Goal: Task Accomplishment & Management: Manage account settings

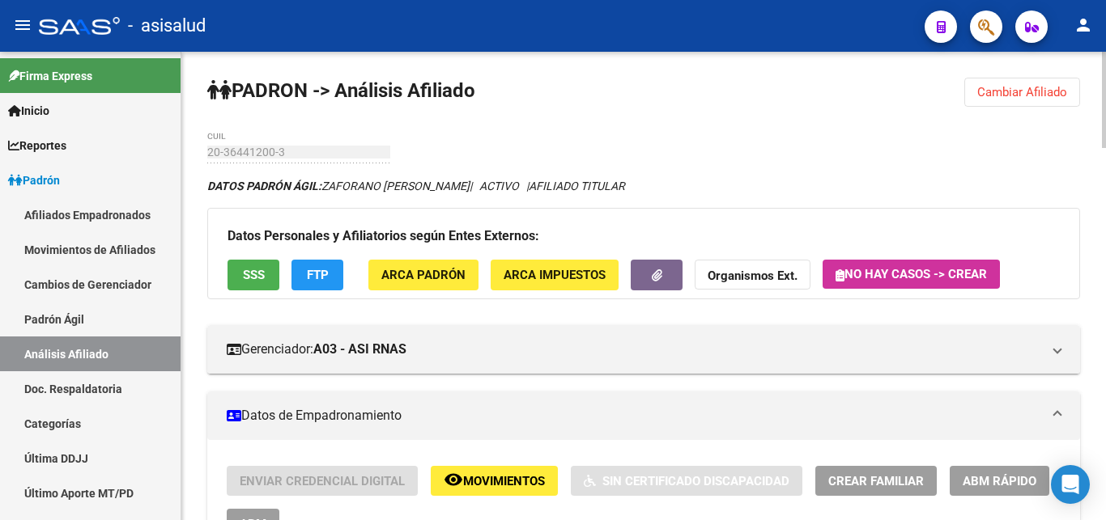
click at [1026, 86] on span "Cambiar Afiliado" at bounding box center [1022, 92] width 90 height 15
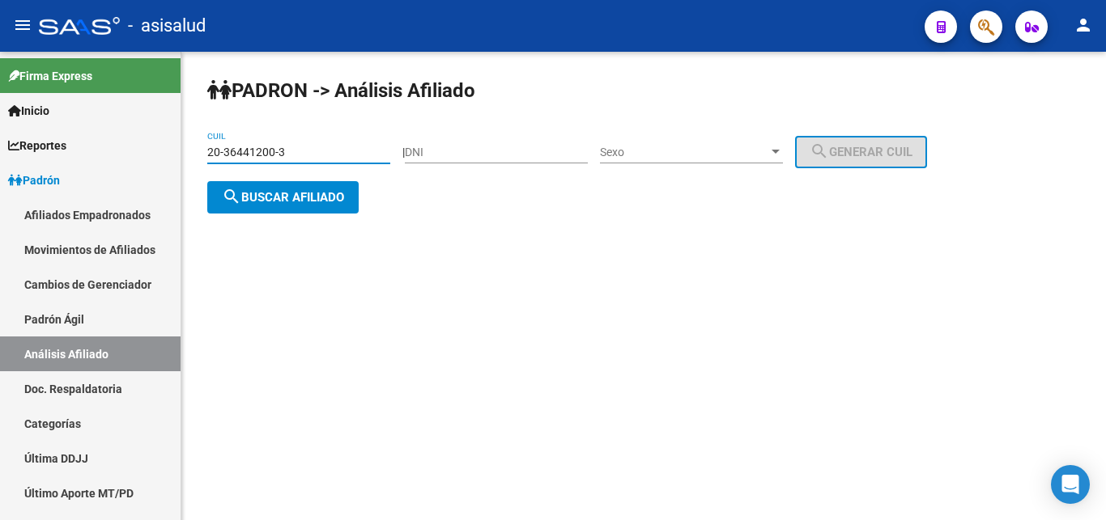
drag, startPoint x: 210, startPoint y: 153, endPoint x: 287, endPoint y: 153, distance: 76.9
click at [287, 153] on input "20-36441200-3" at bounding box center [298, 153] width 183 height 14
paste input "7-39488468-0"
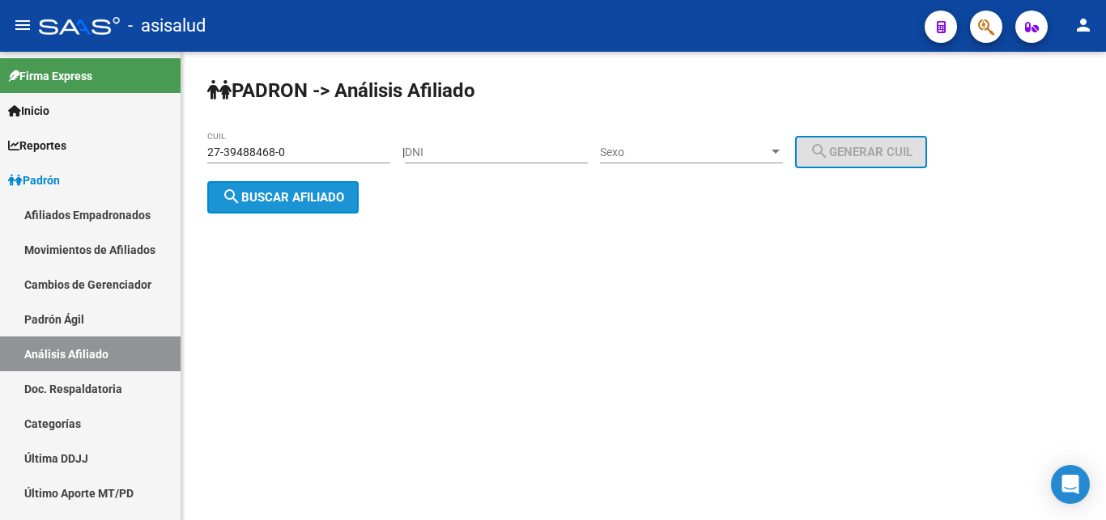
click at [283, 198] on span "search Buscar afiliado" at bounding box center [283, 197] width 122 height 15
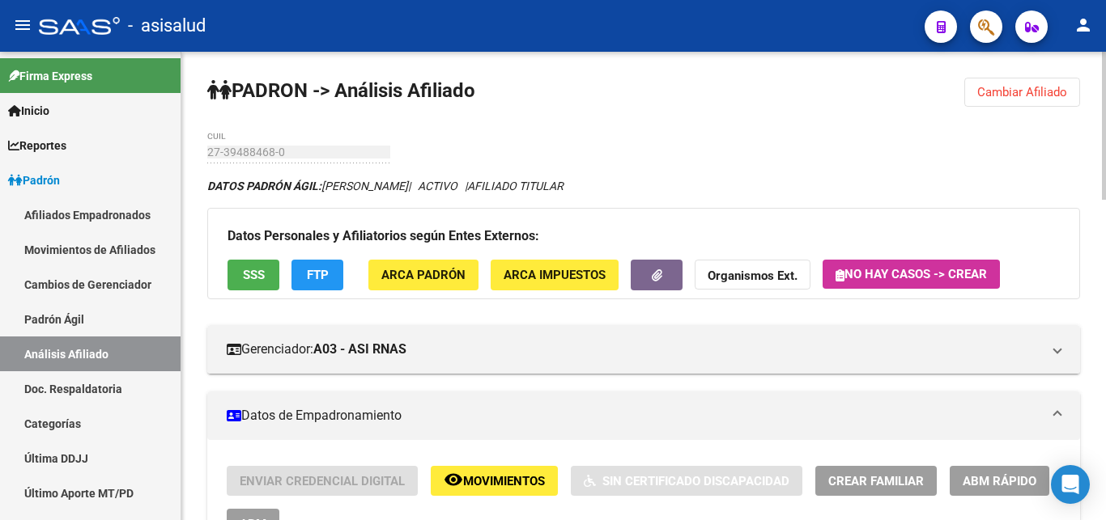
click at [1017, 92] on span "Cambiar Afiliado" at bounding box center [1022, 92] width 90 height 15
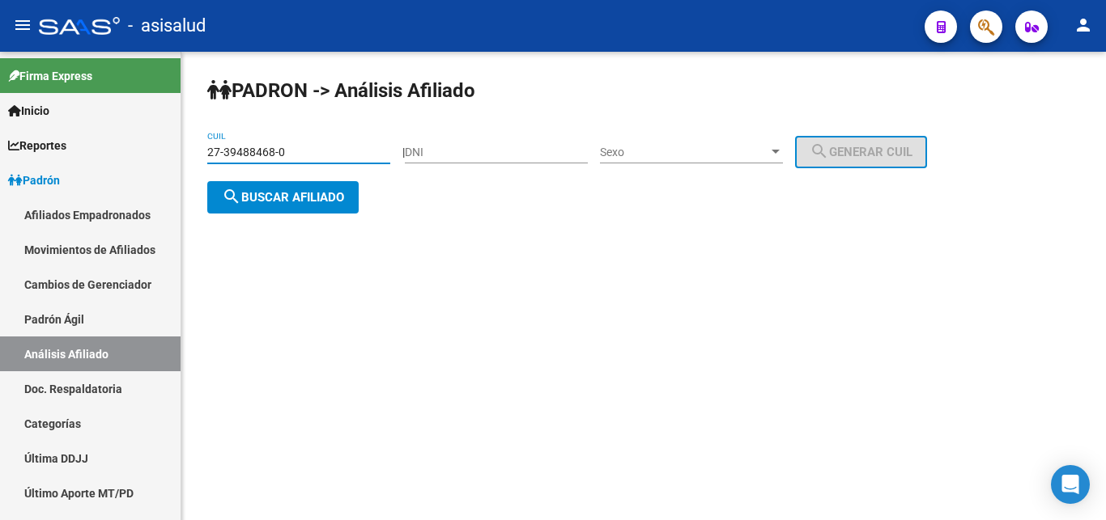
drag, startPoint x: 210, startPoint y: 149, endPoint x: 298, endPoint y: 149, distance: 88.2
click at [298, 149] on input "27-39488468-0" at bounding box center [298, 153] width 183 height 14
paste input "0-36441200-3"
type input "20-36441200-3"
click at [270, 195] on span "search Buscar afiliado" at bounding box center [283, 197] width 122 height 15
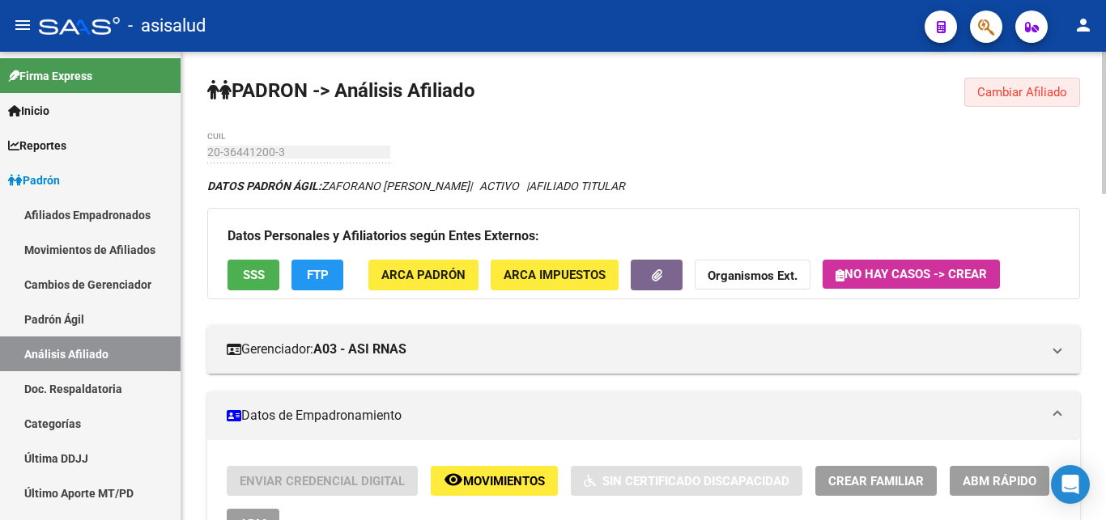
click at [1017, 89] on span "Cambiar Afiliado" at bounding box center [1022, 92] width 90 height 15
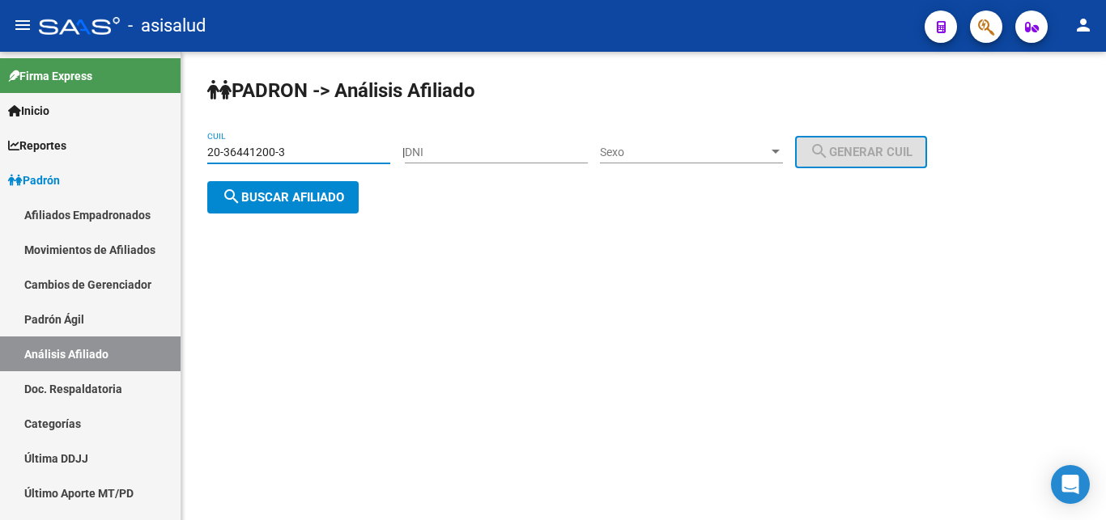
drag, startPoint x: 207, startPoint y: 151, endPoint x: 299, endPoint y: 150, distance: 91.5
click at [299, 150] on input "20-36441200-3" at bounding box center [298, 153] width 183 height 14
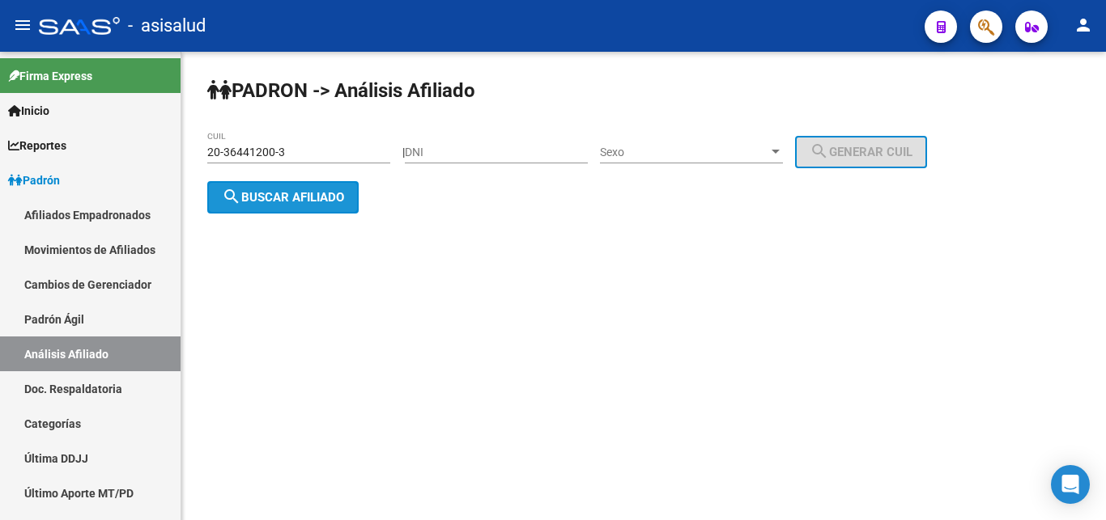
click at [278, 195] on span "search Buscar afiliado" at bounding box center [283, 197] width 122 height 15
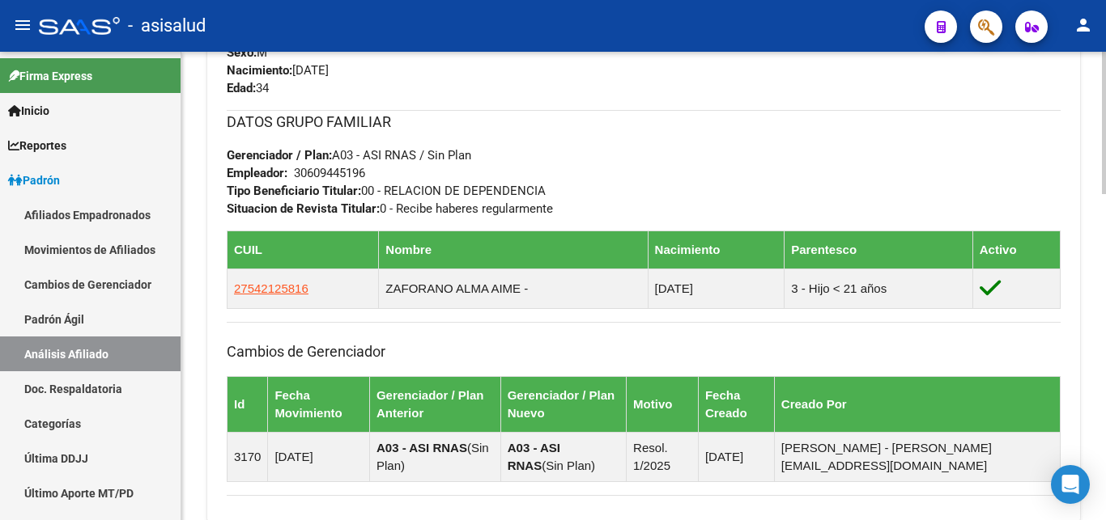
scroll to position [826, 0]
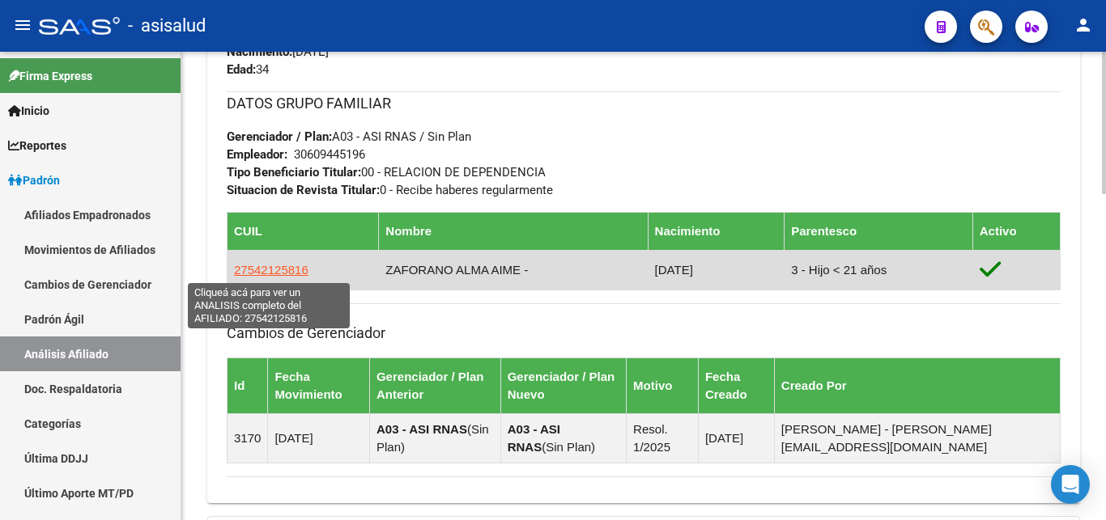
click at [280, 268] on span "27542125816" at bounding box center [271, 270] width 74 height 14
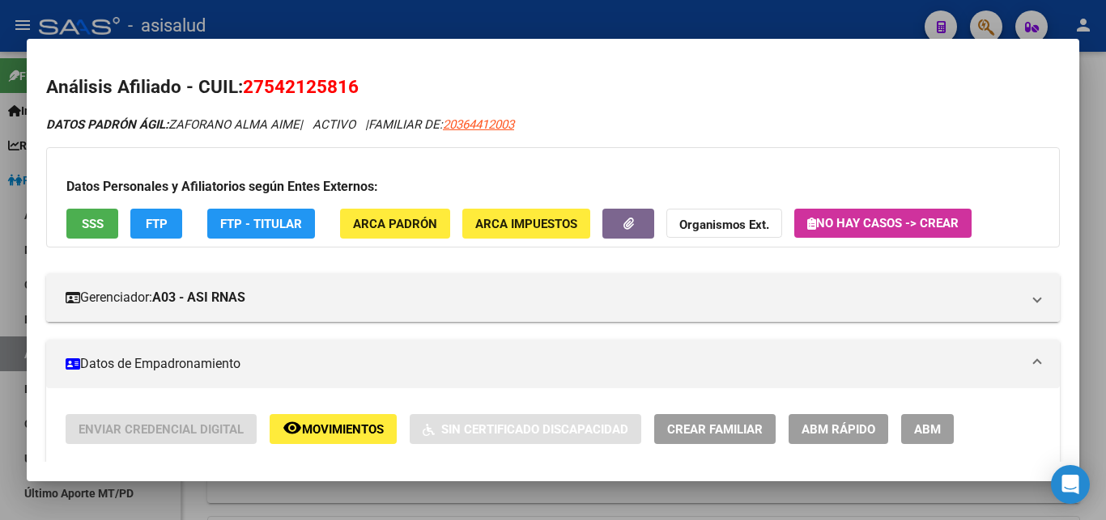
click at [852, 429] on span "ABM Rápido" at bounding box center [838, 430] width 74 height 15
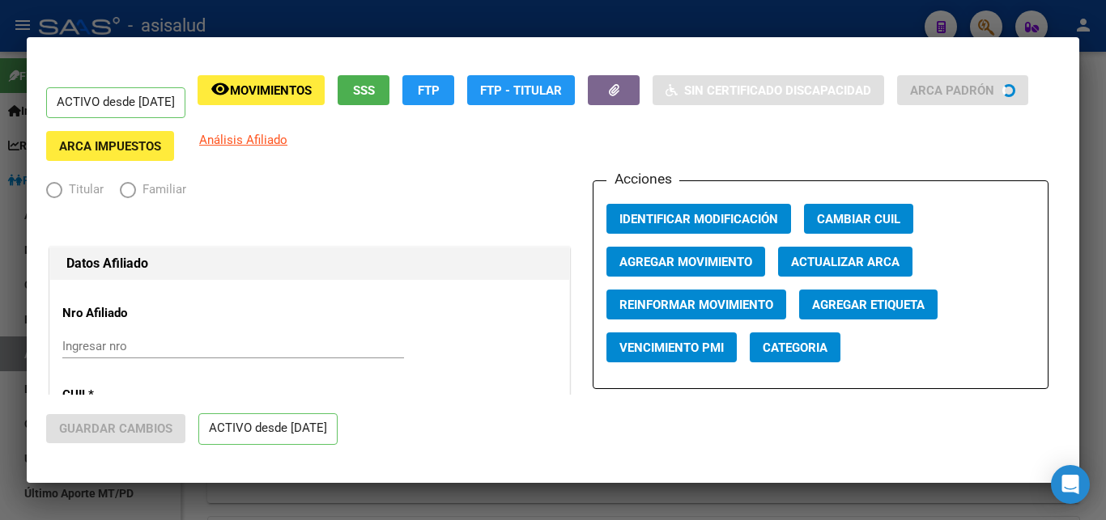
radio input "true"
type input "30-60944519-6"
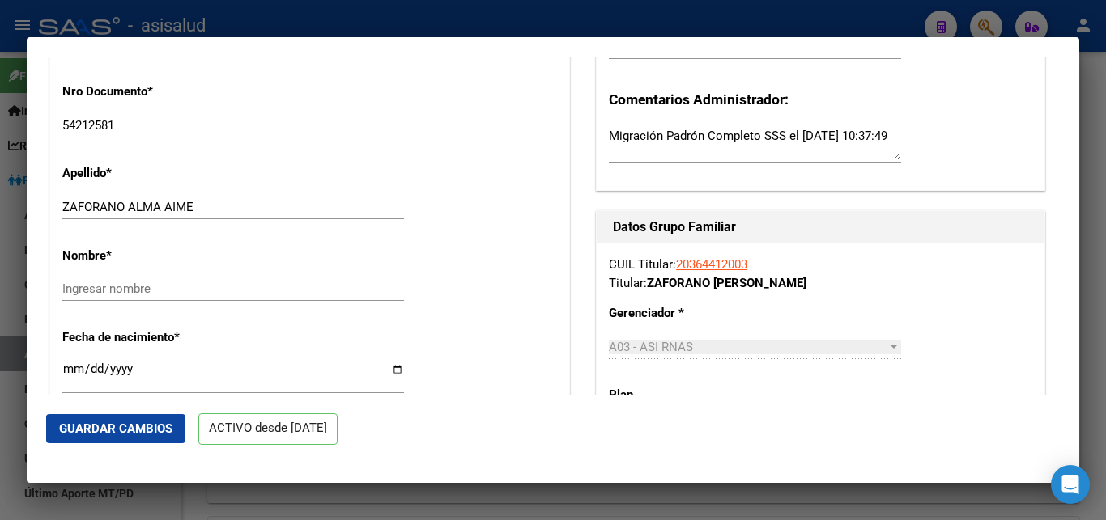
scroll to position [525, 0]
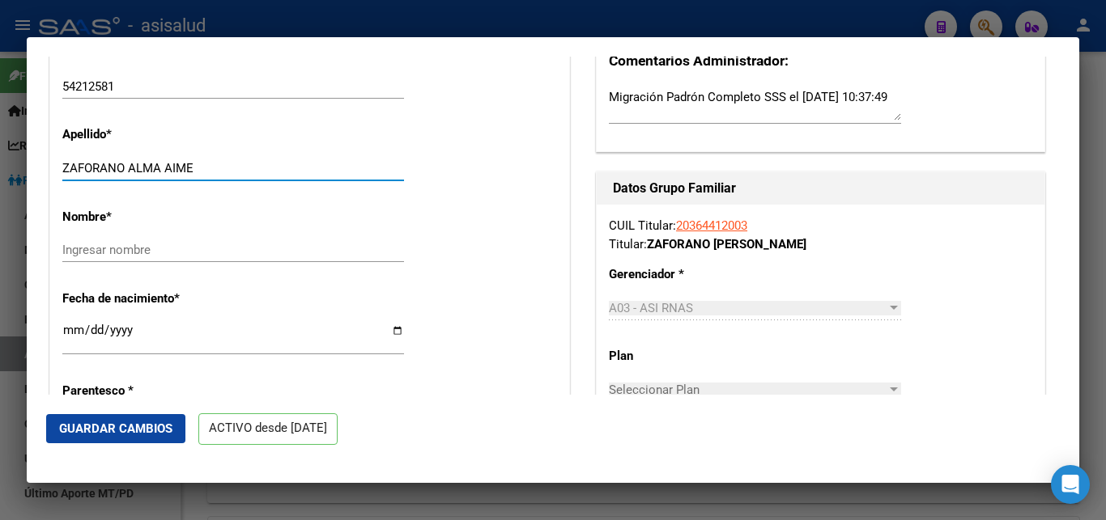
drag, startPoint x: 128, startPoint y: 168, endPoint x: 198, endPoint y: 168, distance: 70.4
click at [198, 168] on input "ZAFORANO ALMA AIME" at bounding box center [233, 168] width 342 height 15
drag, startPoint x: 127, startPoint y: 168, endPoint x: 193, endPoint y: 167, distance: 65.6
click at [193, 167] on input "ZAFORANO ALMA AIME" at bounding box center [233, 168] width 342 height 15
type input "ZAFORANO"
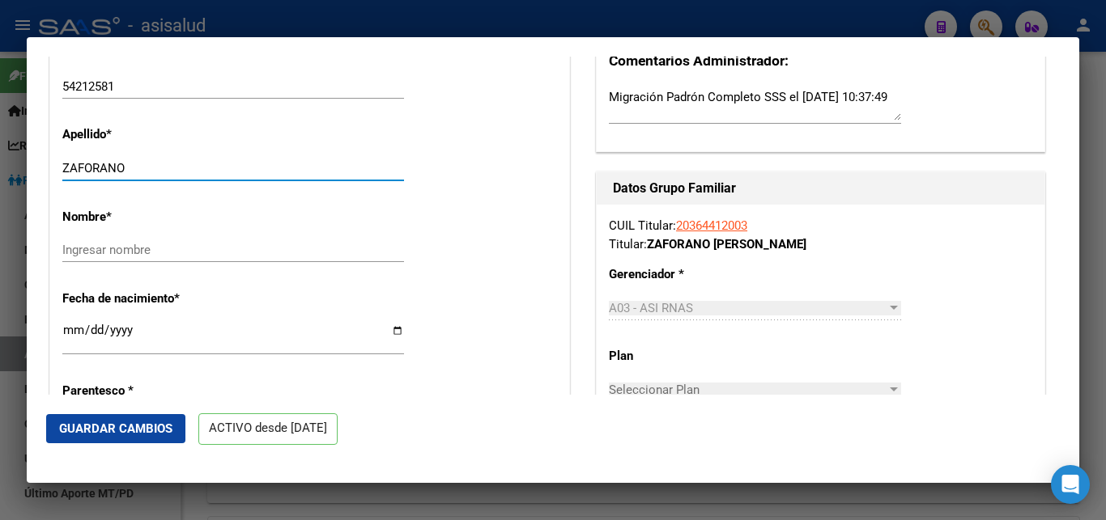
click at [71, 249] on input "Ingresar nombre" at bounding box center [233, 250] width 342 height 15
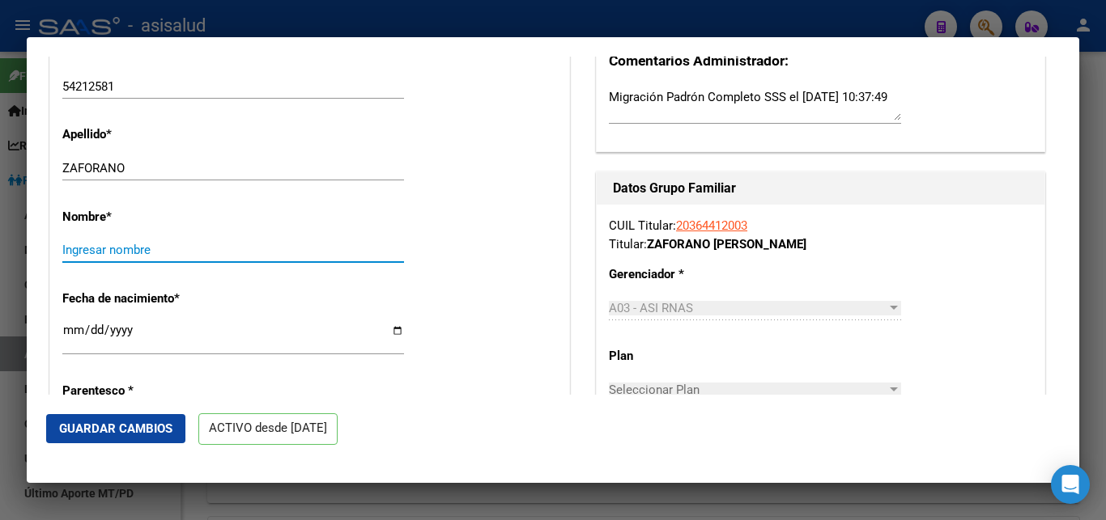
paste input "ALMA AIME"
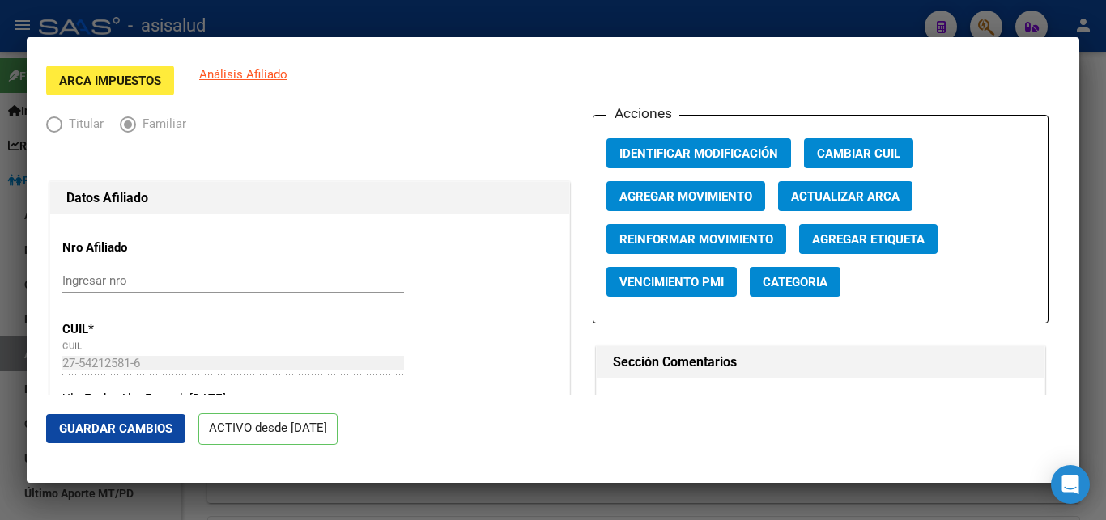
scroll to position [0, 0]
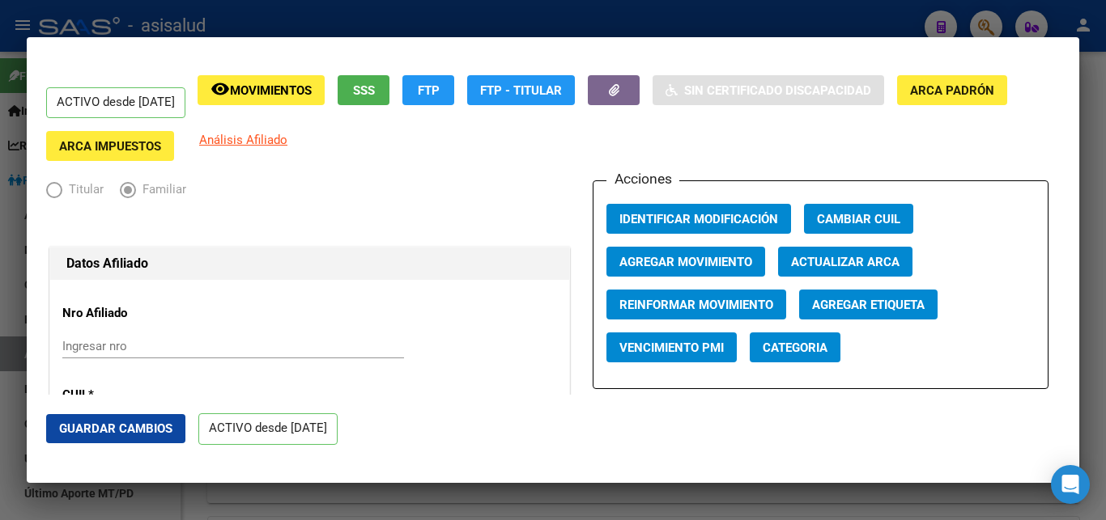
type input "ALMA AIME"
click at [675, 263] on span "Agregar Movimiento" at bounding box center [685, 262] width 133 height 15
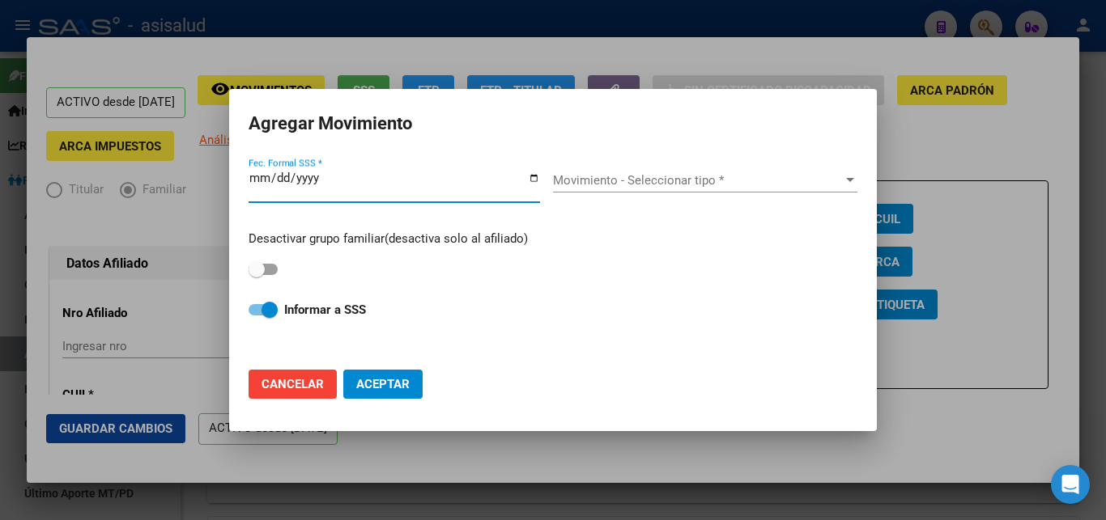
click at [849, 178] on div "Movimiento - Seleccionar tipo *" at bounding box center [705, 180] width 304 height 15
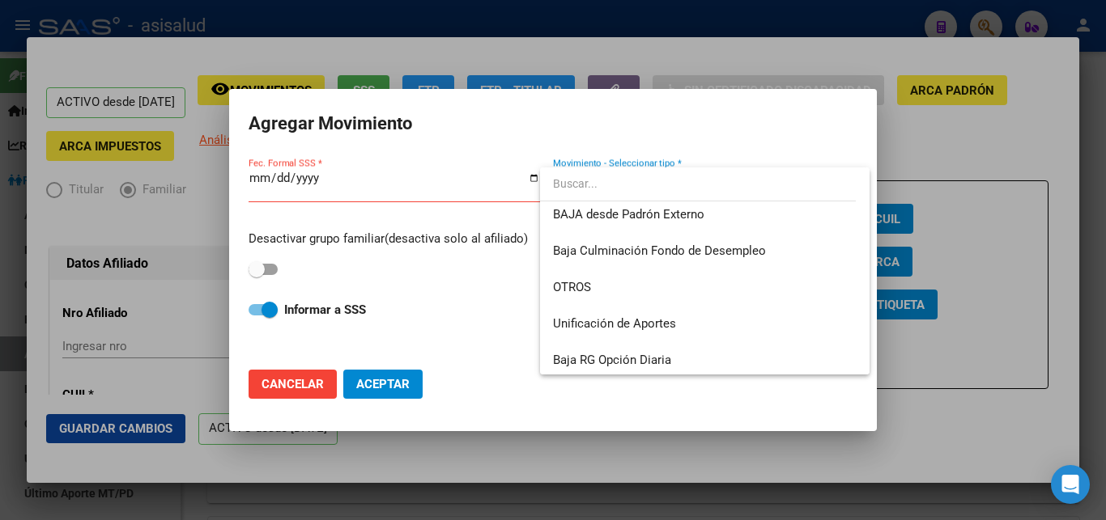
scroll to position [1177, 0]
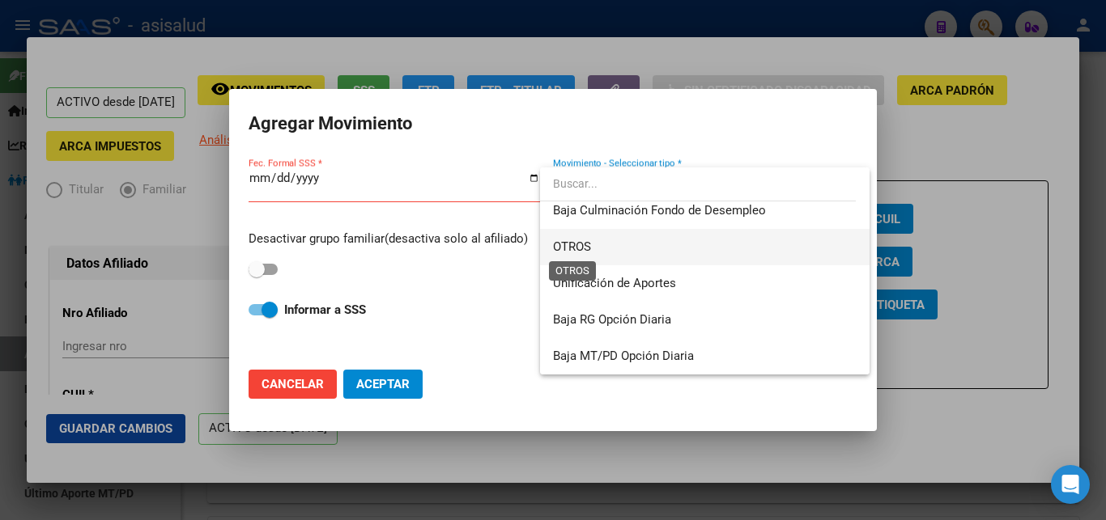
click at [577, 247] on span "OTROS" at bounding box center [572, 247] width 38 height 15
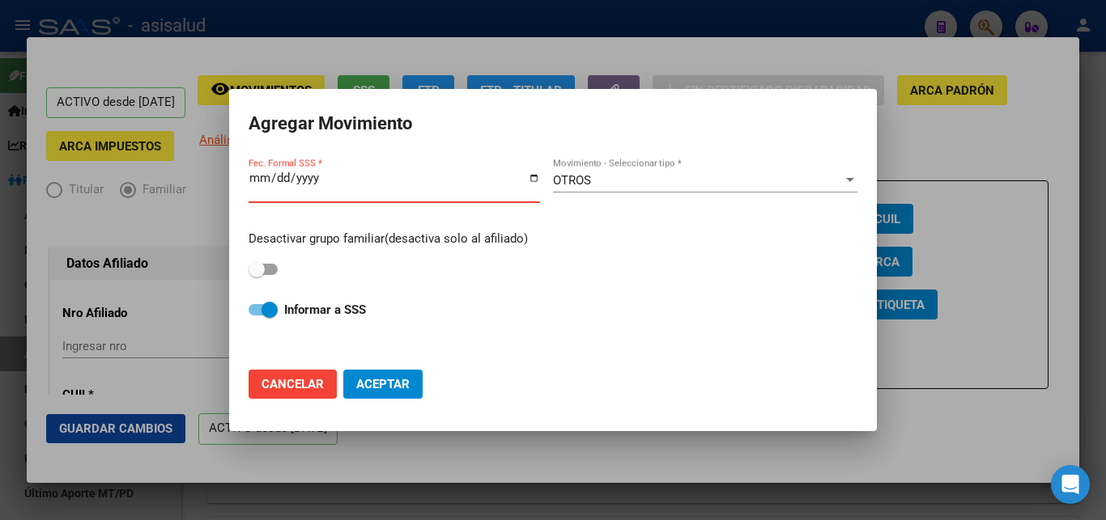
click at [261, 186] on input "Fec. Formal SSS *" at bounding box center [394, 185] width 291 height 26
type input "2025-10-13"
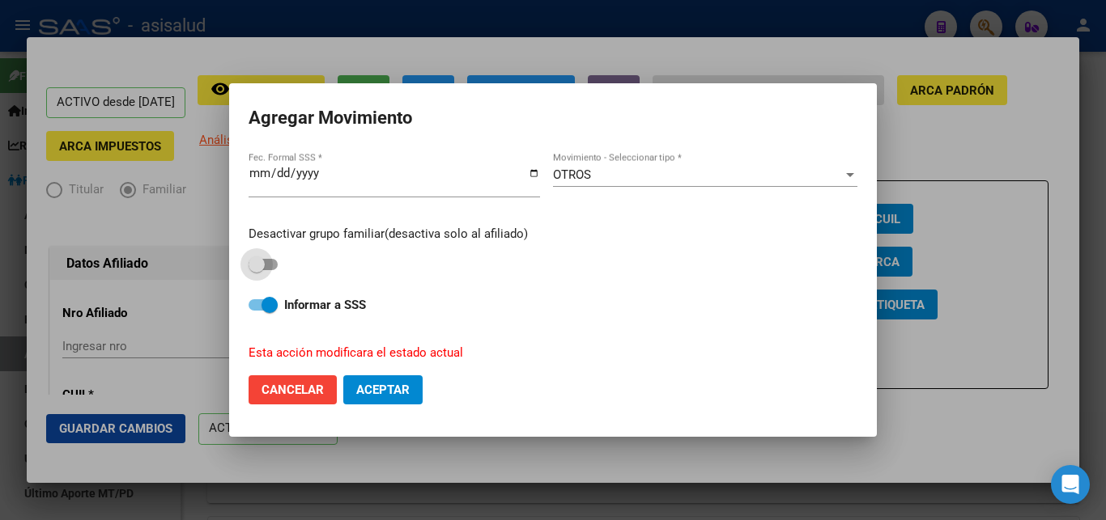
click at [257, 259] on span at bounding box center [257, 265] width 16 height 16
click at [257, 270] on input "checkbox" at bounding box center [256, 270] width 1 height 1
checkbox input "true"
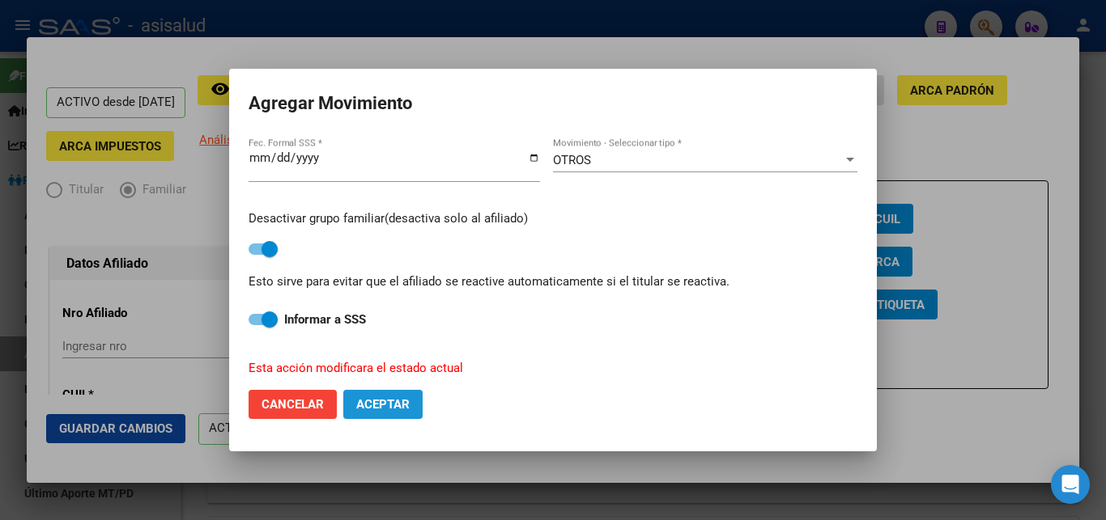
click at [380, 398] on span "Aceptar" at bounding box center [382, 404] width 53 height 15
checkbox input "false"
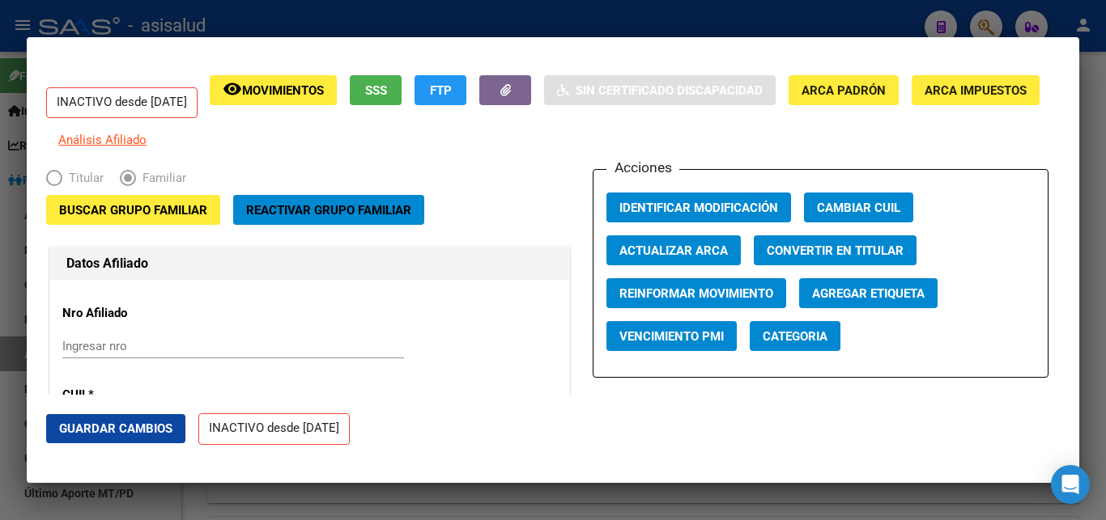
click at [93, 427] on span "Guardar Cambios" at bounding box center [115, 429] width 113 height 15
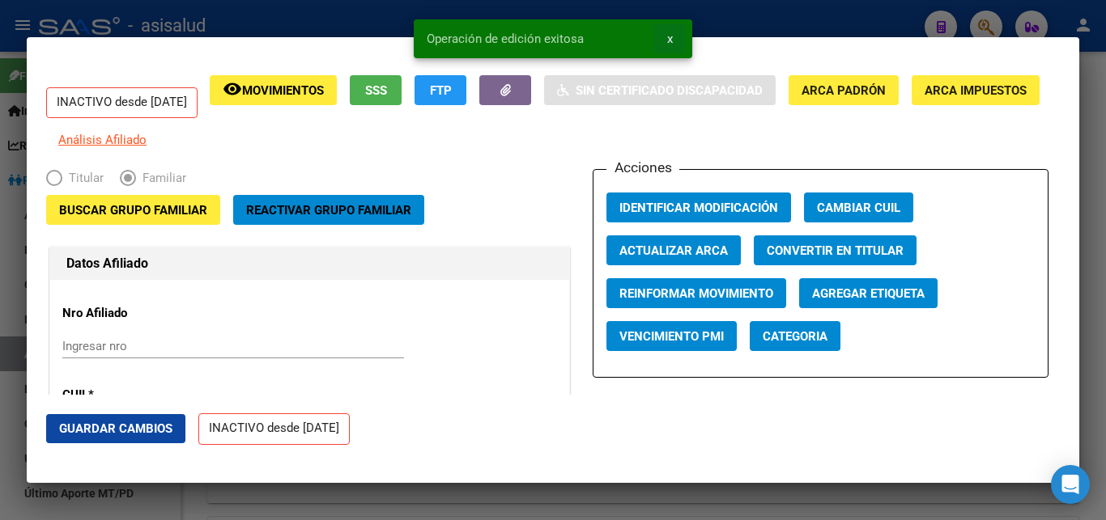
click at [668, 38] on span "x" at bounding box center [670, 39] width 6 height 15
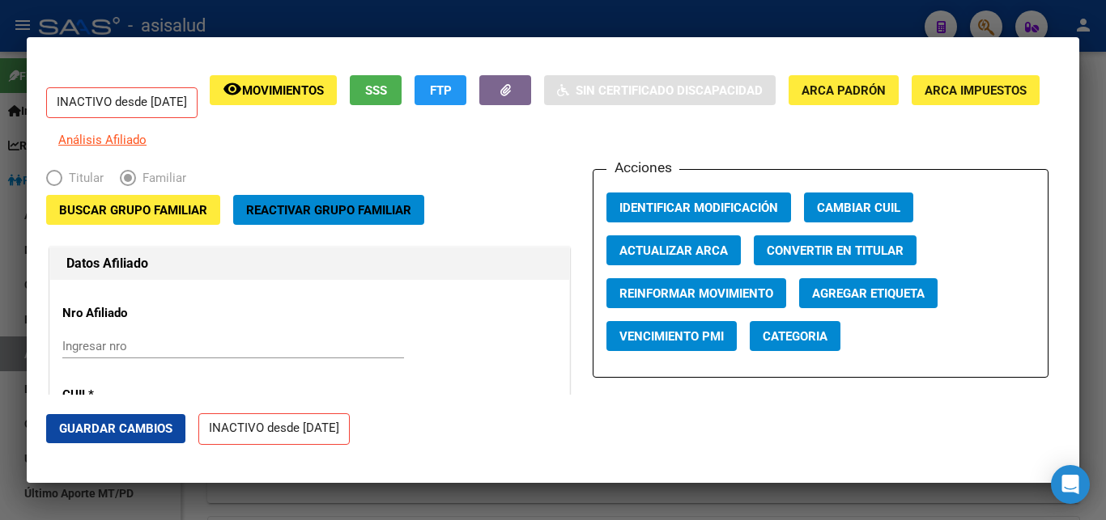
click at [1099, 224] on div at bounding box center [553, 260] width 1106 height 520
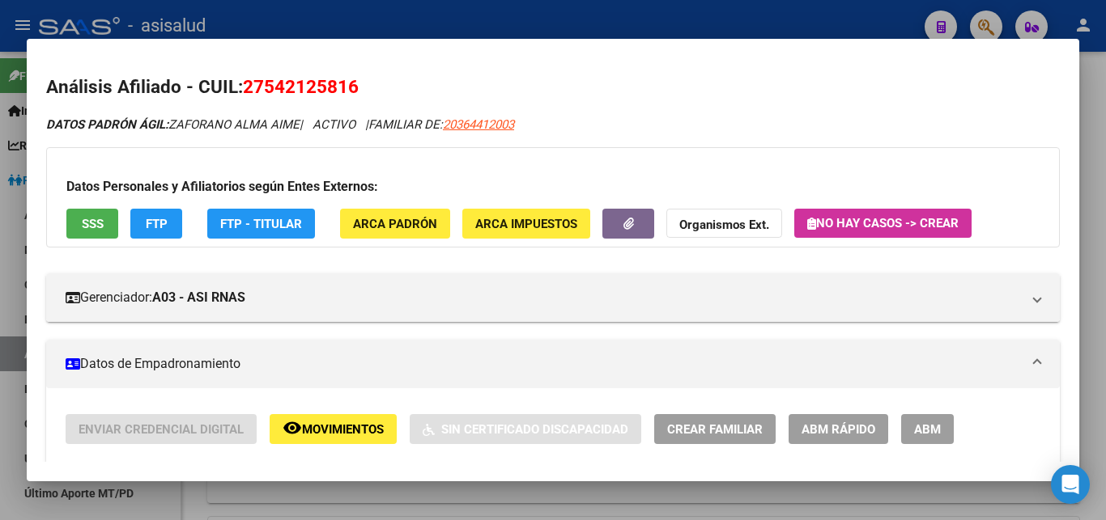
click at [1105, 236] on div at bounding box center [553, 260] width 1106 height 520
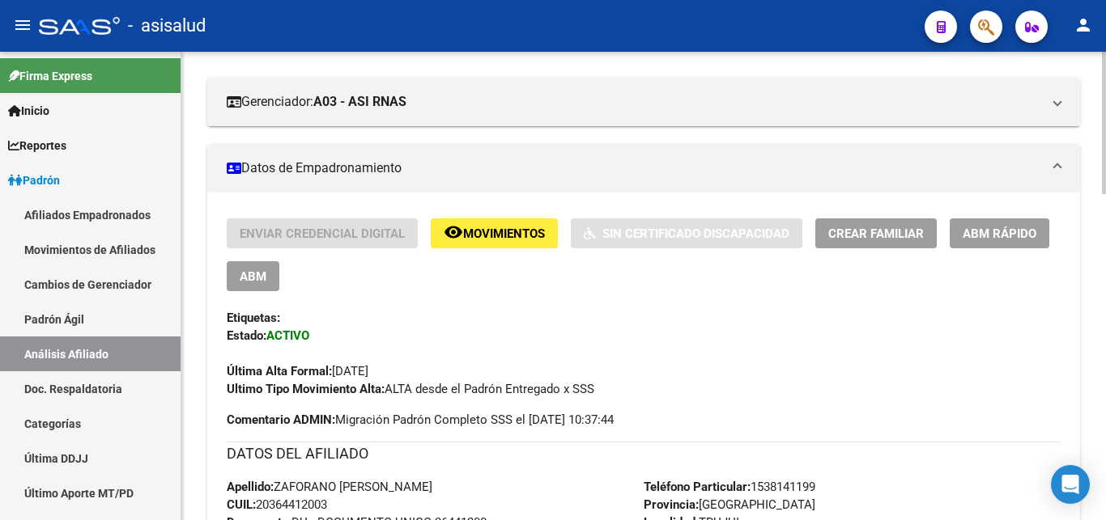
scroll to position [0, 0]
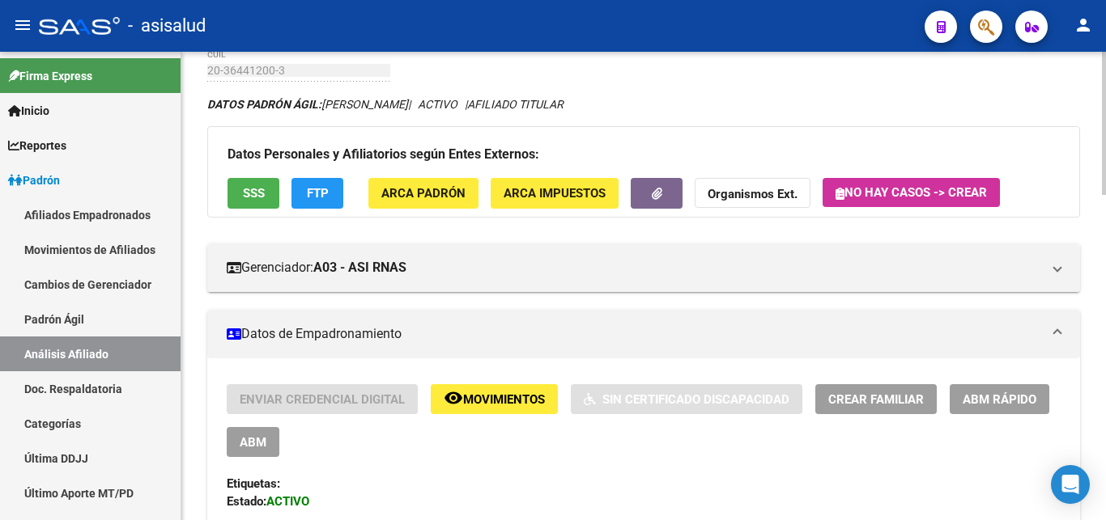
scroll to position [83, 0]
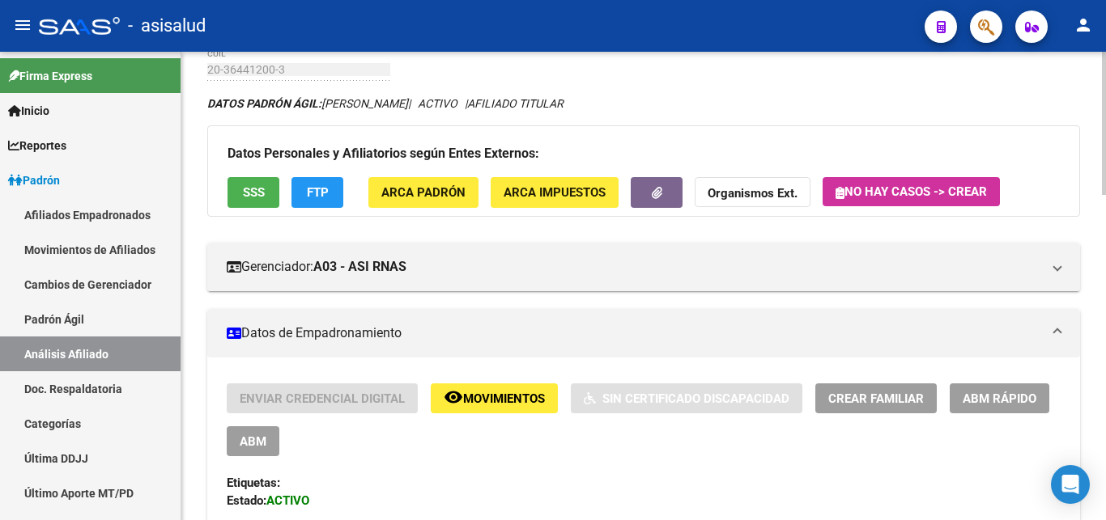
click at [991, 397] on span "ABM Rápido" at bounding box center [999, 399] width 74 height 15
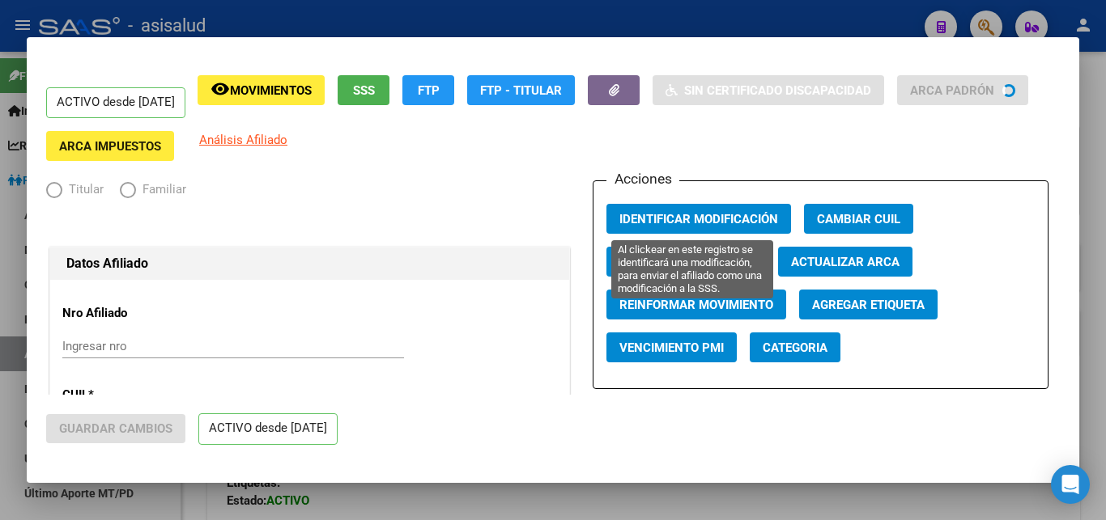
radio input "true"
type input "30-60944519-6"
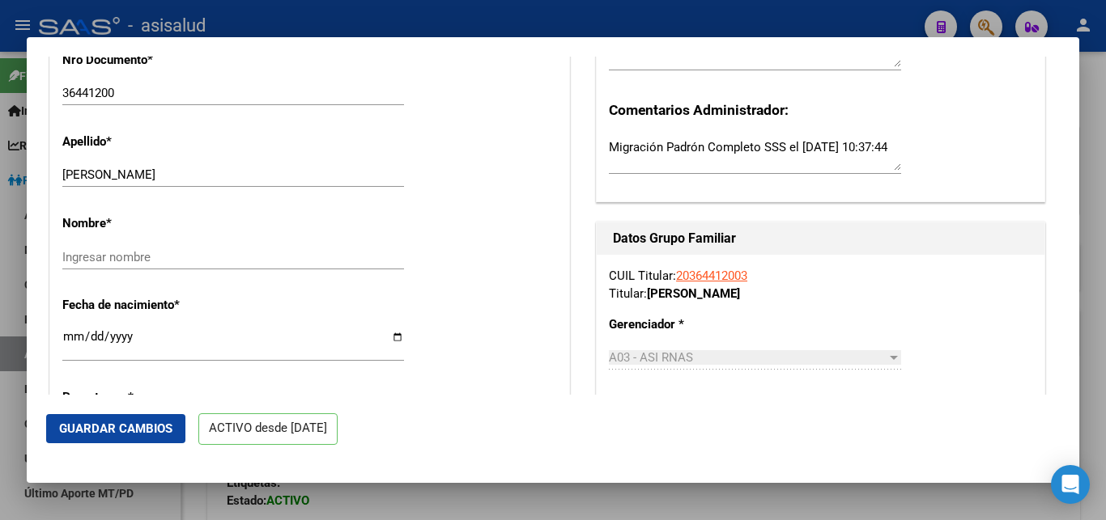
scroll to position [525, 0]
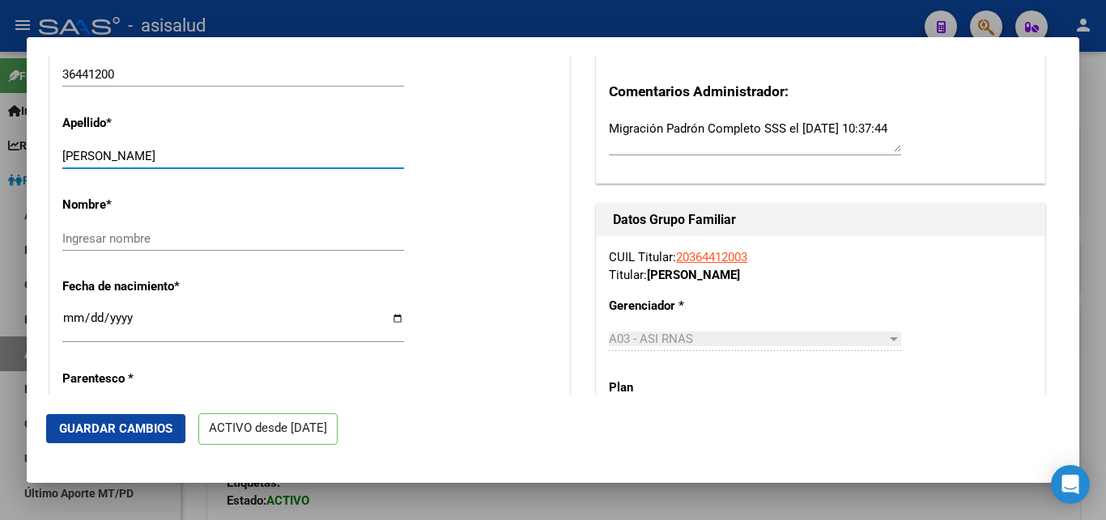
drag, startPoint x: 130, startPoint y: 166, endPoint x: 203, endPoint y: 166, distance: 73.7
click at [203, 164] on input "ZAFORANO RUBEN DARIO" at bounding box center [233, 156] width 342 height 15
drag, startPoint x: 129, startPoint y: 165, endPoint x: 207, endPoint y: 167, distance: 78.5
click at [207, 164] on input "ZAFORANO RUBEN DARIO" at bounding box center [233, 156] width 342 height 15
type input "ZAFORANO"
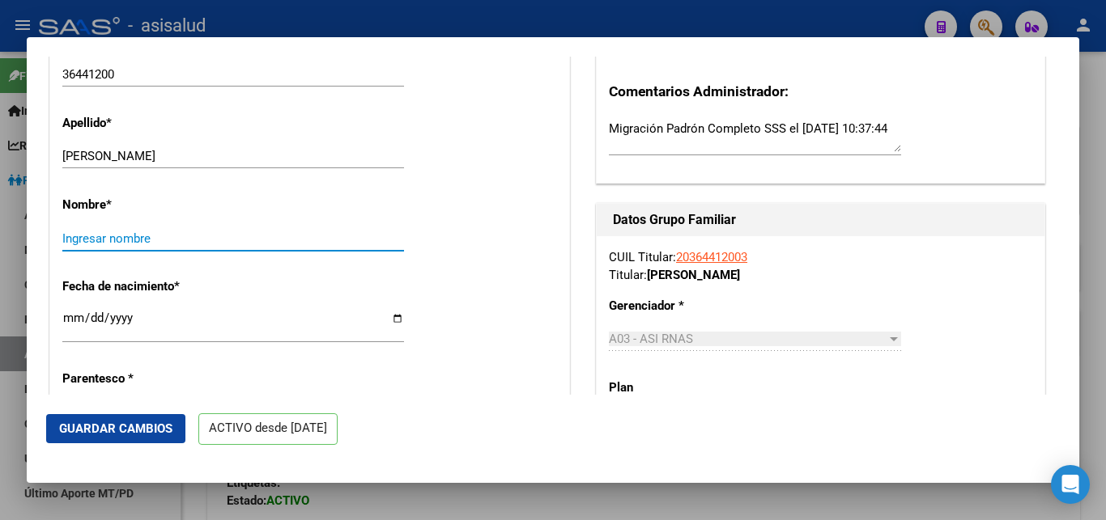
click at [64, 246] on input "Ingresar nombre" at bounding box center [233, 239] width 342 height 15
paste input "RUBEN DARIO"
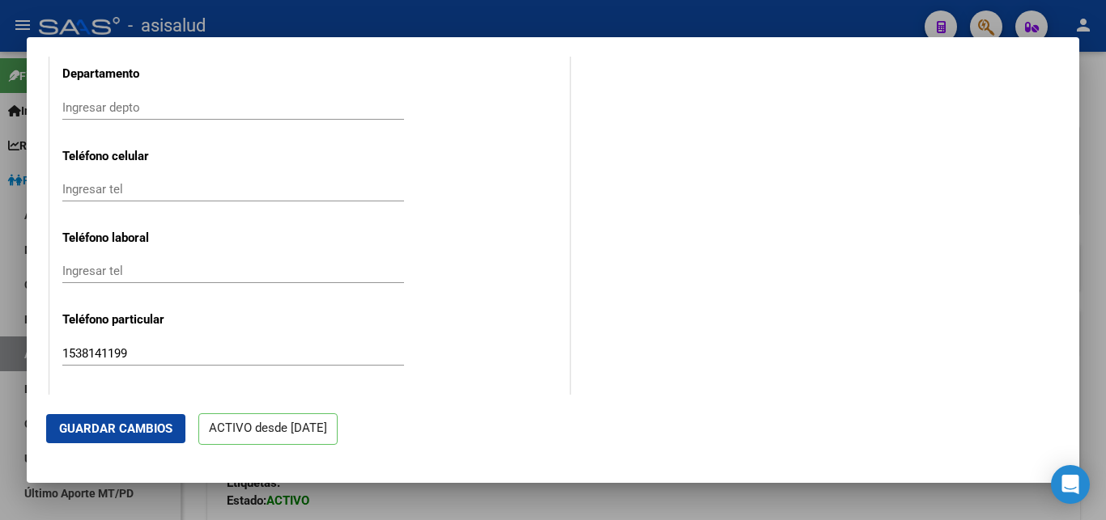
scroll to position [2076, 0]
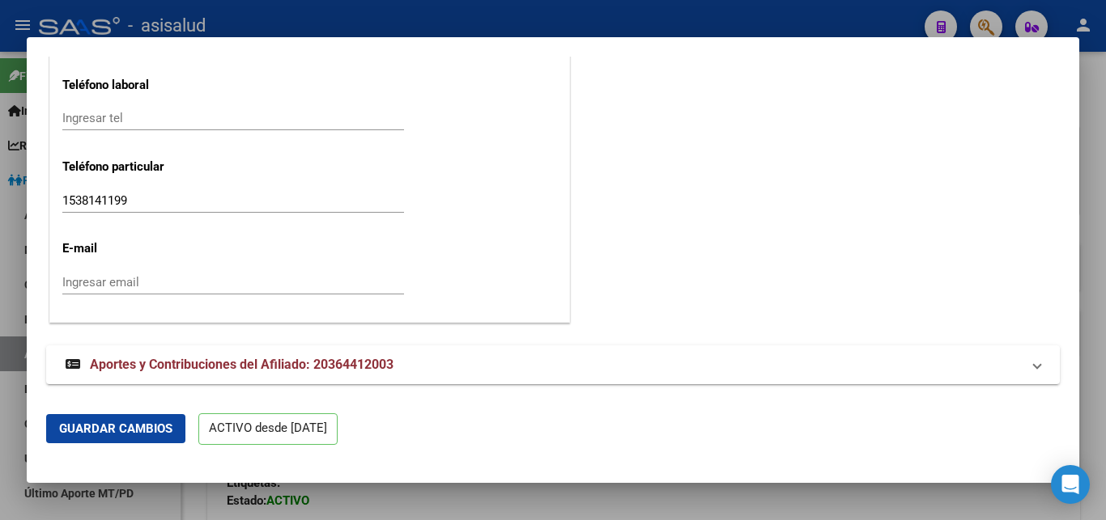
type input "RUBEN DARIO"
click at [94, 427] on span "Guardar Cambios" at bounding box center [115, 429] width 113 height 15
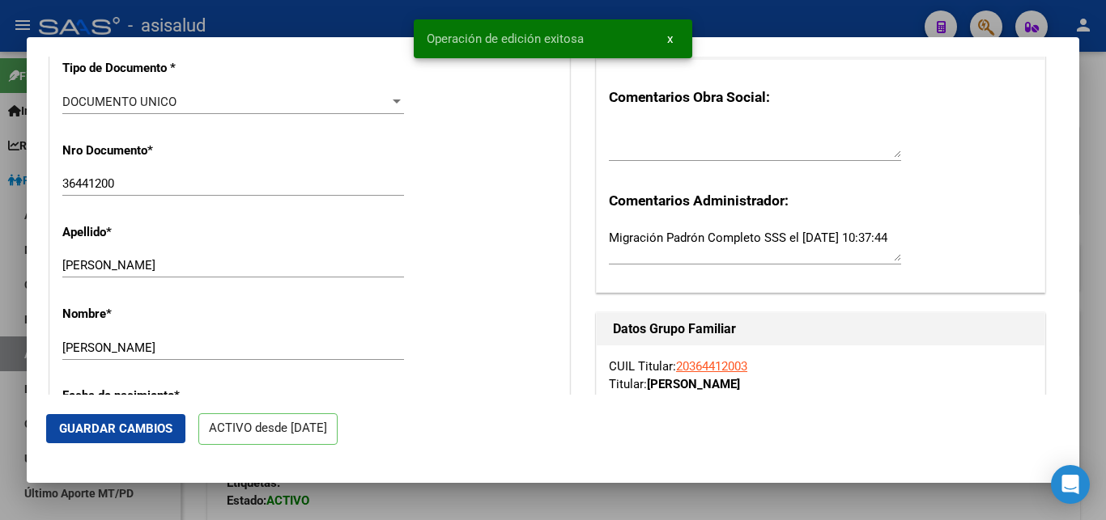
scroll to position [0, 0]
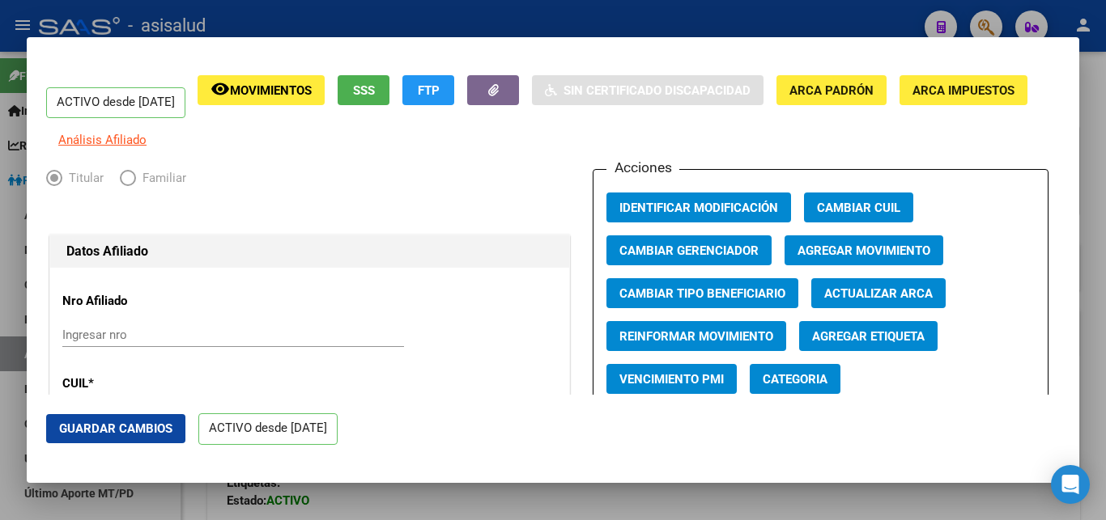
click at [844, 258] on span "Agregar Movimiento" at bounding box center [863, 251] width 133 height 15
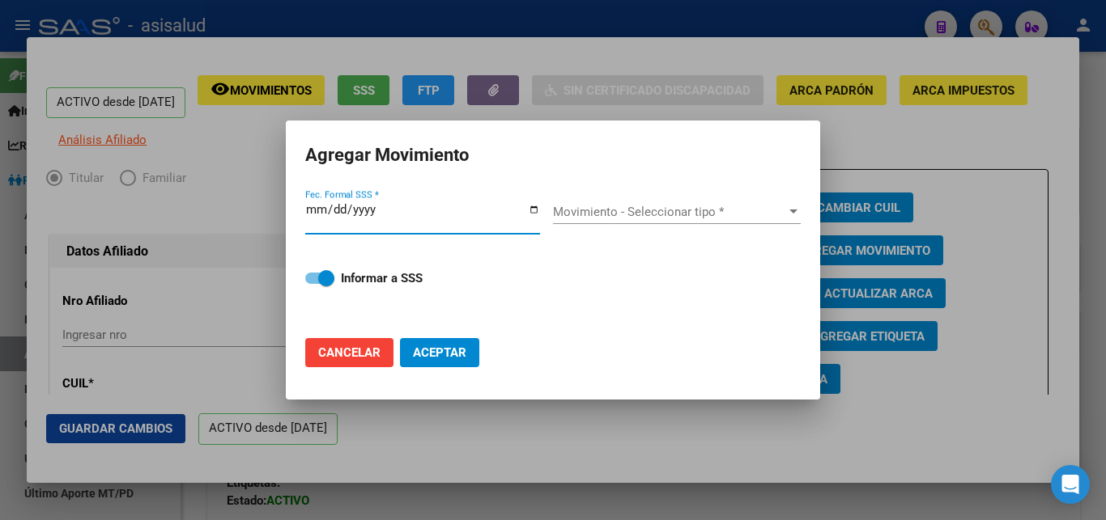
click at [793, 215] on div at bounding box center [793, 212] width 15 height 13
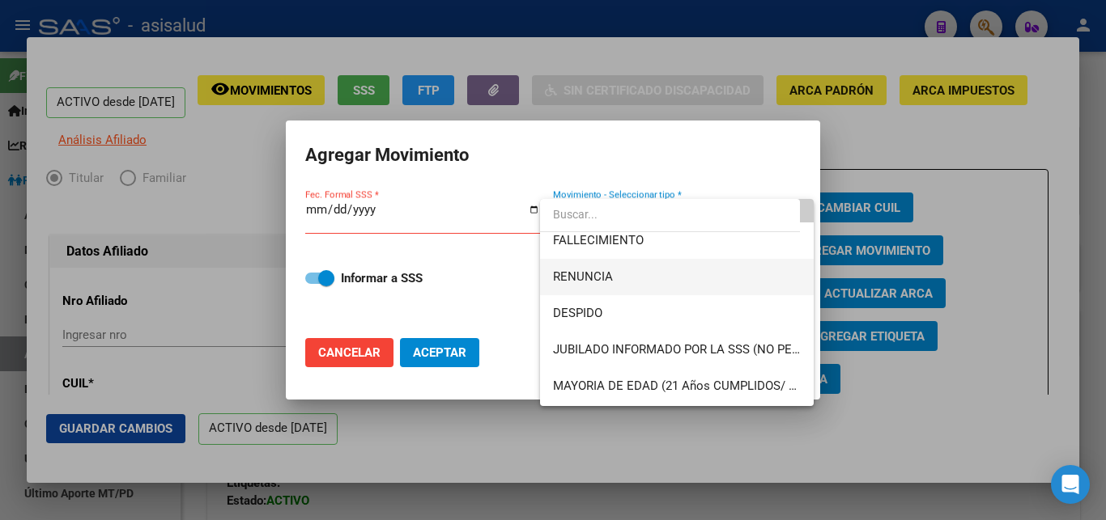
scroll to position [87, 0]
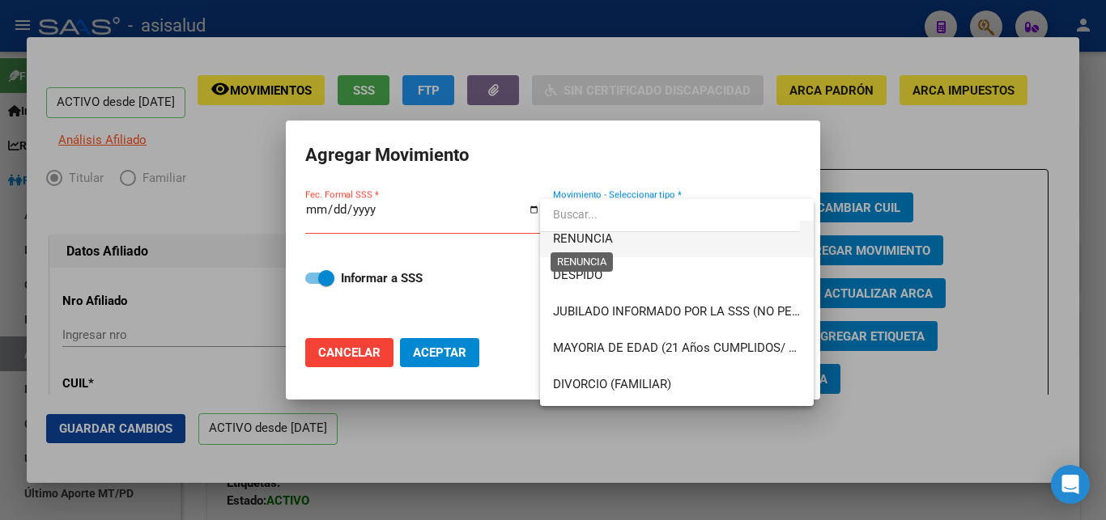
click at [587, 239] on span "RENUNCIA" at bounding box center [583, 239] width 60 height 15
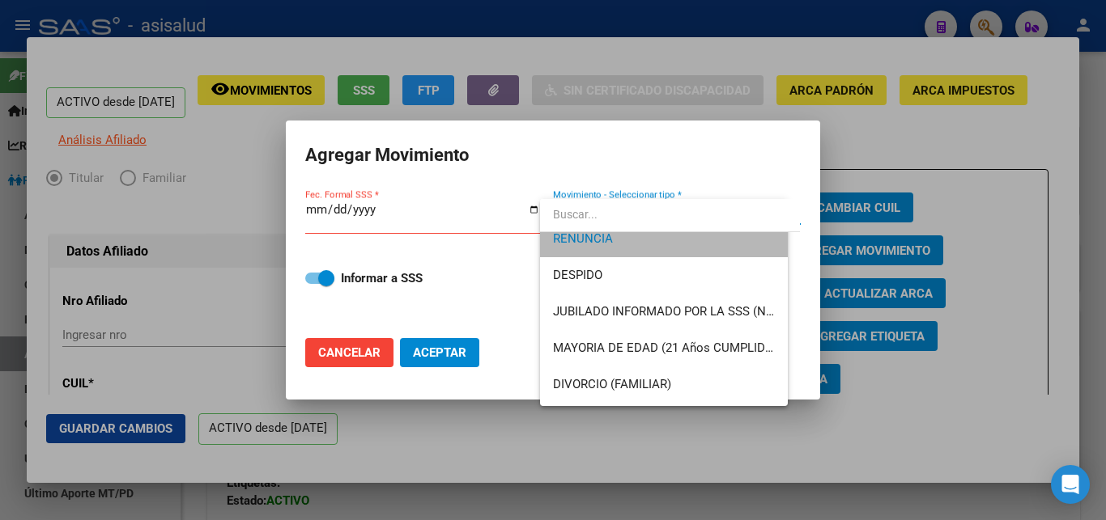
scroll to position [73, 0]
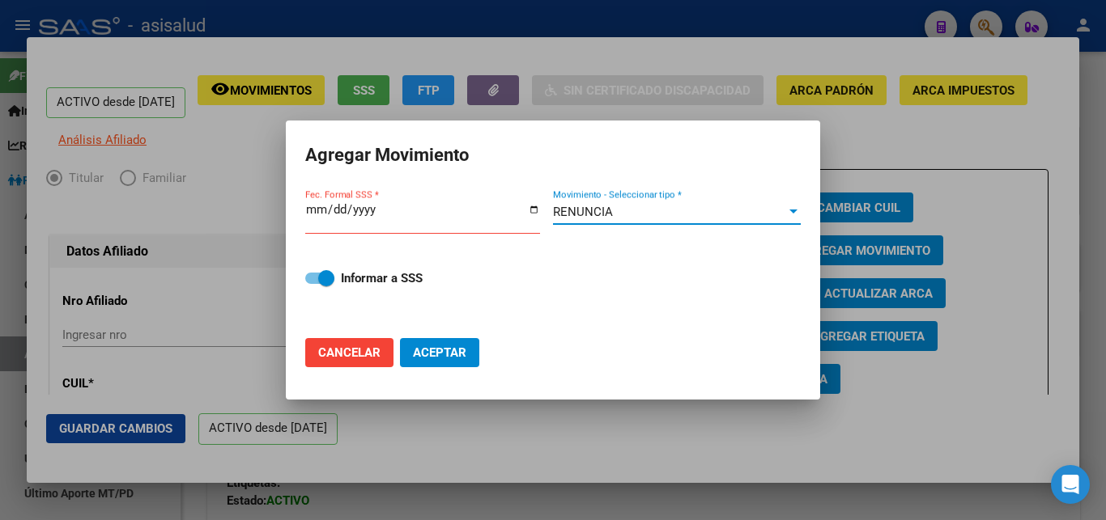
click at [316, 217] on input "Fec. Formal SSS *" at bounding box center [422, 216] width 235 height 26
type input "2026-01-09"
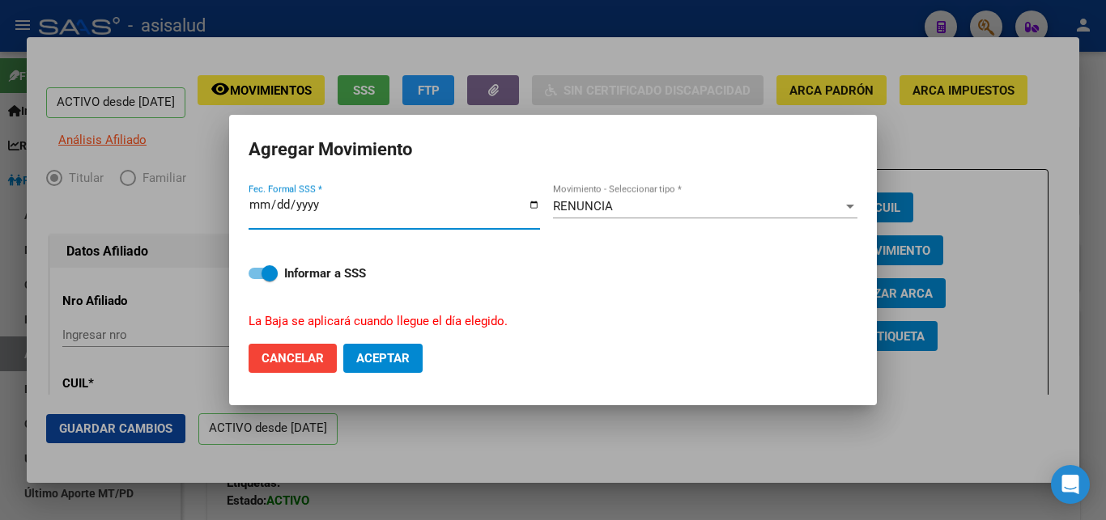
click at [378, 352] on span "Aceptar" at bounding box center [382, 358] width 53 height 15
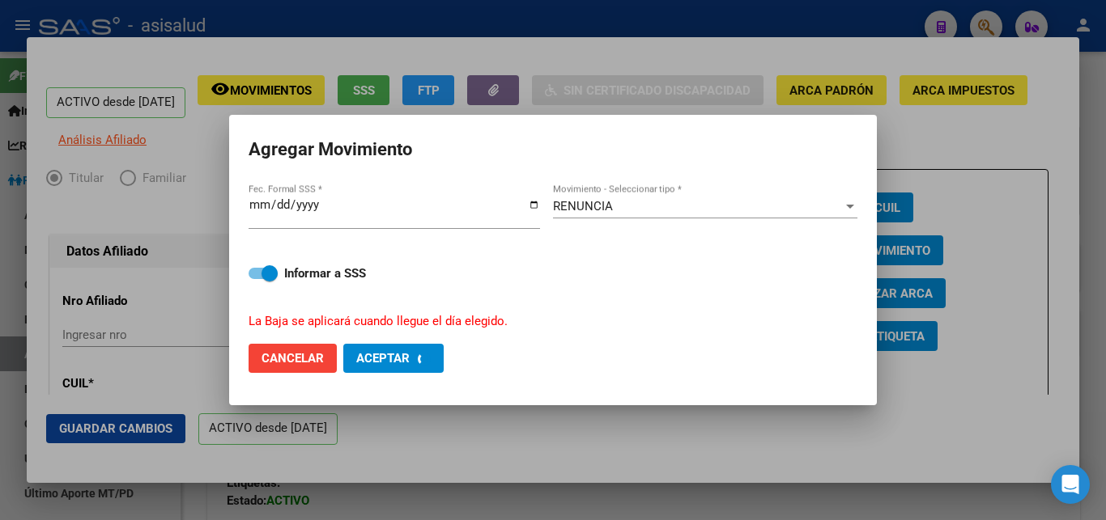
checkbox input "false"
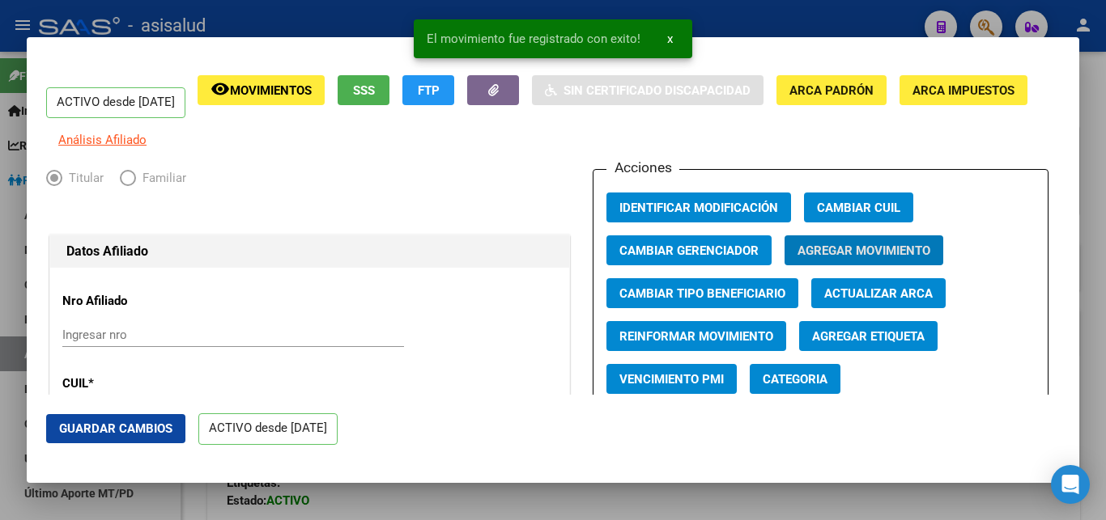
click at [114, 428] on span "Guardar Cambios" at bounding box center [115, 429] width 113 height 15
click at [666, 40] on button "x" at bounding box center [670, 38] width 32 height 29
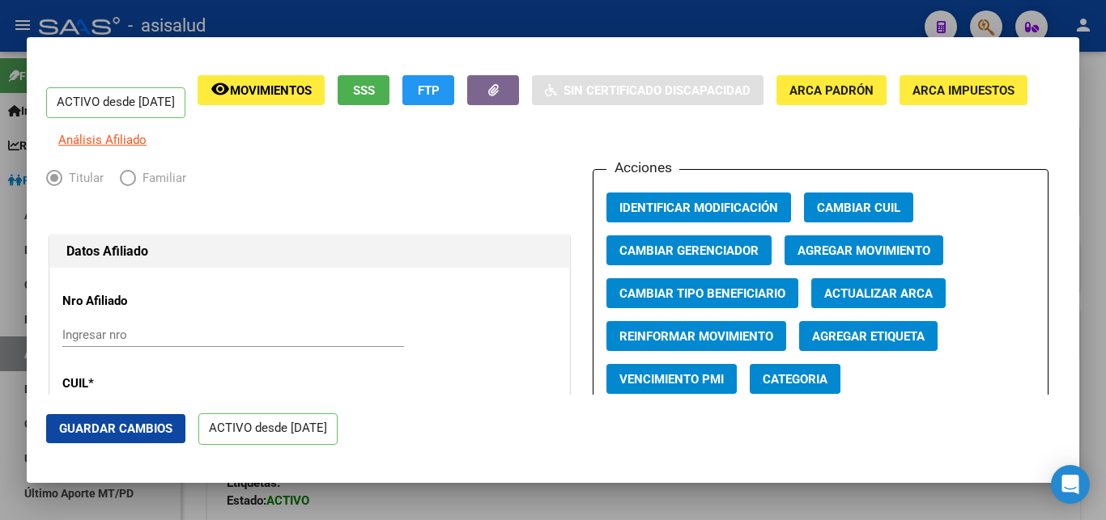
click at [1103, 295] on div at bounding box center [553, 260] width 1106 height 520
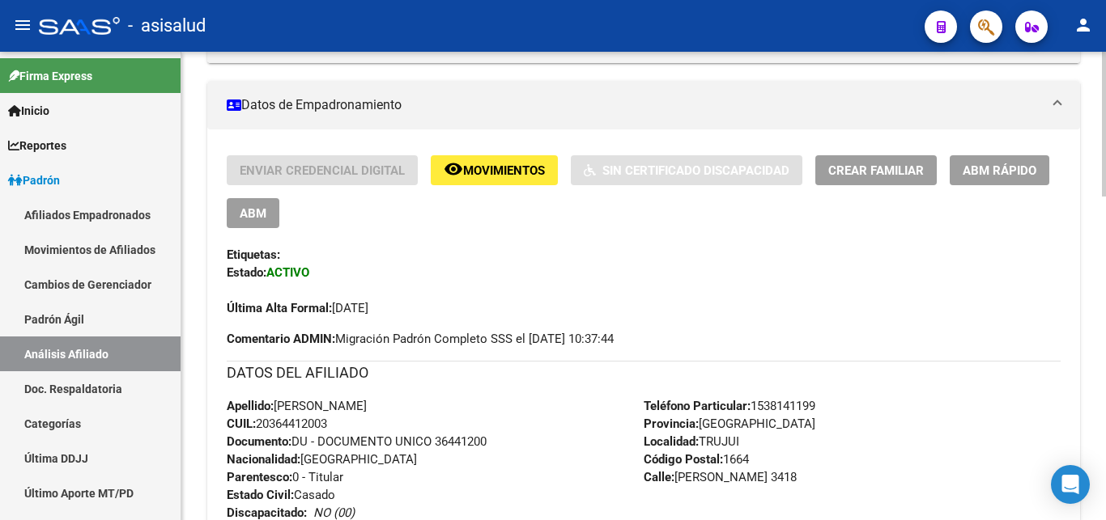
scroll to position [0, 0]
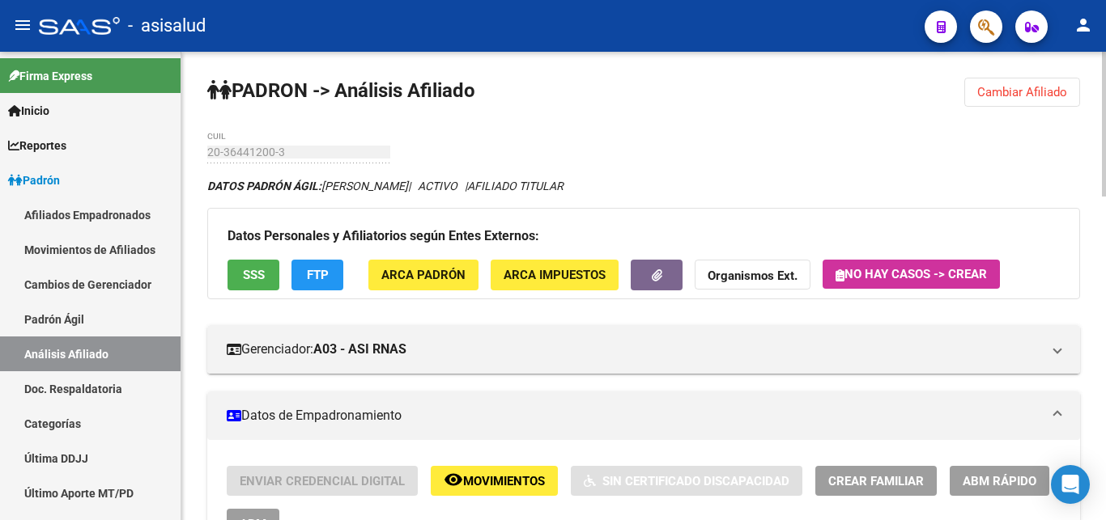
click at [1024, 91] on span "Cambiar Afiliado" at bounding box center [1022, 92] width 90 height 15
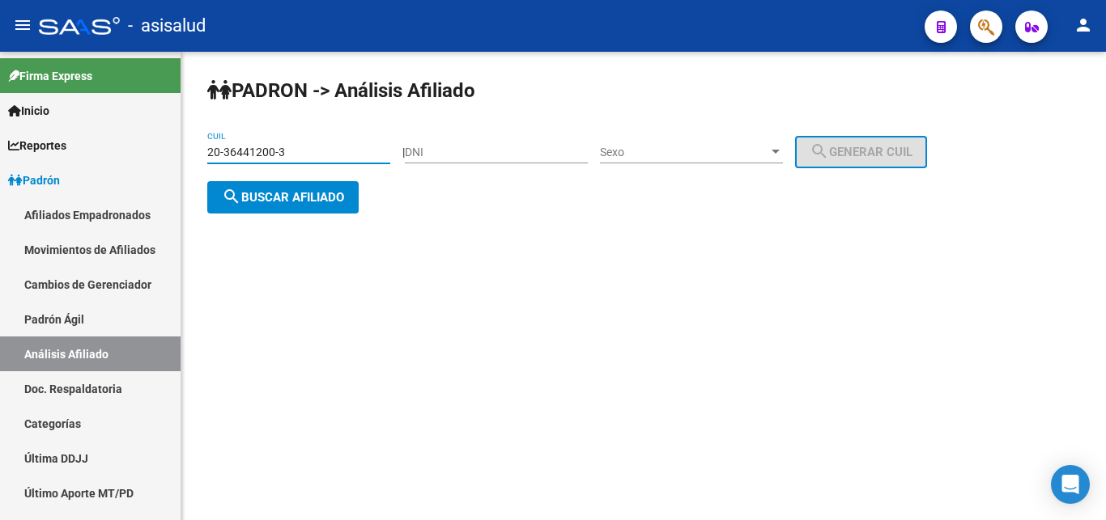
drag, startPoint x: 207, startPoint y: 151, endPoint x: 286, endPoint y: 150, distance: 78.5
click at [286, 150] on input "20-36441200-3" at bounding box center [298, 153] width 183 height 14
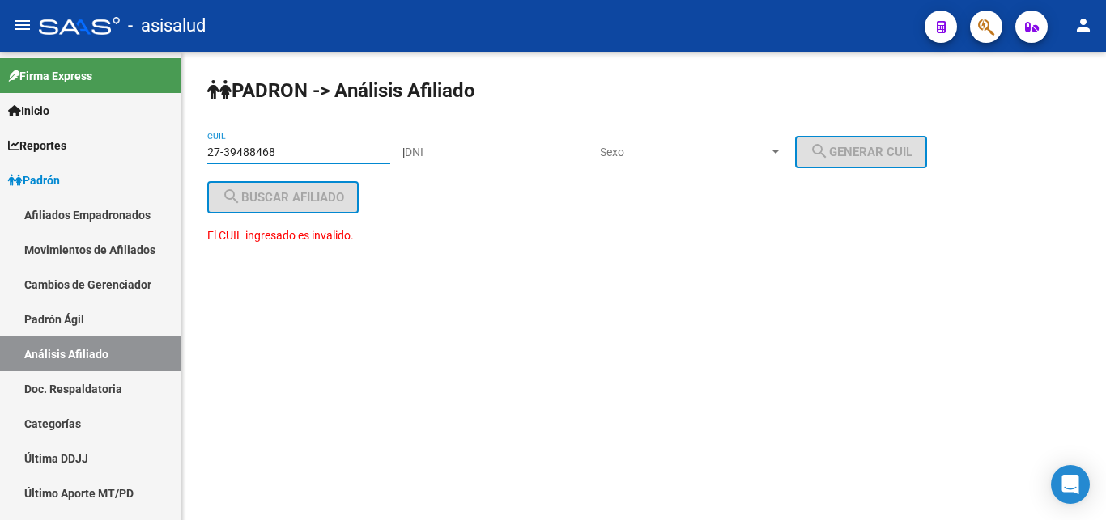
click at [501, 202] on div "PADRON -> Análisis Afiliado 27-39488468 CUIL | DNI Sexo Sexo search Generar CUI…" at bounding box center [643, 176] width 924 height 249
click at [260, 151] on input "27-39488468" at bounding box center [298, 153] width 183 height 14
drag, startPoint x: 297, startPoint y: 151, endPoint x: 158, endPoint y: 151, distance: 139.2
click at [207, 151] on input "27-39488468" at bounding box center [298, 153] width 183 height 14
click at [287, 147] on input "27-39488468" at bounding box center [298, 153] width 183 height 14
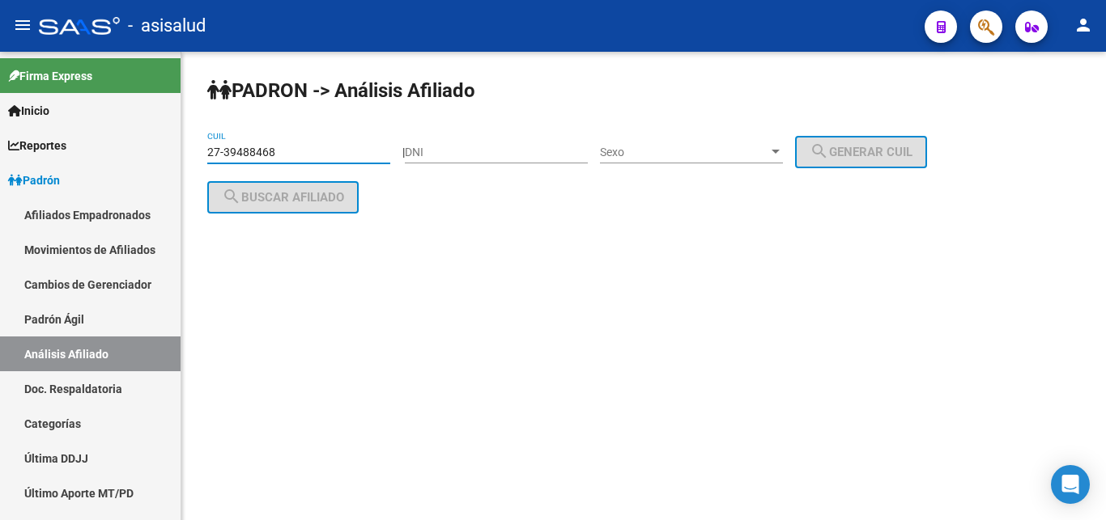
click at [278, 153] on input "27-39488468" at bounding box center [298, 153] width 183 height 14
click at [274, 154] on input "27-39488468" at bounding box center [298, 153] width 183 height 14
click at [273, 151] on input "27-39488468" at bounding box center [298, 153] width 183 height 14
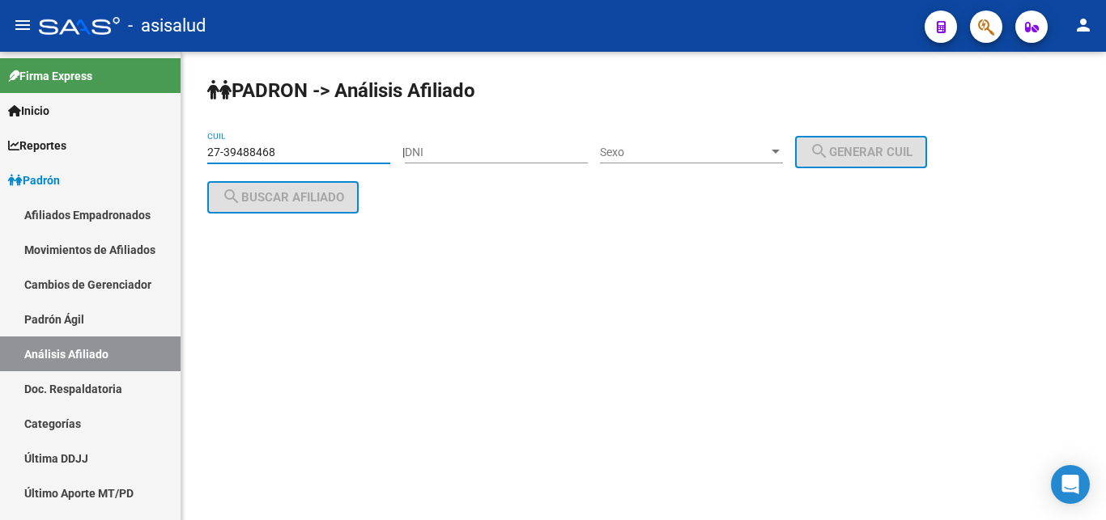
click at [273, 151] on input "27-39488468" at bounding box center [298, 153] width 183 height 14
click at [294, 156] on input "27-39488468" at bounding box center [298, 153] width 183 height 14
drag, startPoint x: 285, startPoint y: 151, endPoint x: 151, endPoint y: 142, distance: 134.7
click at [207, 147] on input "27-39488468" at bounding box center [298, 153] width 183 height 14
drag, startPoint x: 210, startPoint y: 151, endPoint x: 271, endPoint y: 151, distance: 61.5
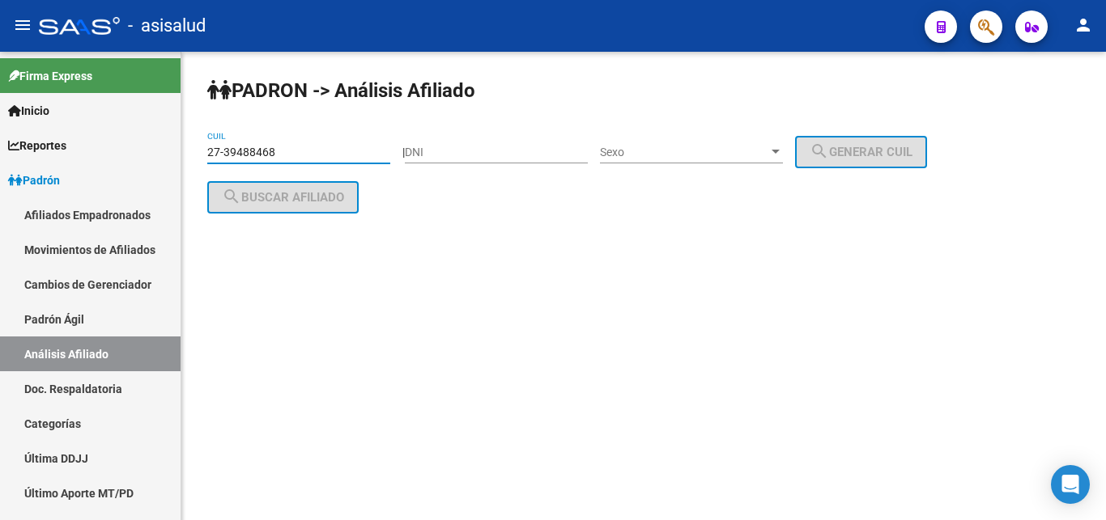
click at [271, 151] on input "27-39488468" at bounding box center [298, 153] width 183 height 14
drag, startPoint x: 219, startPoint y: 304, endPoint x: 213, endPoint y: 151, distance: 152.3
click at [221, 292] on mat-sidenav-content "PADRON -> Análisis Afiliado 27-39488468 CUIL | DNI Sexo Sexo search Generar CUI…" at bounding box center [643, 286] width 924 height 469
drag, startPoint x: 209, startPoint y: 155, endPoint x: 272, endPoint y: 150, distance: 63.4
click at [272, 150] on input "27-39488468" at bounding box center [298, 153] width 183 height 14
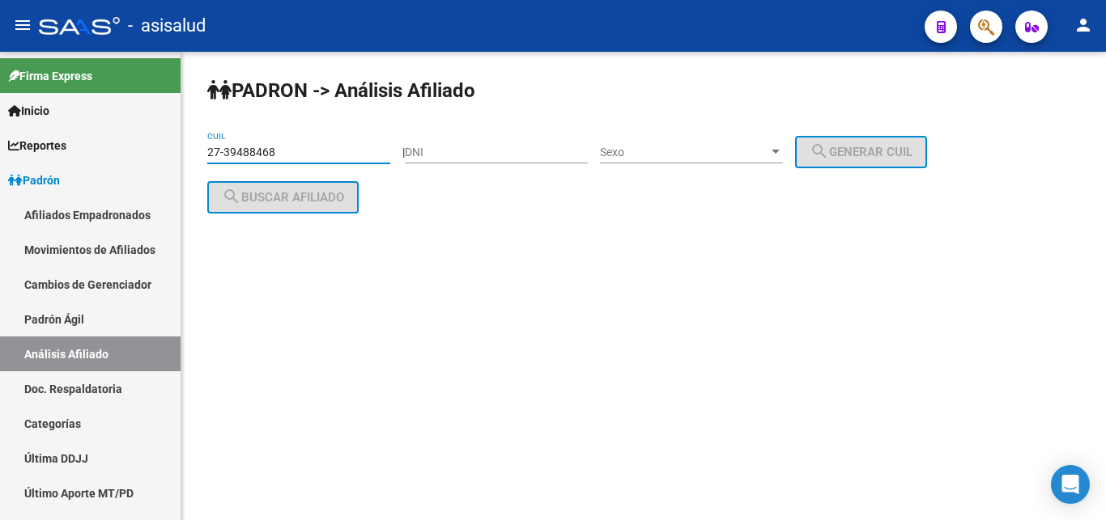
click at [519, 236] on div "PADRON -> Análisis Afiliado 27-39488468 CUIL | DNI Sexo Sexo search Generar CUI…" at bounding box center [643, 159] width 924 height 214
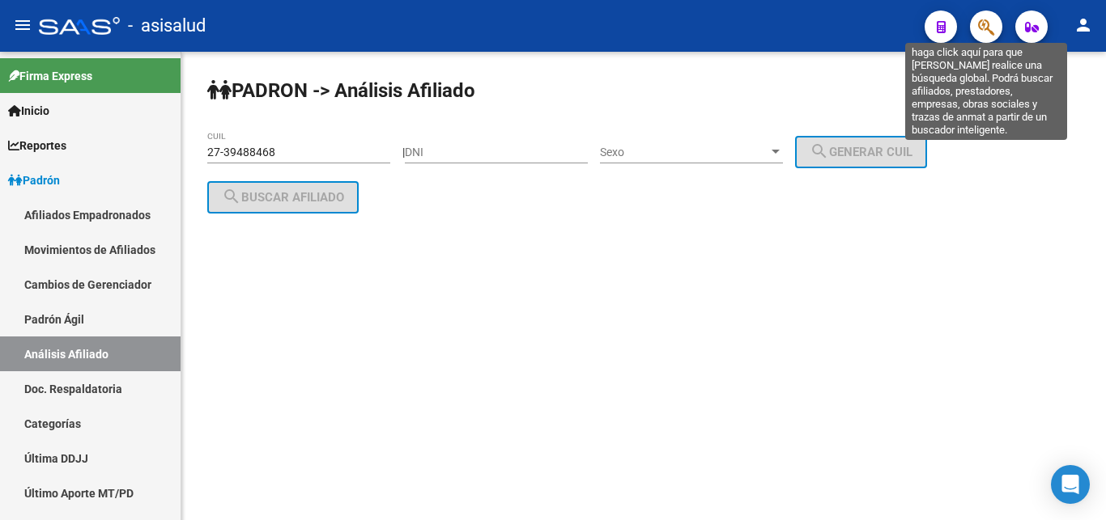
click at [981, 25] on icon "button" at bounding box center [986, 27] width 16 height 19
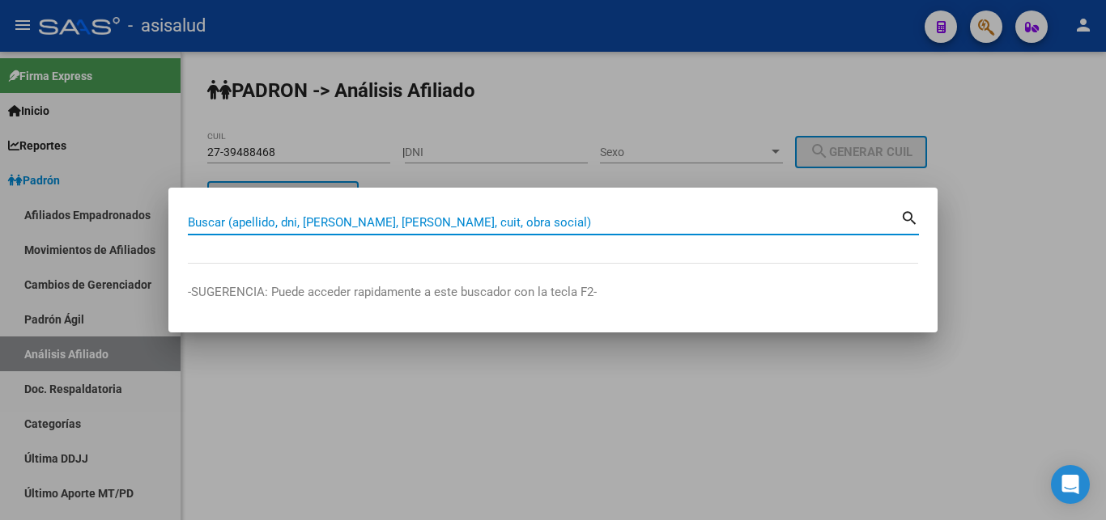
click at [1036, 199] on div at bounding box center [553, 260] width 1106 height 520
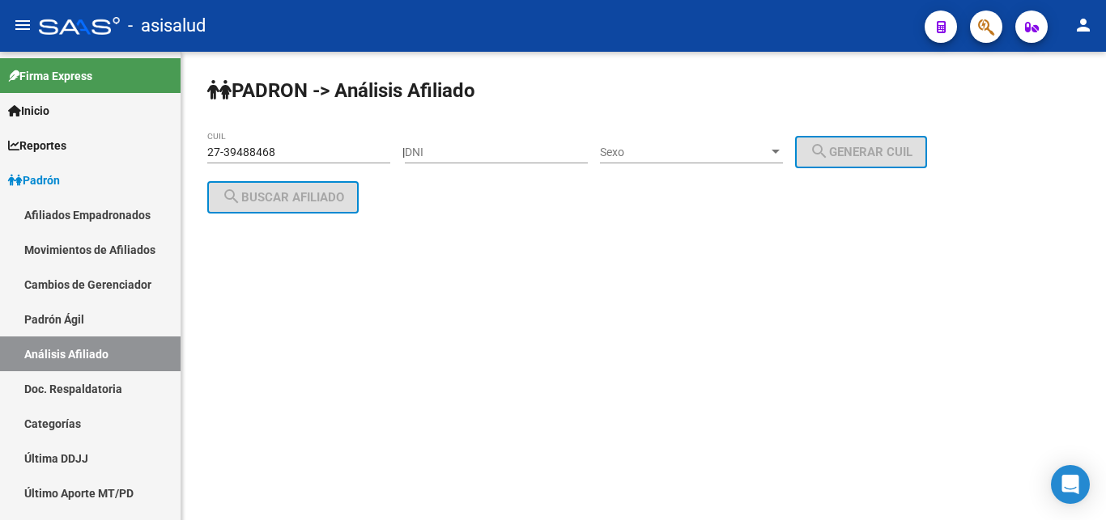
click at [290, 151] on input "27-39488468" at bounding box center [298, 153] width 183 height 14
click at [292, 144] on div "27-39488468 CUIL" at bounding box center [298, 147] width 183 height 32
click at [291, 144] on div "27-39488468 CUIL" at bounding box center [298, 147] width 183 height 32
click at [278, 152] on input "27-39488468" at bounding box center [298, 153] width 183 height 14
click at [270, 149] on input "27-3948848" at bounding box center [298, 153] width 183 height 14
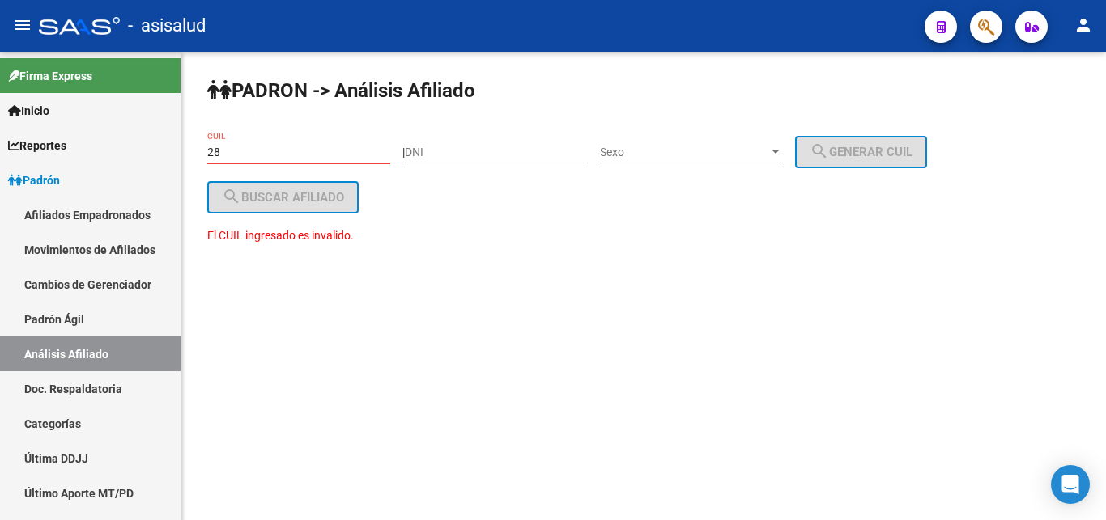
type input "8"
click at [229, 155] on input "8" at bounding box center [298, 153] width 183 height 14
click at [219, 153] on input "CUIL" at bounding box center [298, 153] width 183 height 14
paste input "27-39488468-0"
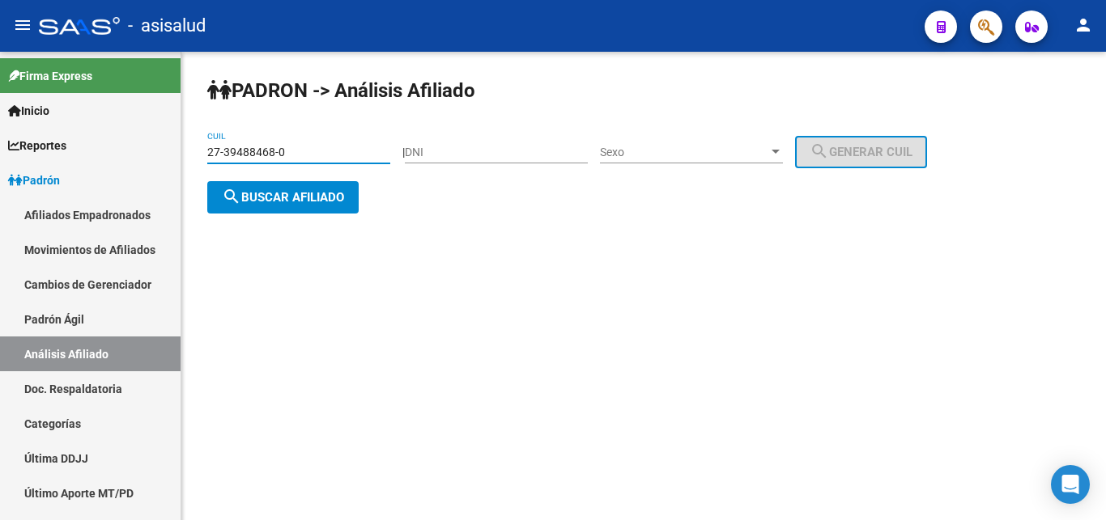
type input "27-39488468-0"
click at [272, 198] on span "search Buscar afiliado" at bounding box center [283, 197] width 122 height 15
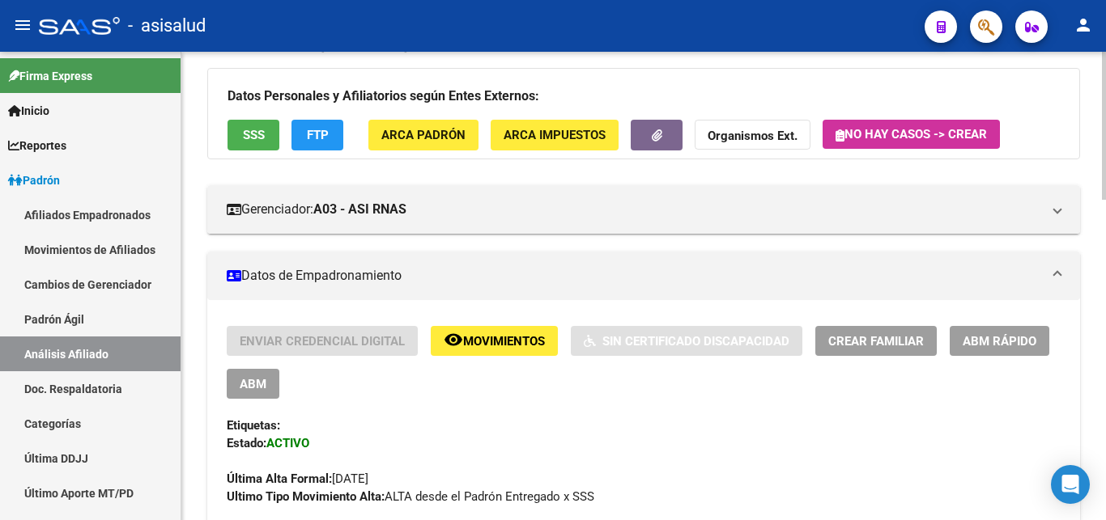
scroll to position [248, 0]
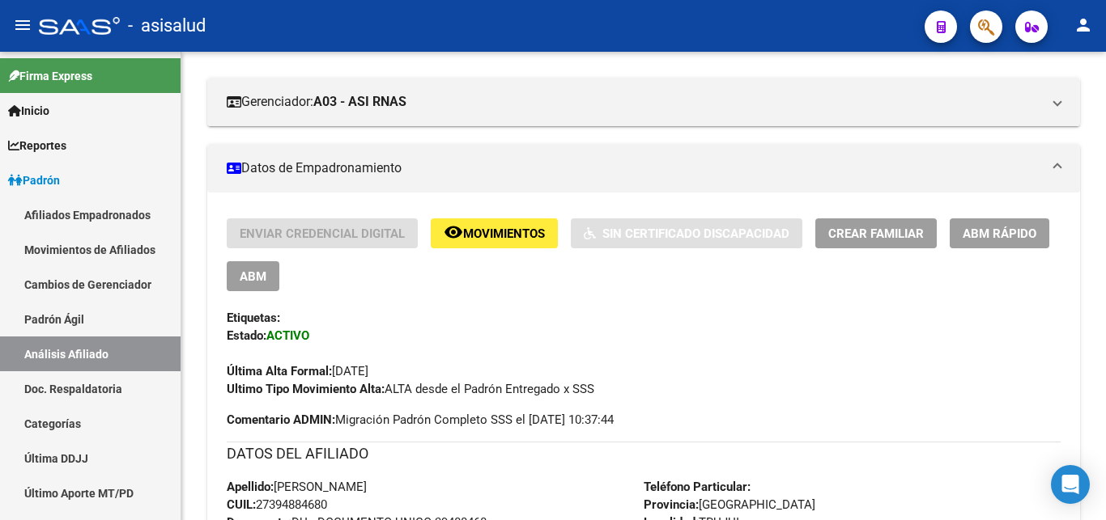
click at [1011, 233] on span "ABM Rápido" at bounding box center [999, 234] width 74 height 15
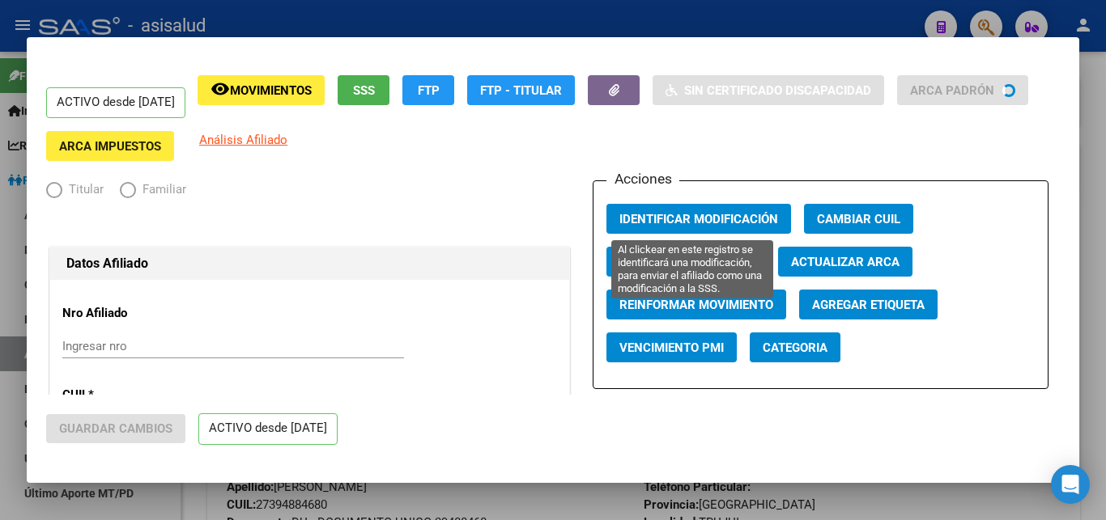
radio input "true"
type input "30-54612765-2"
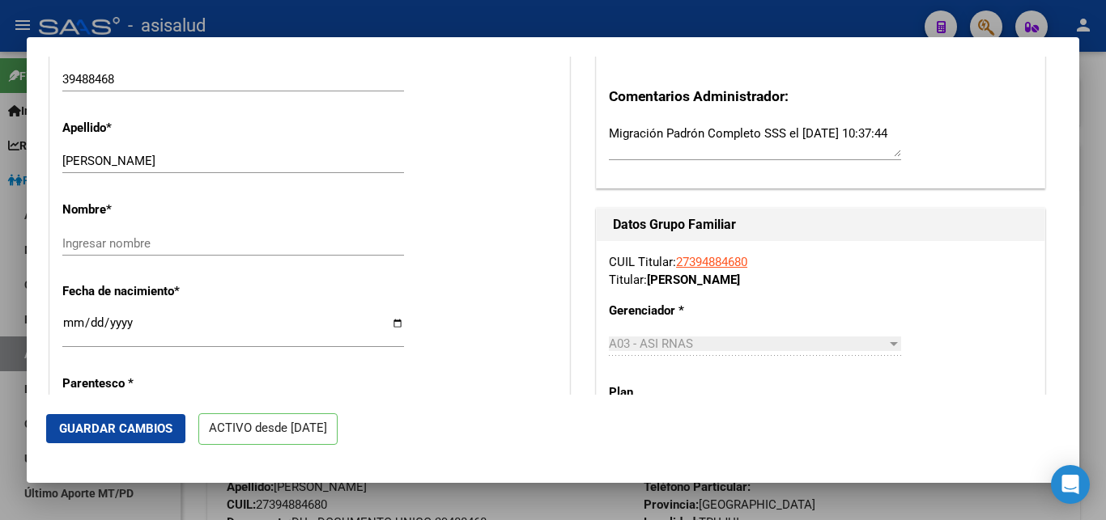
scroll to position [525, 0]
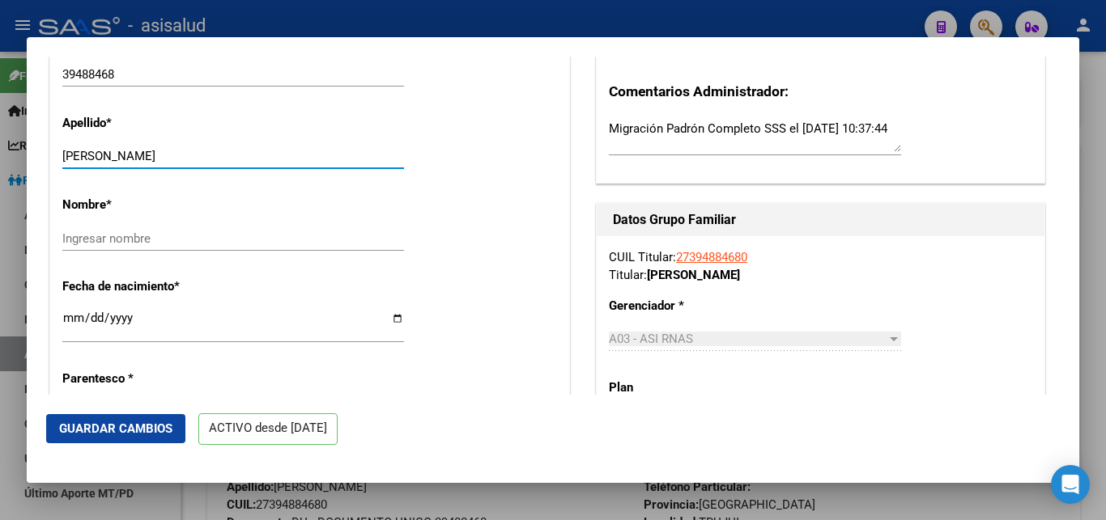
drag, startPoint x: 104, startPoint y: 164, endPoint x: 227, endPoint y: 173, distance: 123.4
click at [227, 164] on input "RAMOS MARIA SOLEDAD" at bounding box center [233, 156] width 342 height 15
drag, startPoint x: 108, startPoint y: 164, endPoint x: 238, endPoint y: 172, distance: 129.7
click at [238, 164] on input "RAMOS MARIA SOLEDAD" at bounding box center [233, 156] width 342 height 15
type input "RAMOS"
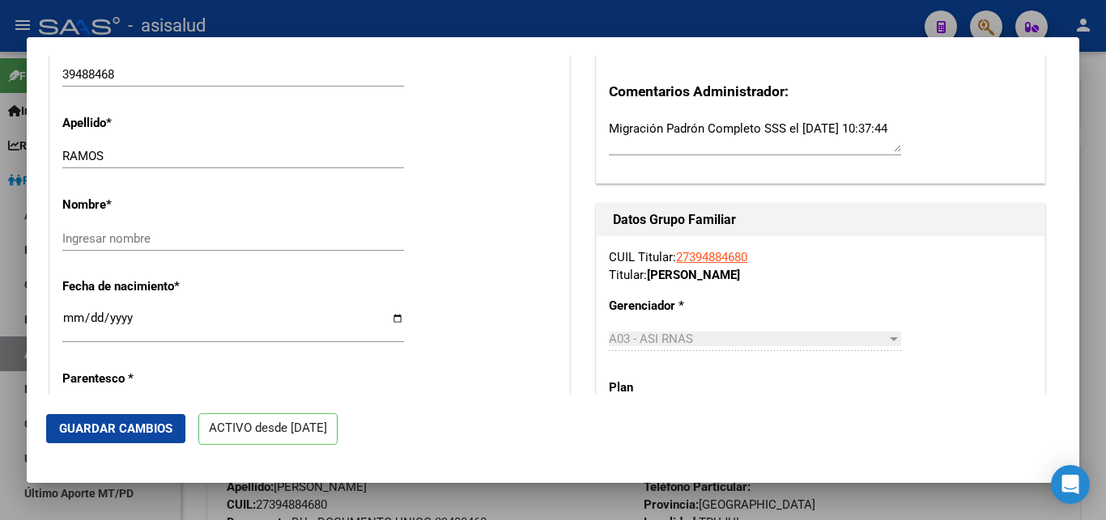
click at [72, 240] on div "Ingresar nombre" at bounding box center [233, 239] width 342 height 24
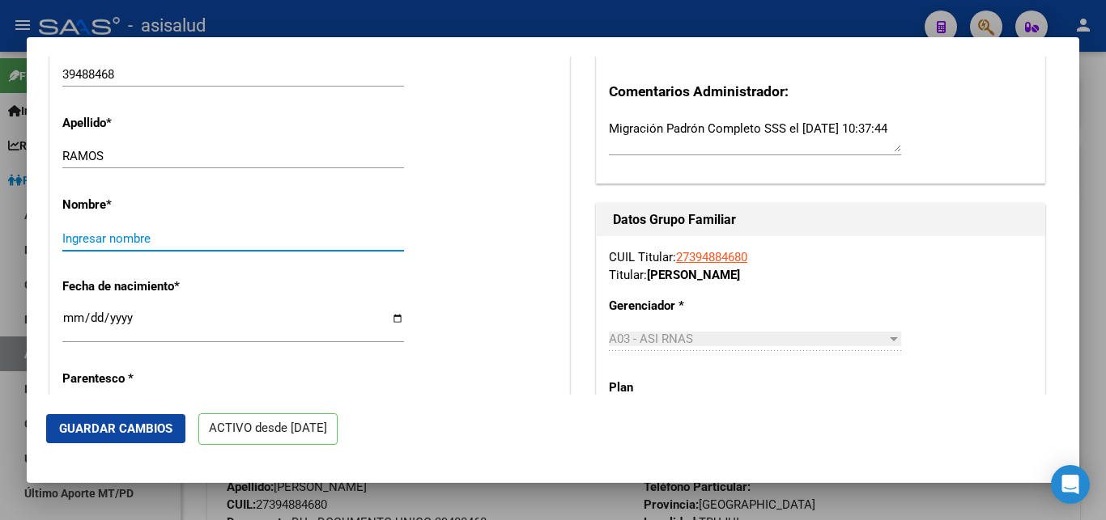
click at [79, 246] on input "Ingresar nombre" at bounding box center [233, 239] width 342 height 15
paste input "MARIA SOLEDAD"
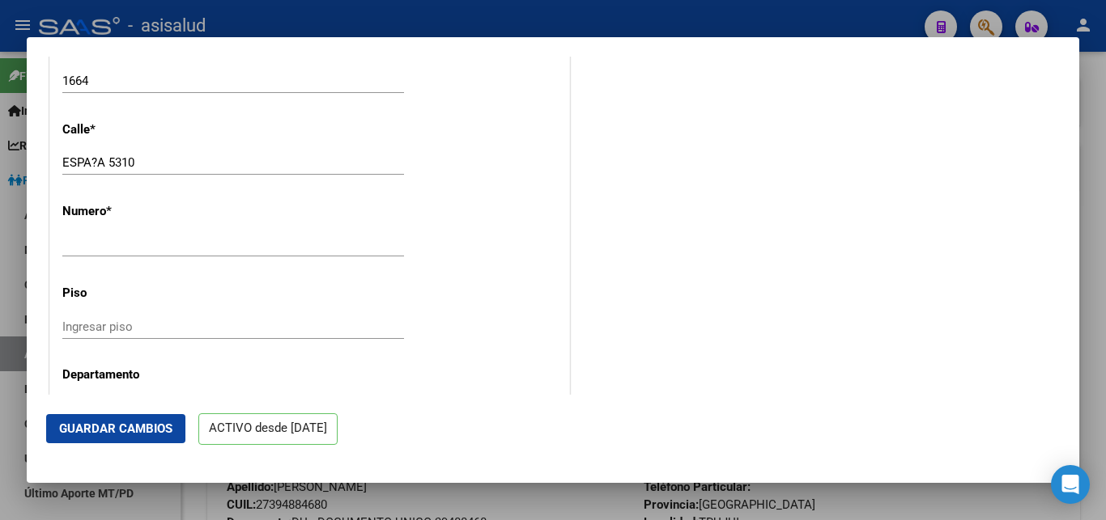
scroll to position [1748, 0]
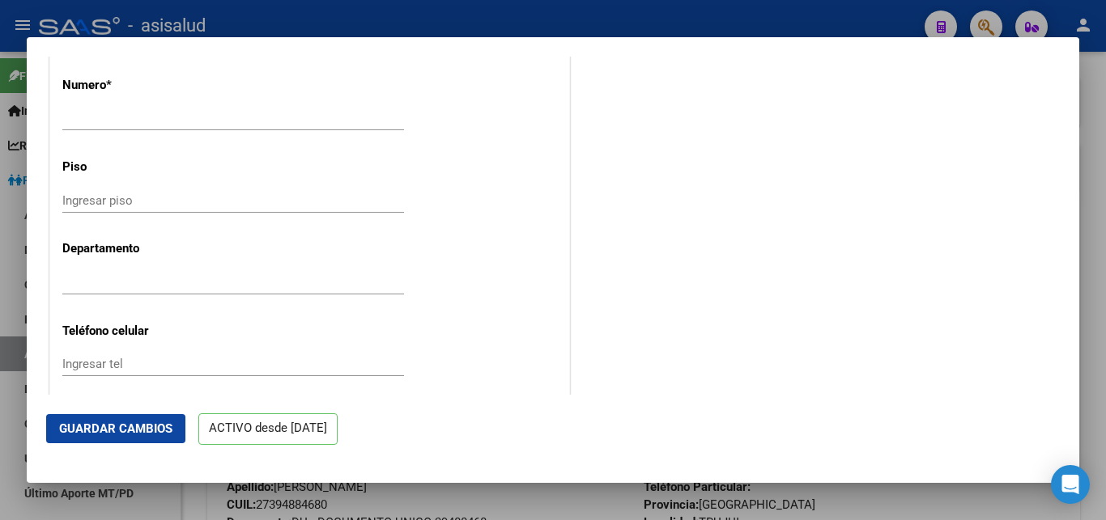
type input "MARIA SOLEDAD"
click at [100, 426] on span "Guardar Cambios" at bounding box center [115, 429] width 113 height 15
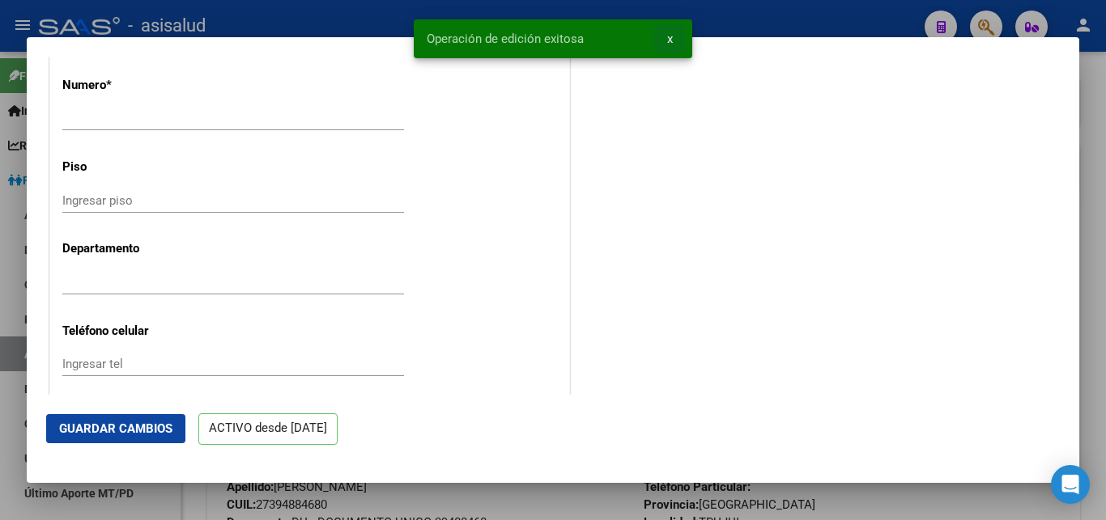
click at [666, 37] on button "x" at bounding box center [670, 38] width 32 height 29
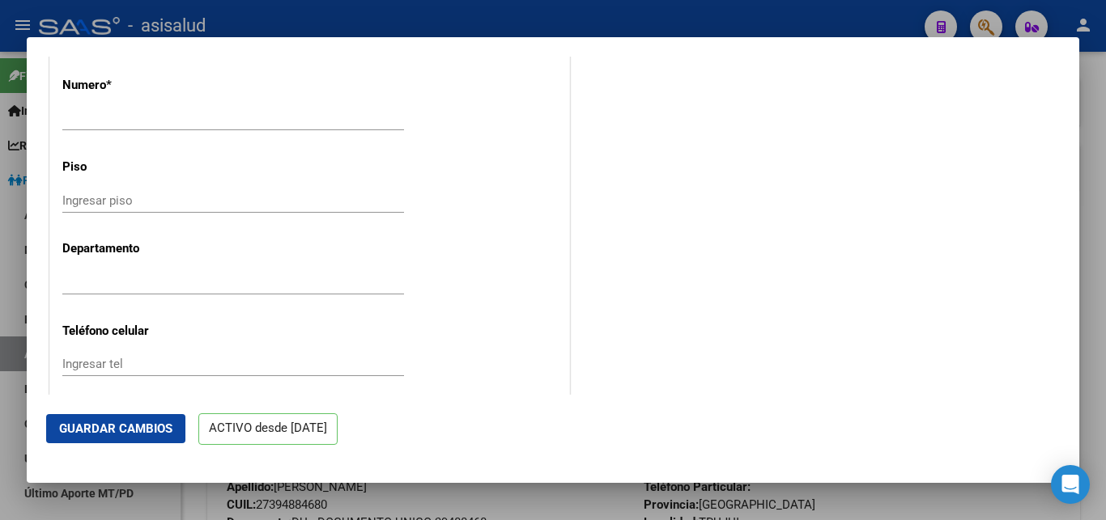
click at [1099, 221] on div at bounding box center [553, 260] width 1106 height 520
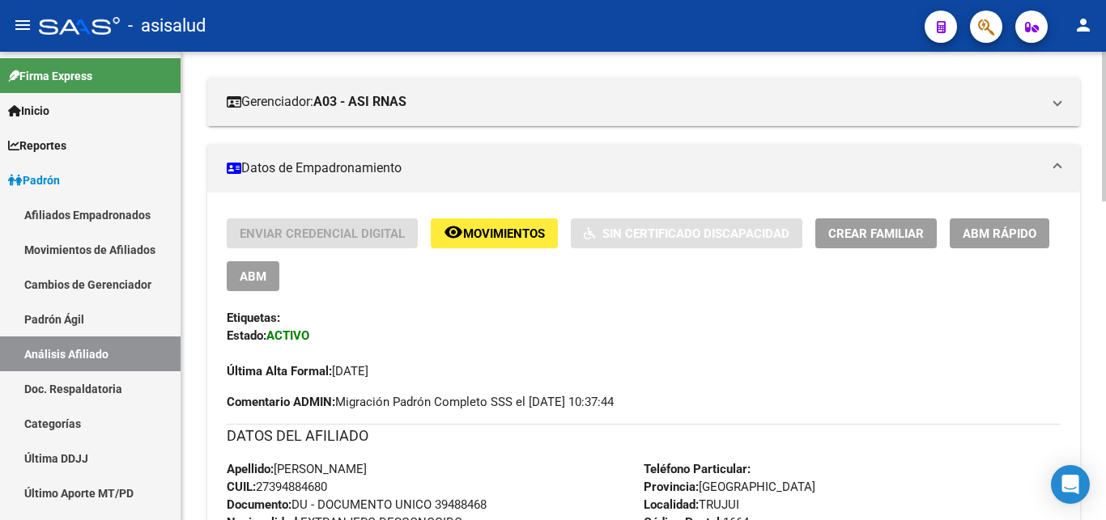
click at [875, 232] on span "Crear Familiar" at bounding box center [876, 234] width 96 height 15
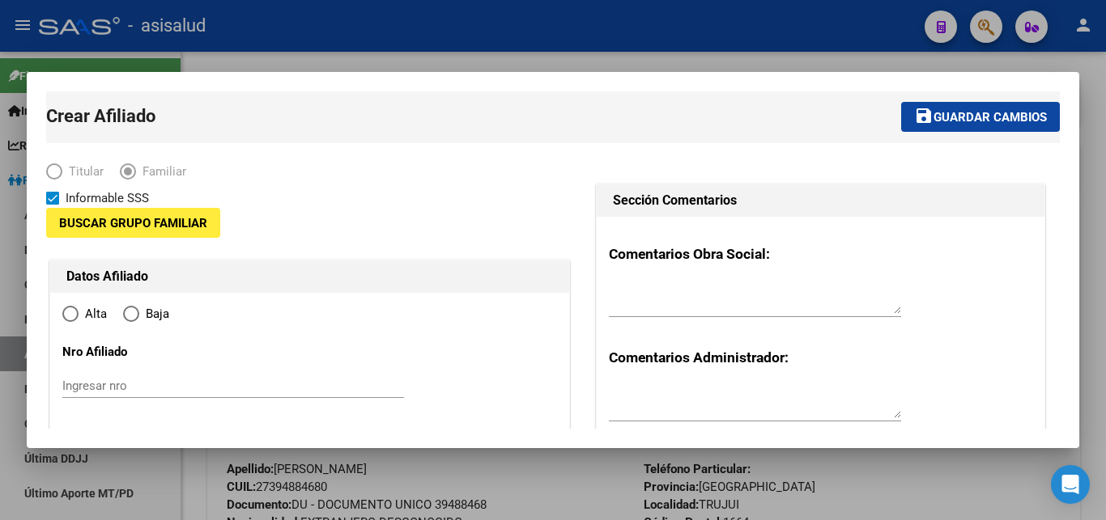
type input "30-54612765-2"
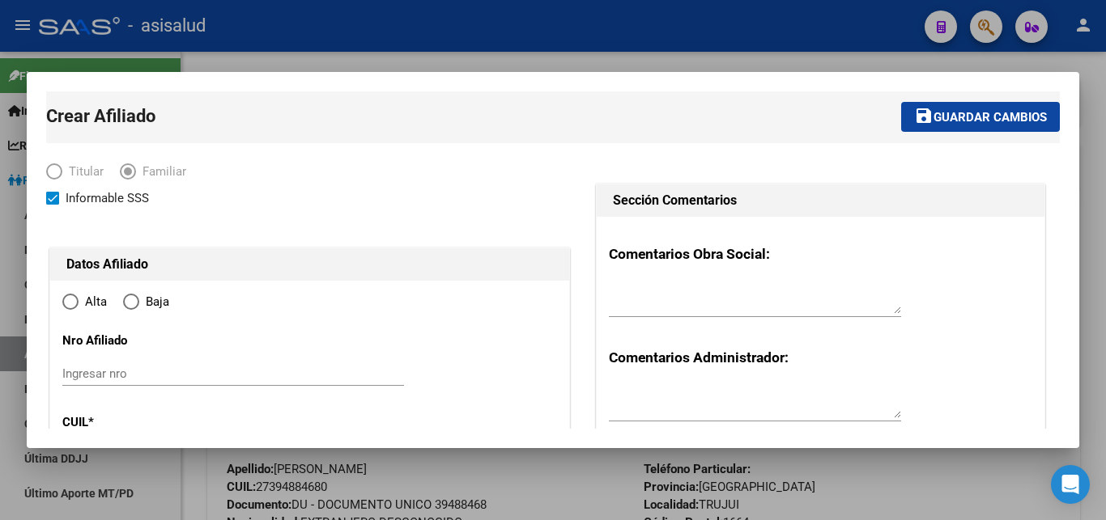
type input "TRUJUI"
type input "1664"
type input "ESPA?A 5310"
radio input "true"
type input "30-54612765-2"
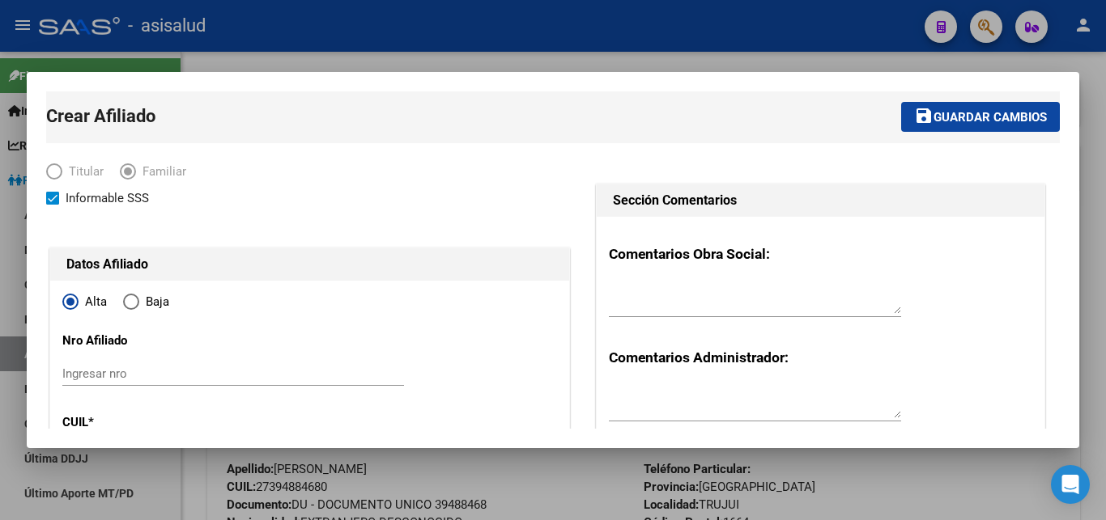
scroll to position [262, 0]
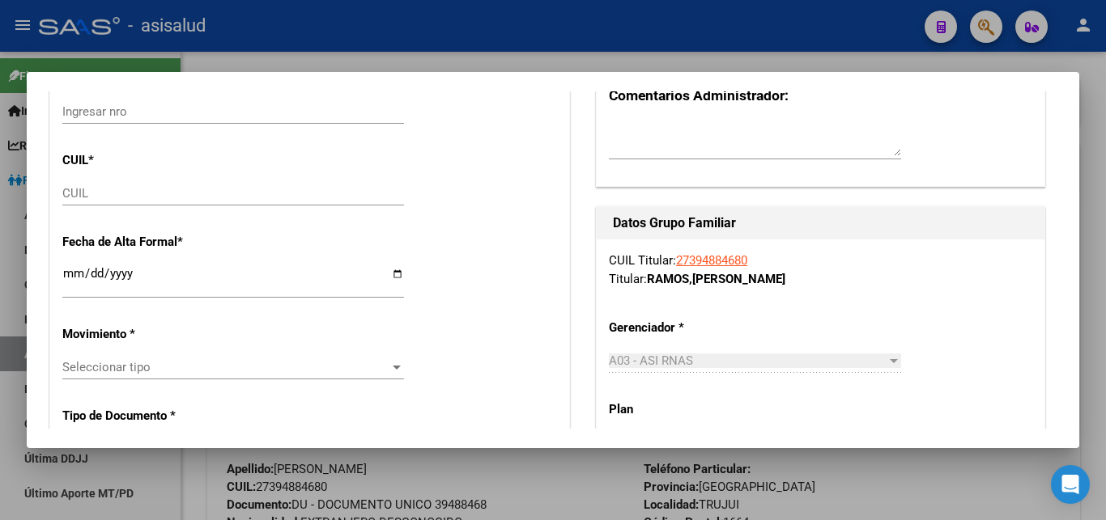
click at [75, 194] on input "CUIL" at bounding box center [233, 193] width 342 height 15
click at [75, 193] on input "CUIL" at bounding box center [233, 193] width 342 height 15
paste input "27-54212581-6"
type input "27-54212581-6"
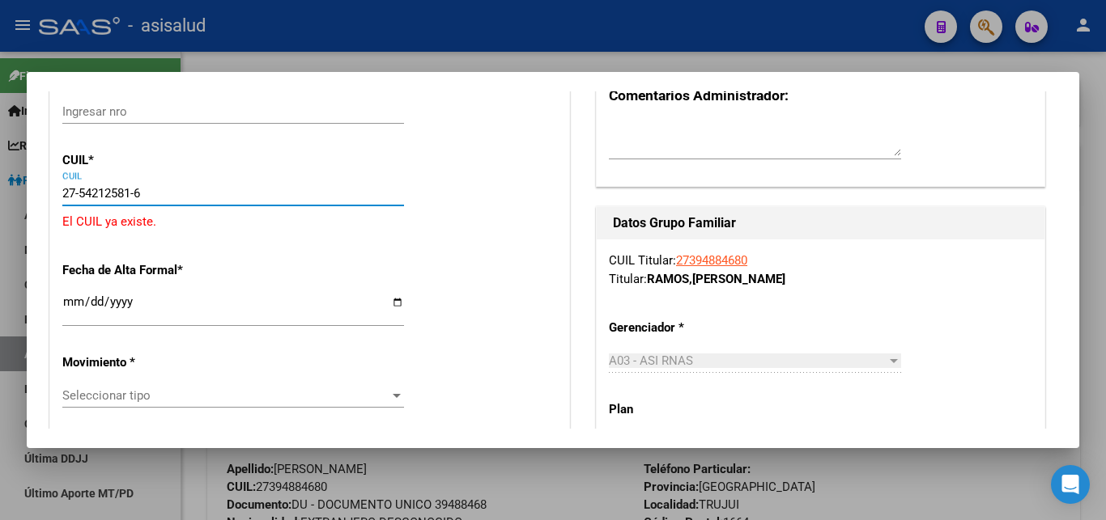
type input "54212581"
type input "ZAFORANO ALMA AIME ALEJANDRA"
type input "2014-08-14"
type input "MORENO"
type input "1744"
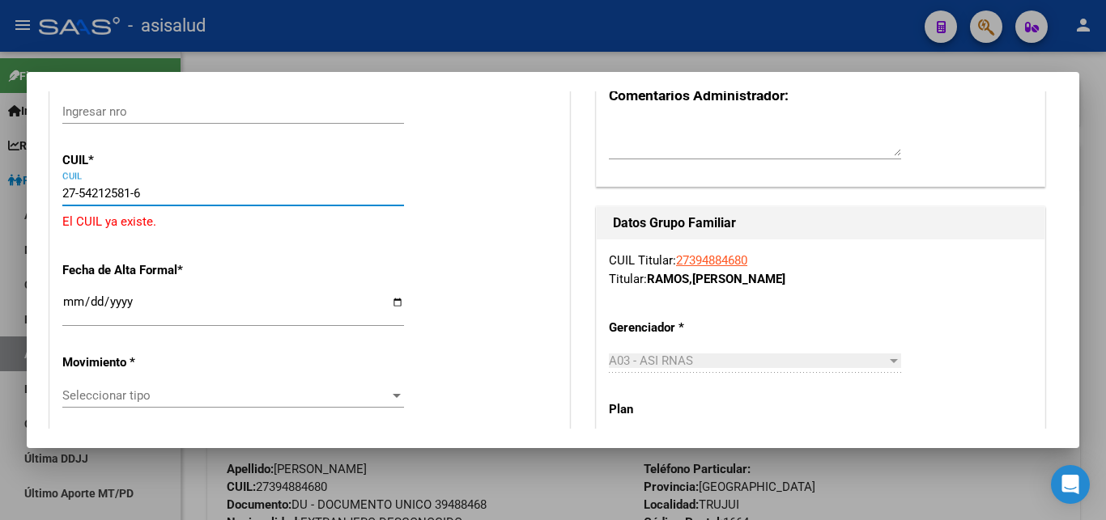
type input "FEDERICO LACROZE"
type input "3418"
type input "27-54212581-6"
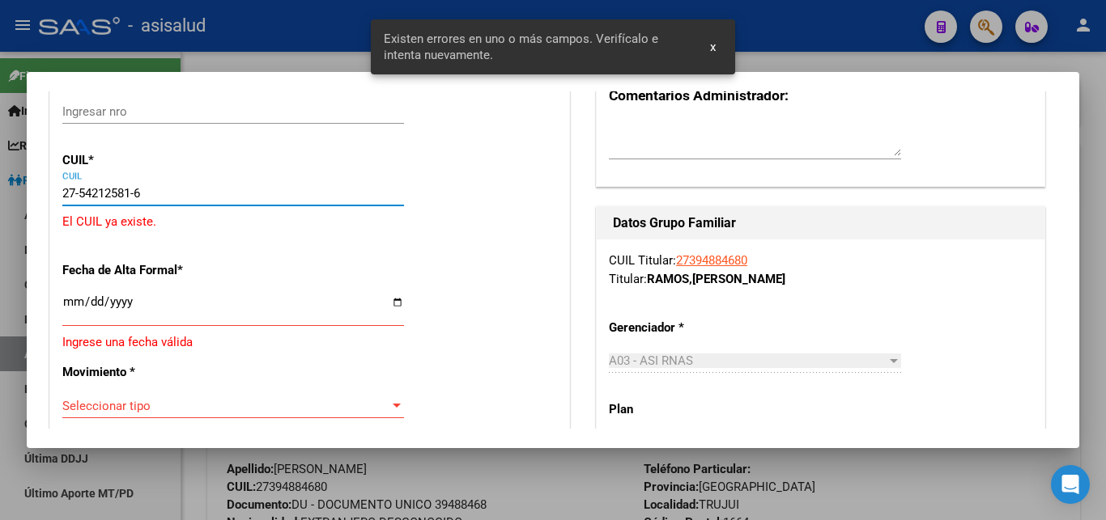
click at [72, 306] on input "Ingresar fecha" at bounding box center [233, 308] width 342 height 26
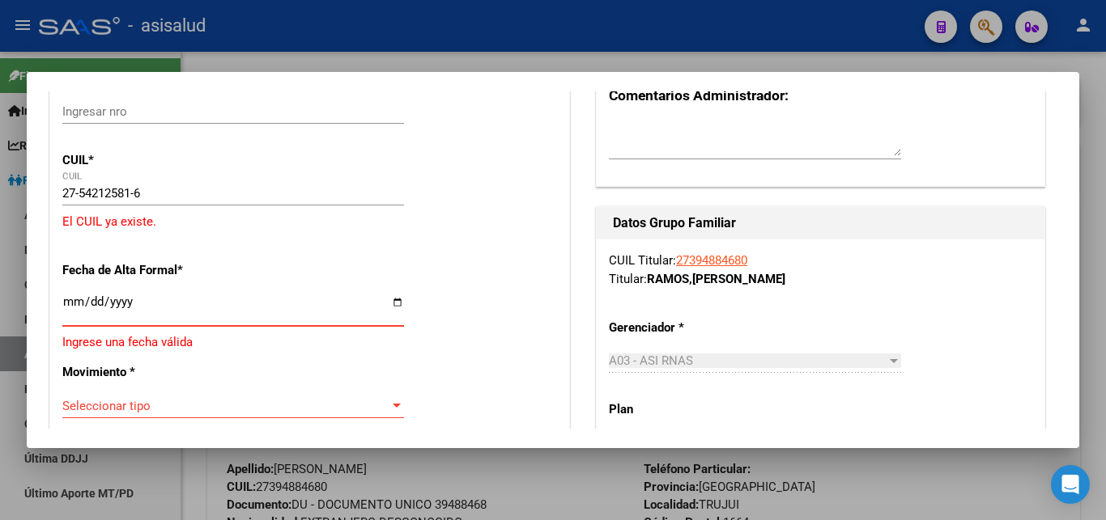
type input "2025-10-14"
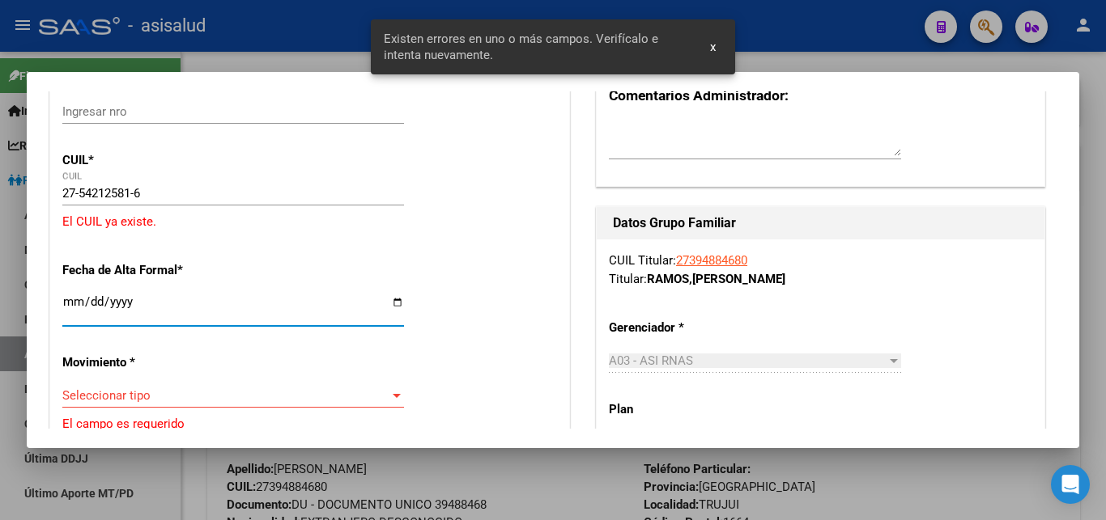
click at [714, 43] on span "x" at bounding box center [713, 47] width 6 height 15
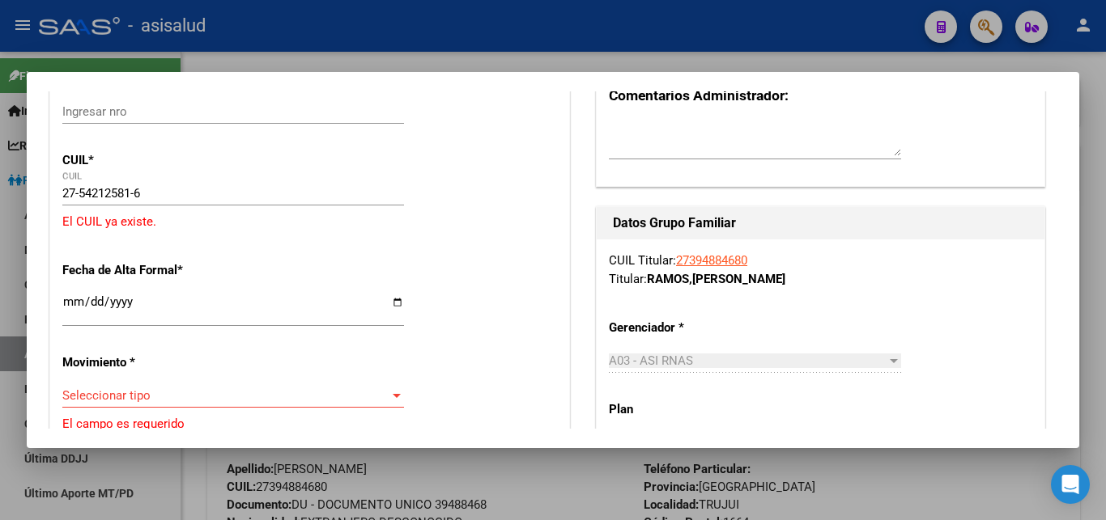
scroll to position [350, 0]
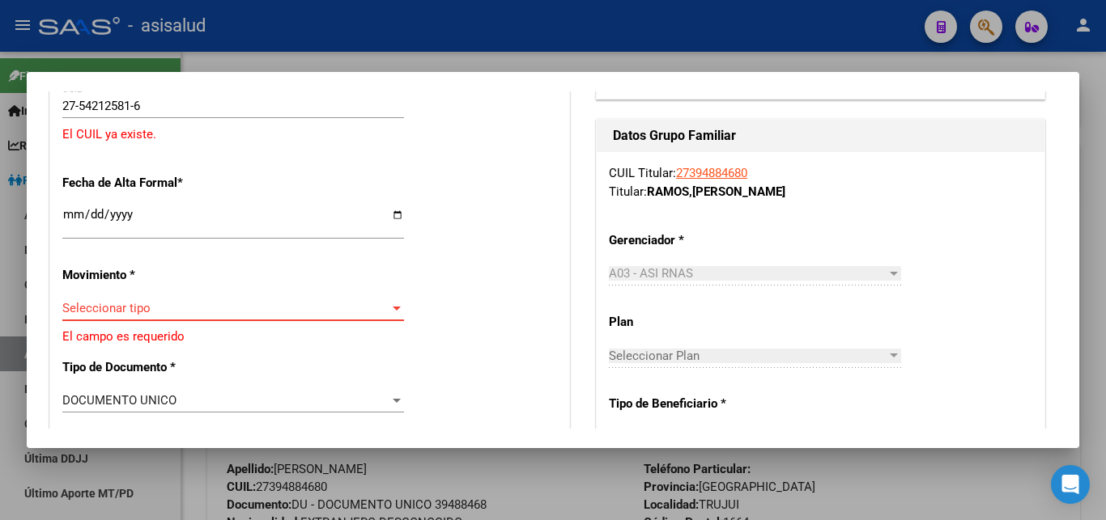
click at [397, 302] on div at bounding box center [396, 308] width 15 height 13
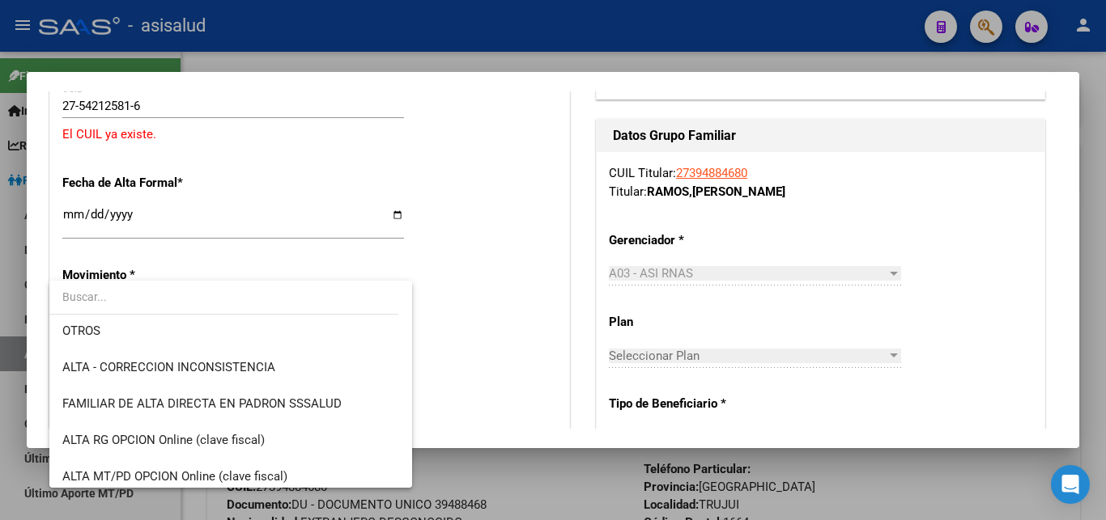
scroll to position [208, 0]
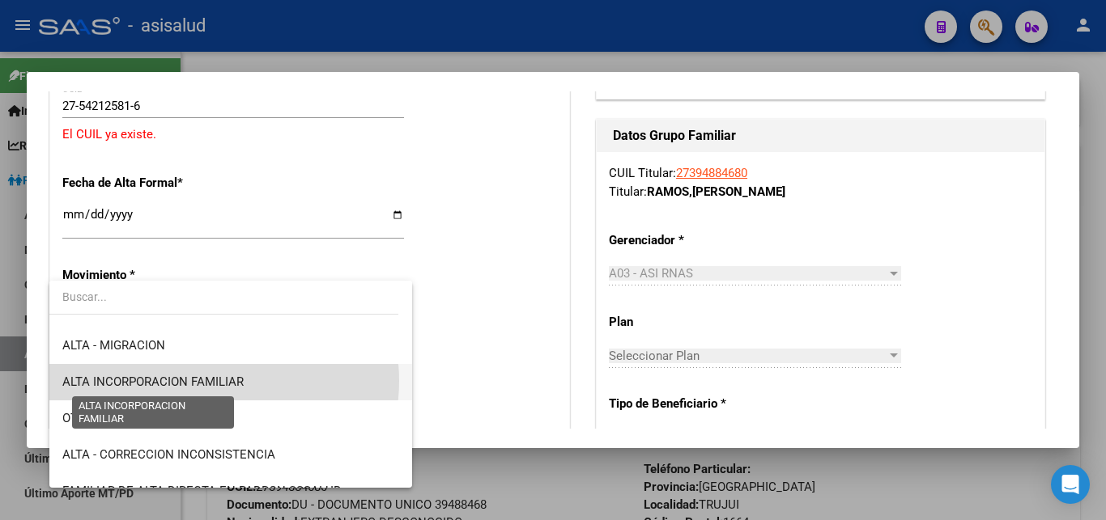
click at [217, 381] on span "ALTA INCORPORACION FAMILIAR" at bounding box center [152, 382] width 181 height 15
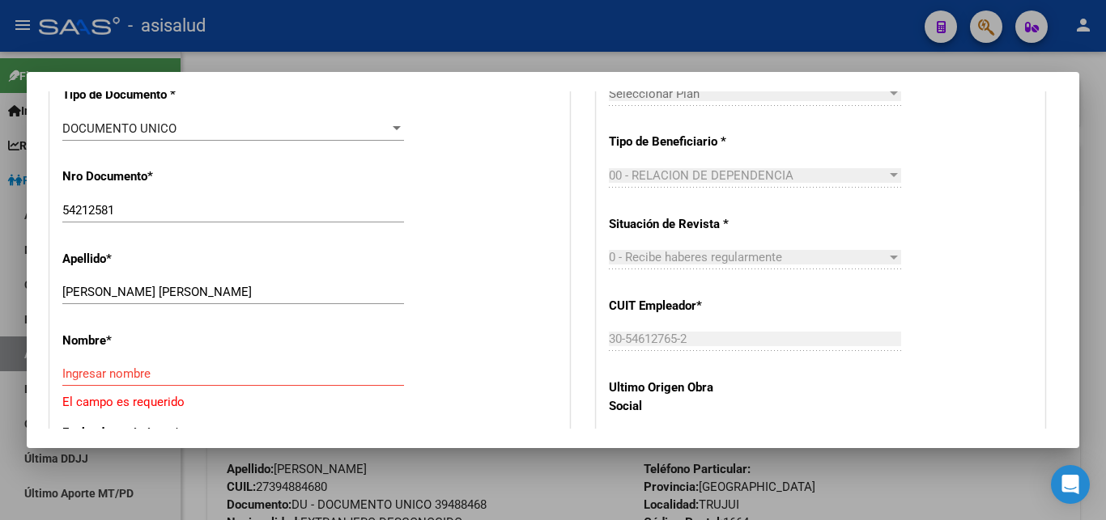
scroll to position [699, 0]
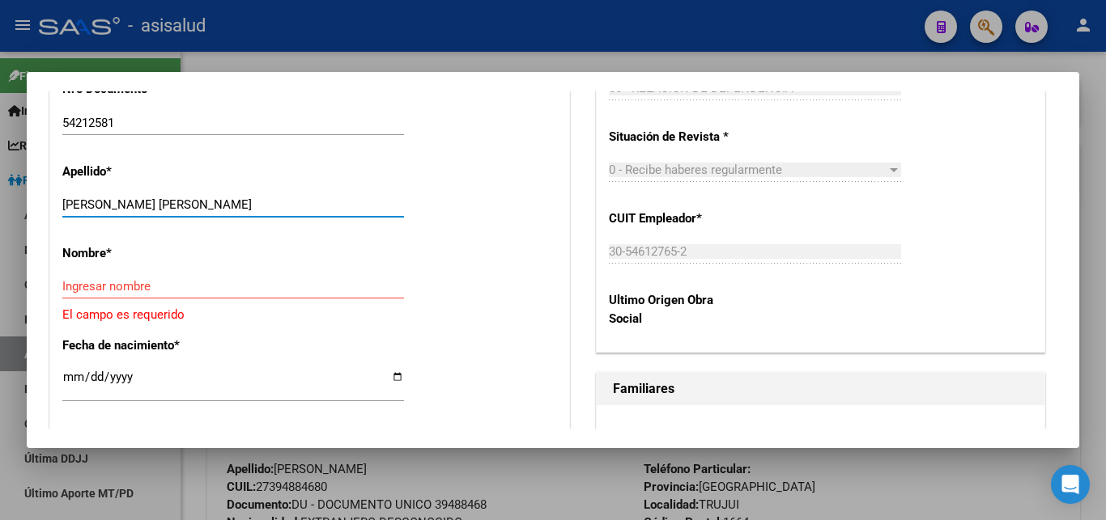
drag, startPoint x: 130, startPoint y: 193, endPoint x: 285, endPoint y: 191, distance: 154.6
click at [285, 198] on input "ZAFORANO ALMA AIME ALEJANDRA" at bounding box center [233, 205] width 342 height 15
type input "ZAFORANO"
click at [70, 279] on input "Ingresar nombre" at bounding box center [233, 286] width 342 height 15
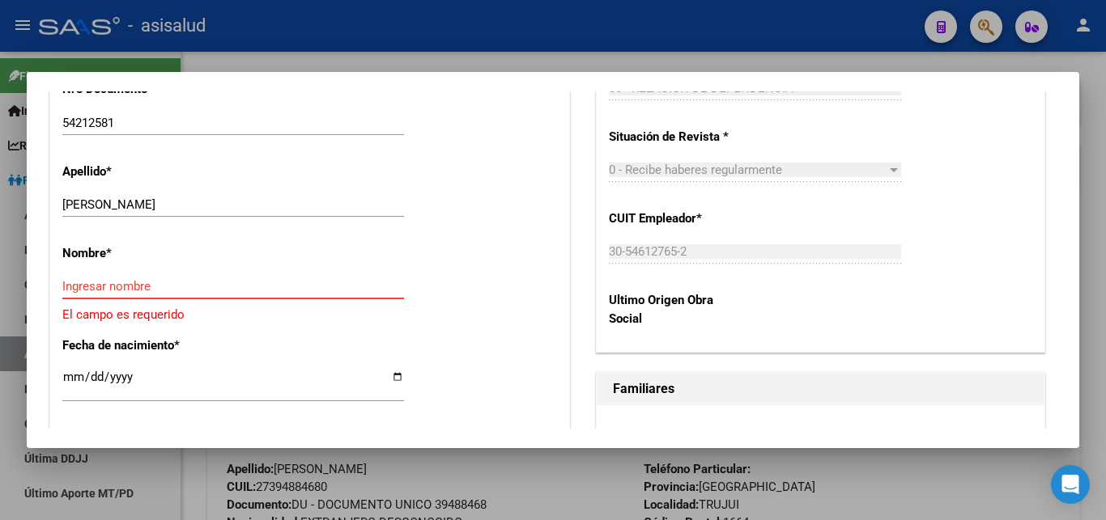
paste input "ALMA AIME ALEJANDRA"
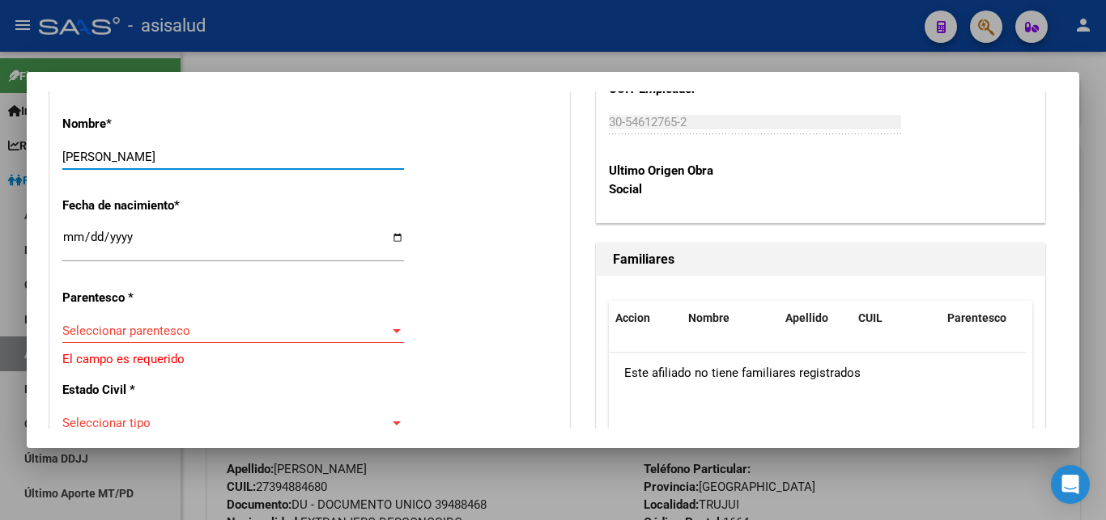
scroll to position [874, 0]
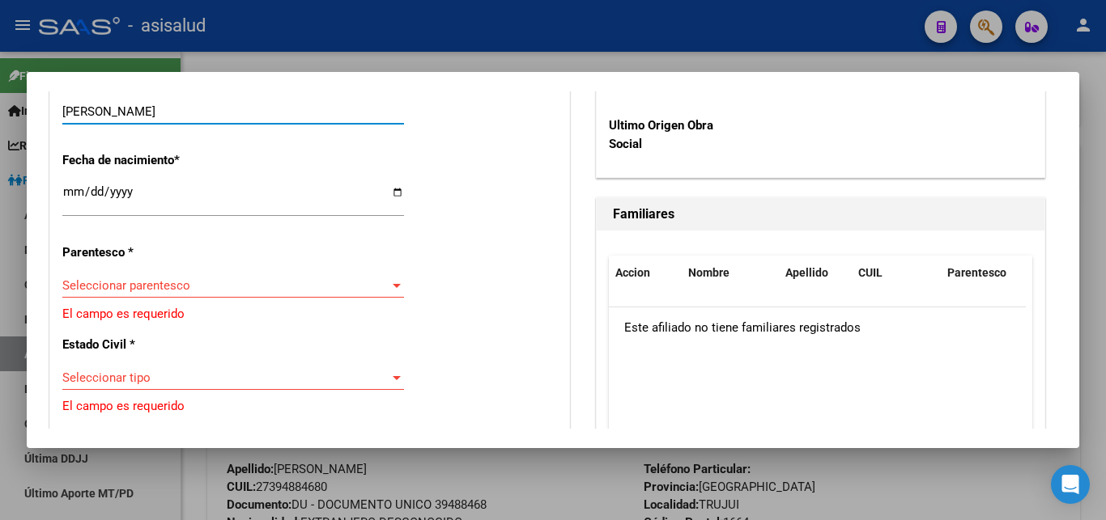
type input "ALMA AIME ALEJANDRA"
click at [389, 279] on div at bounding box center [396, 285] width 15 height 13
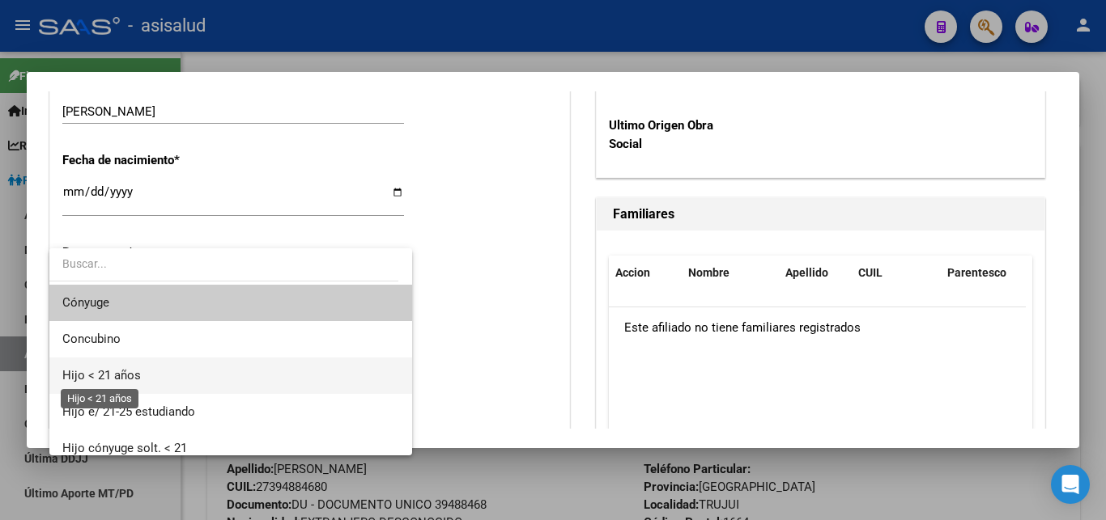
click at [120, 376] on span "Hijo < 21 años" at bounding box center [101, 375] width 79 height 15
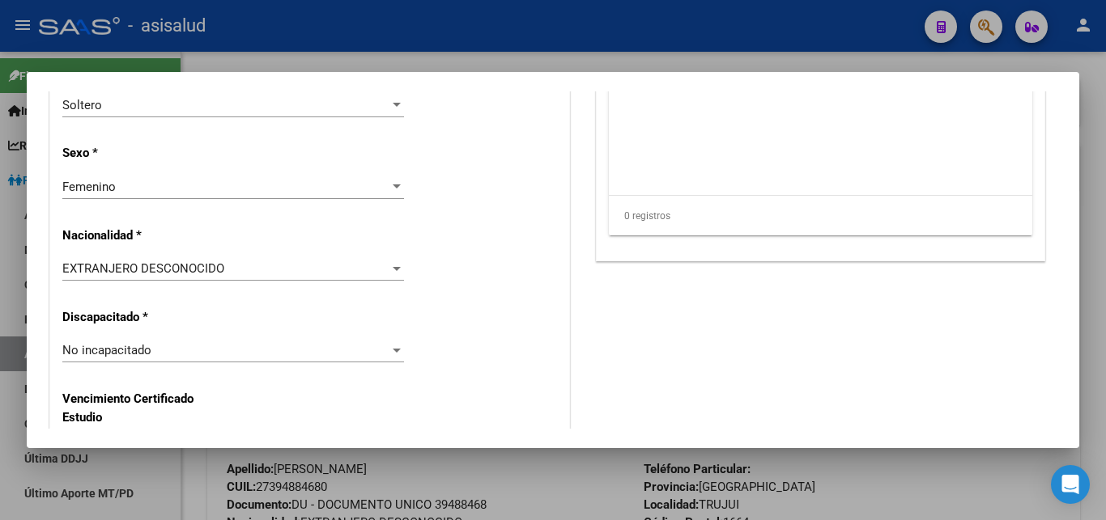
scroll to position [1224, 0]
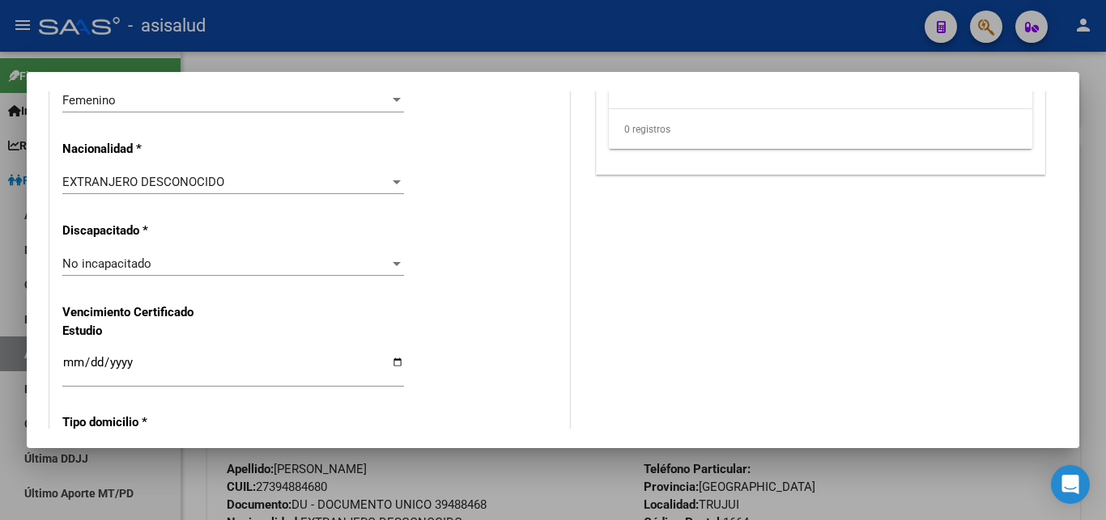
click at [389, 176] on div at bounding box center [396, 182] width 15 height 13
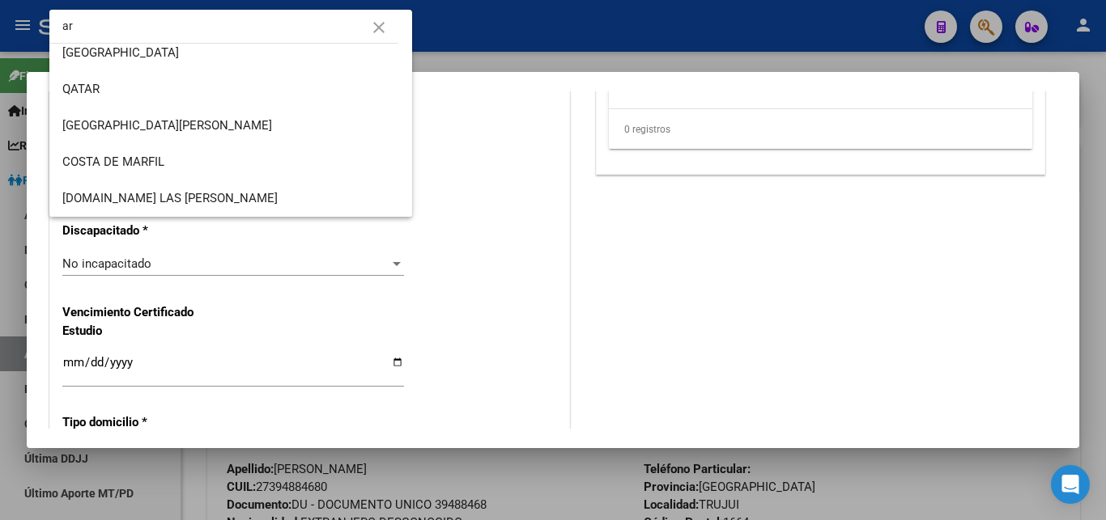
scroll to position [0, 0]
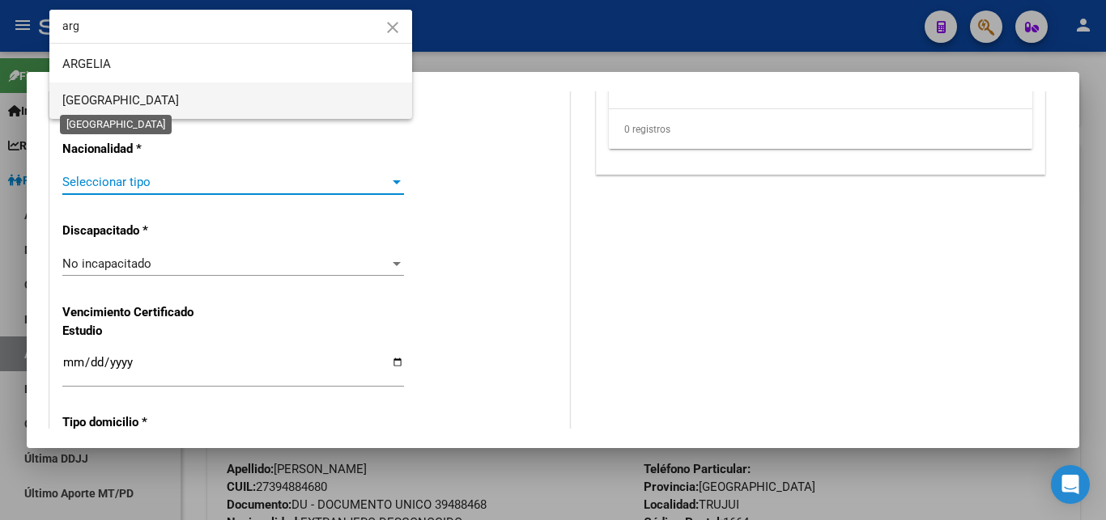
type input "arg"
click at [123, 95] on span "[GEOGRAPHIC_DATA]" at bounding box center [120, 100] width 117 height 15
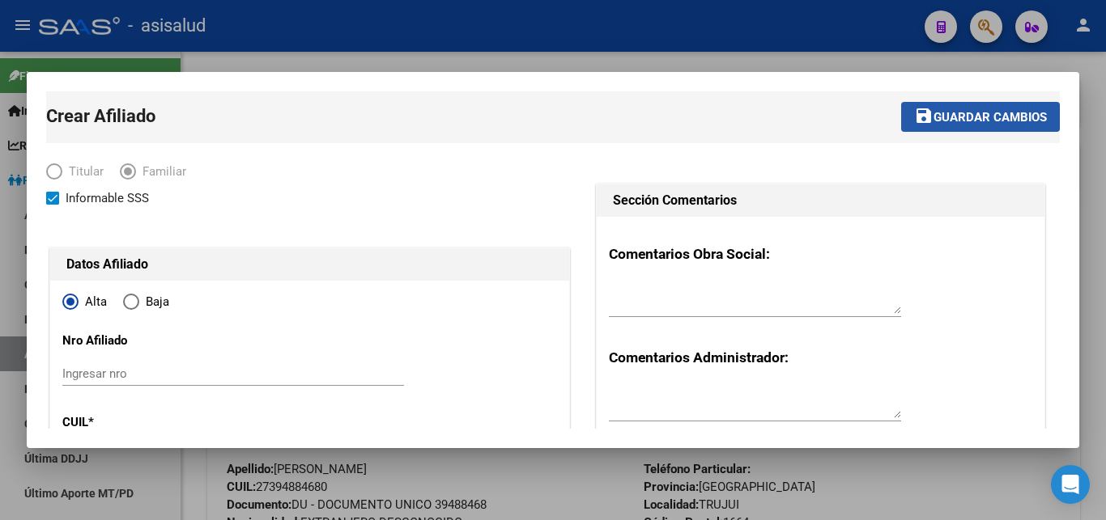
click at [950, 116] on span "Guardar cambios" at bounding box center [989, 117] width 113 height 15
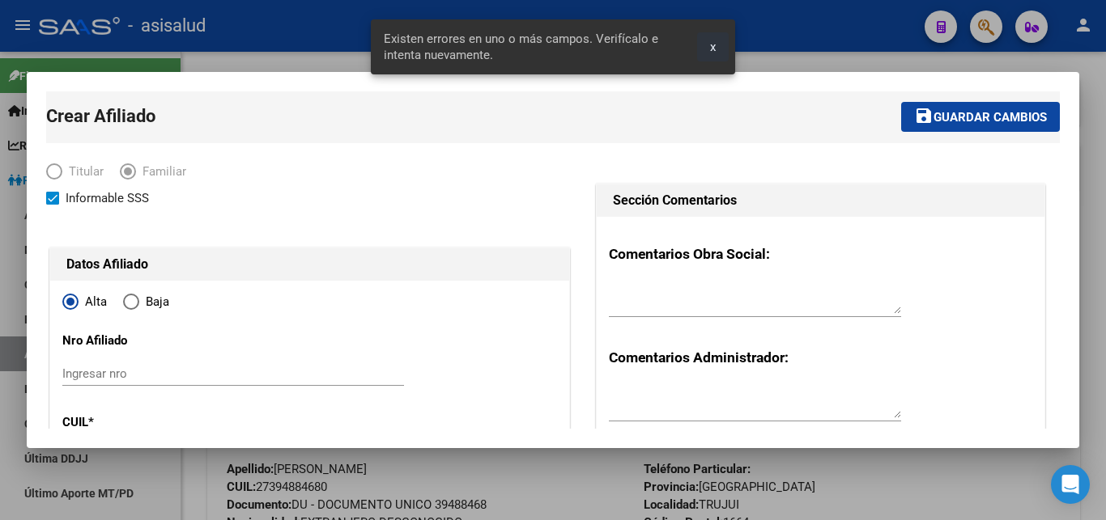
click at [713, 46] on span "x" at bounding box center [713, 47] width 6 height 15
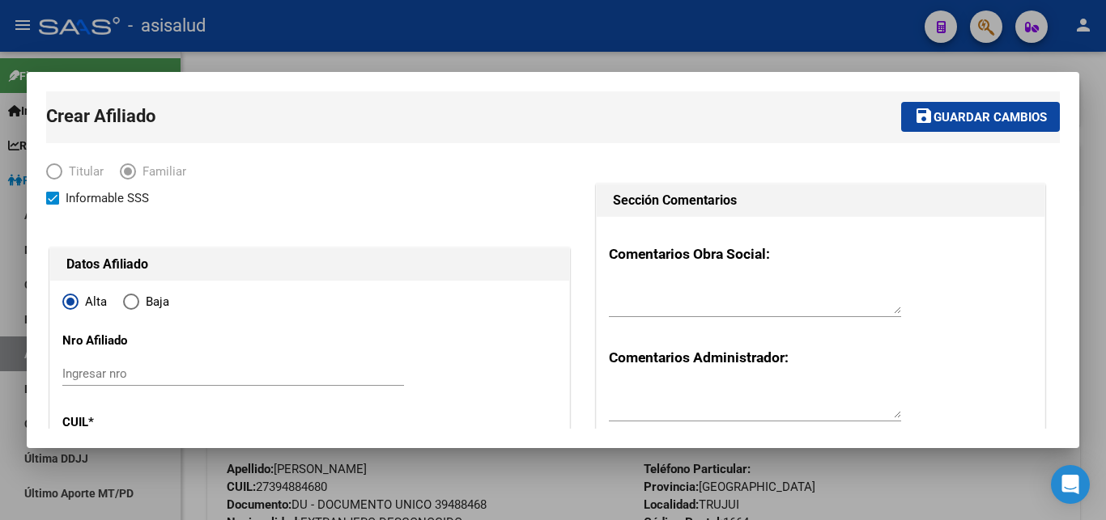
click at [949, 117] on span "Guardar cambios" at bounding box center [989, 117] width 113 height 15
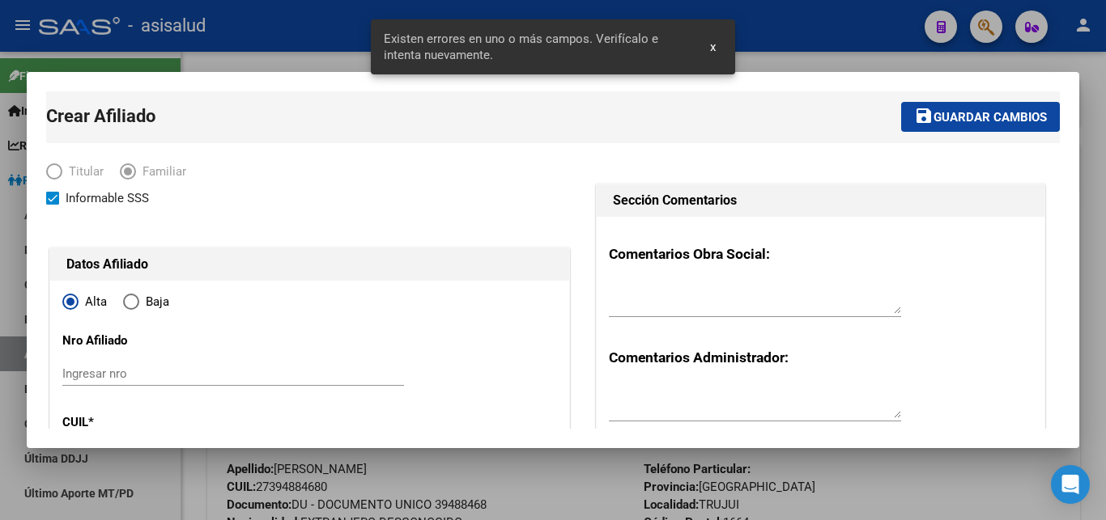
click at [714, 47] on span "x" at bounding box center [713, 47] width 6 height 15
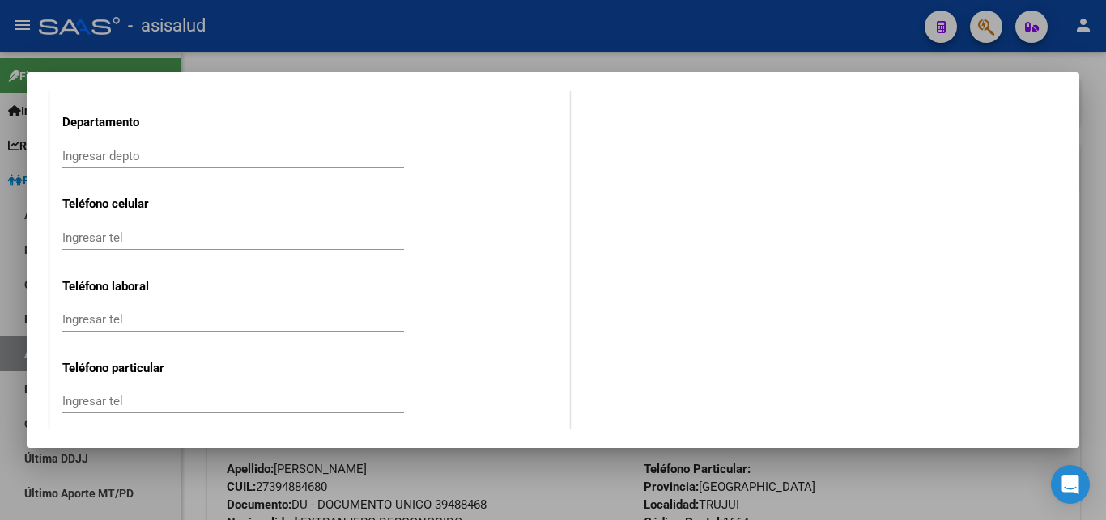
scroll to position [2205, 0]
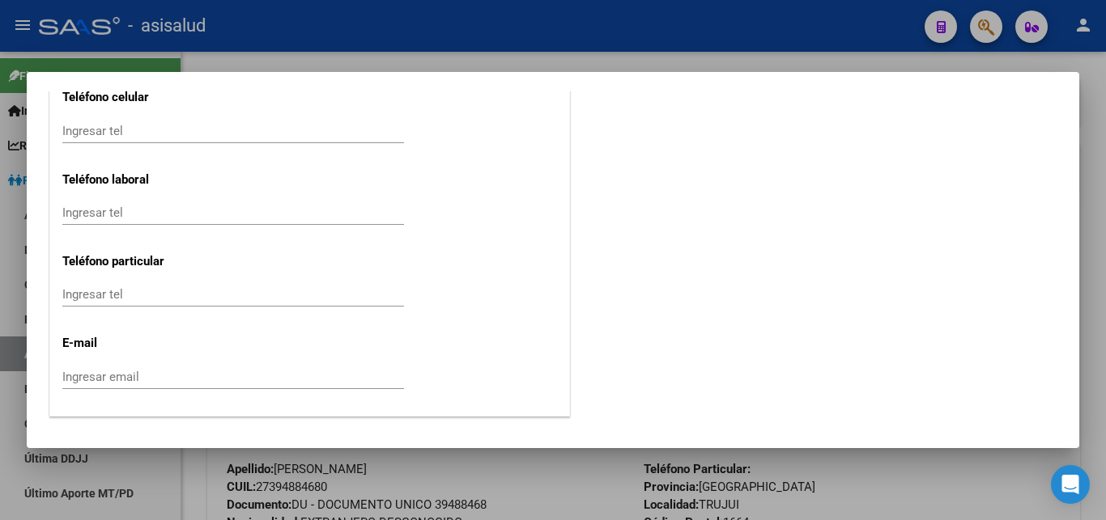
click at [1104, 267] on div at bounding box center [553, 260] width 1106 height 520
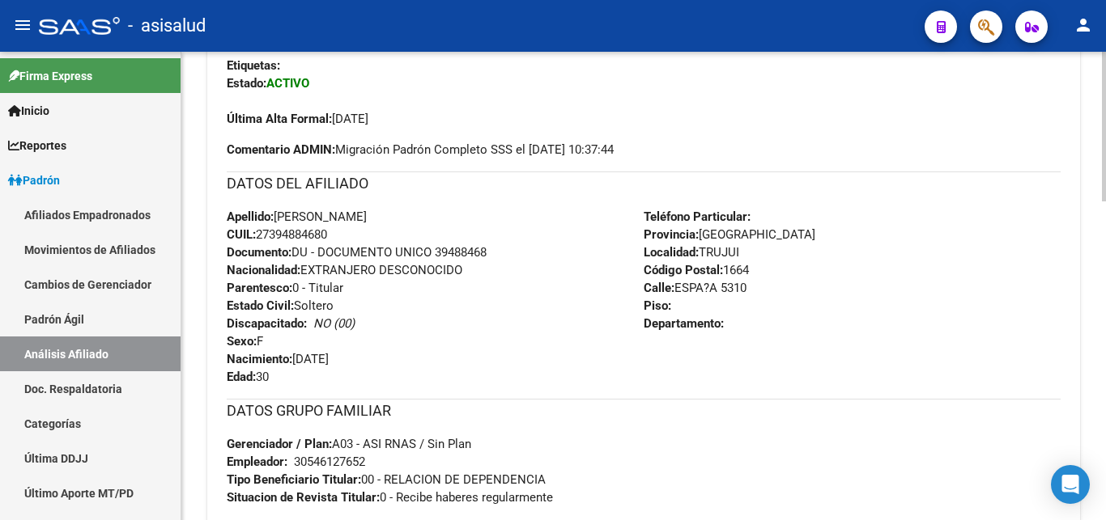
scroll to position [0, 0]
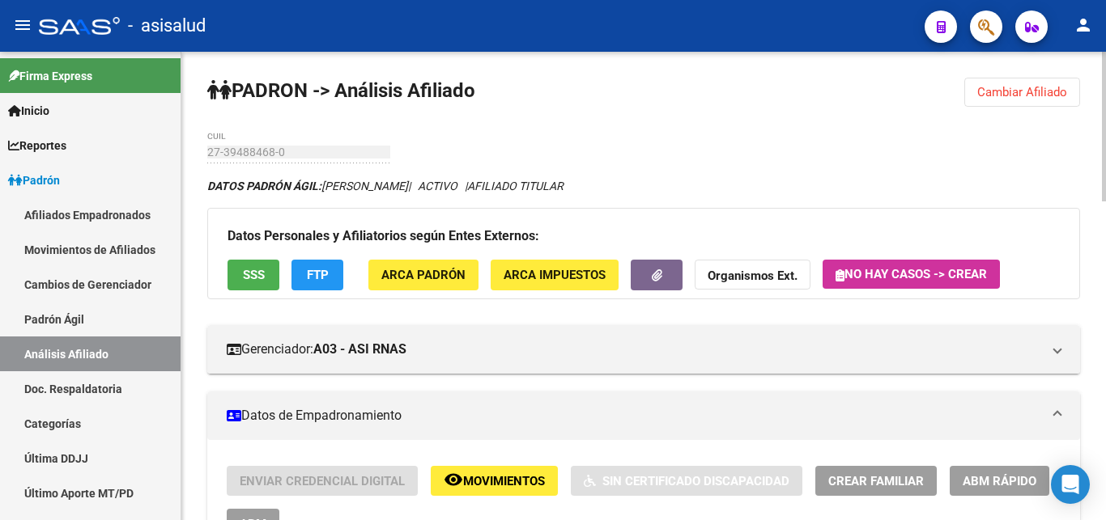
click at [1018, 91] on span "Cambiar Afiliado" at bounding box center [1022, 92] width 90 height 15
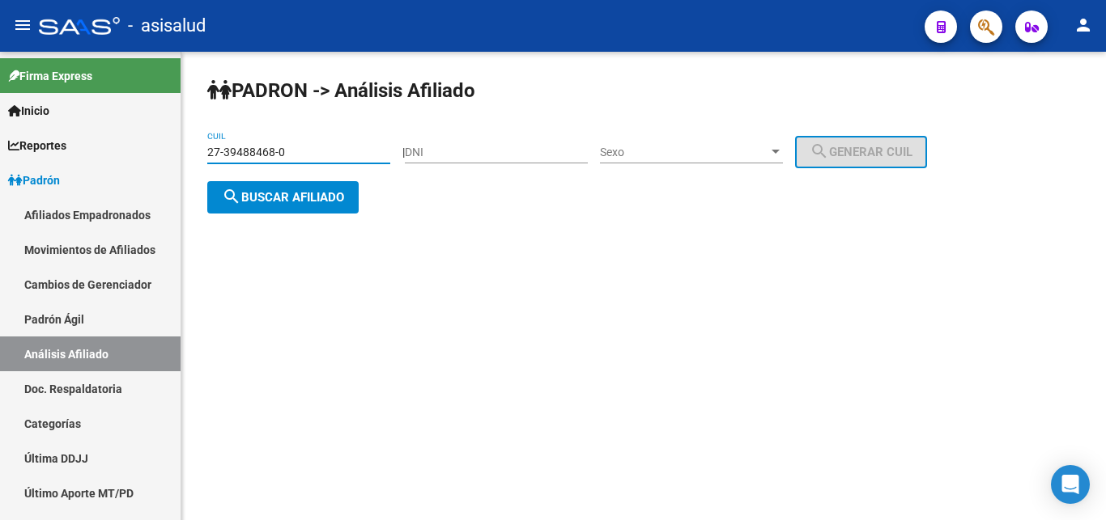
drag, startPoint x: 304, startPoint y: 150, endPoint x: 192, endPoint y: 147, distance: 111.8
click at [207, 147] on input "27-39488468-0" at bounding box center [298, 153] width 183 height 14
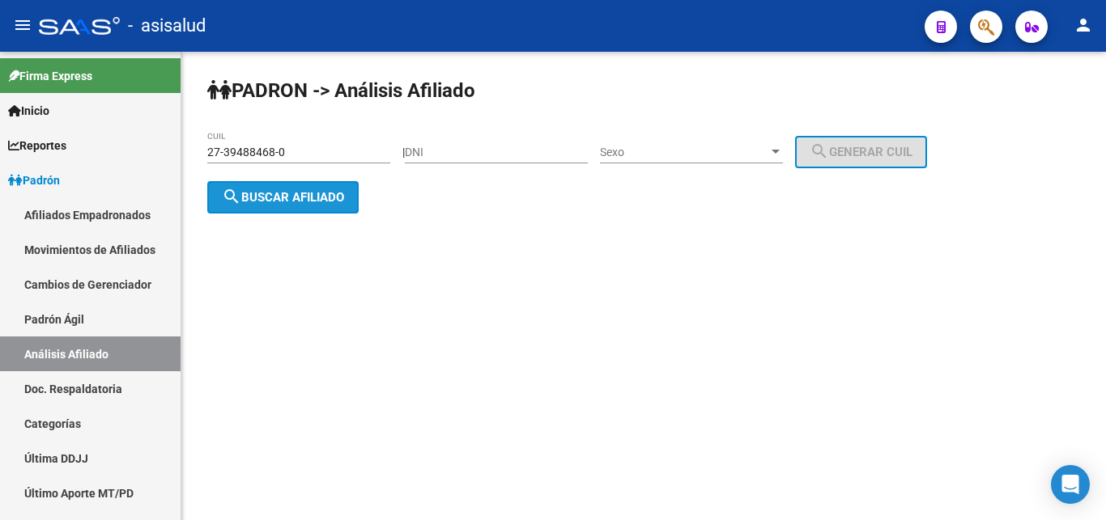
click at [278, 200] on span "search Buscar afiliado" at bounding box center [283, 197] width 122 height 15
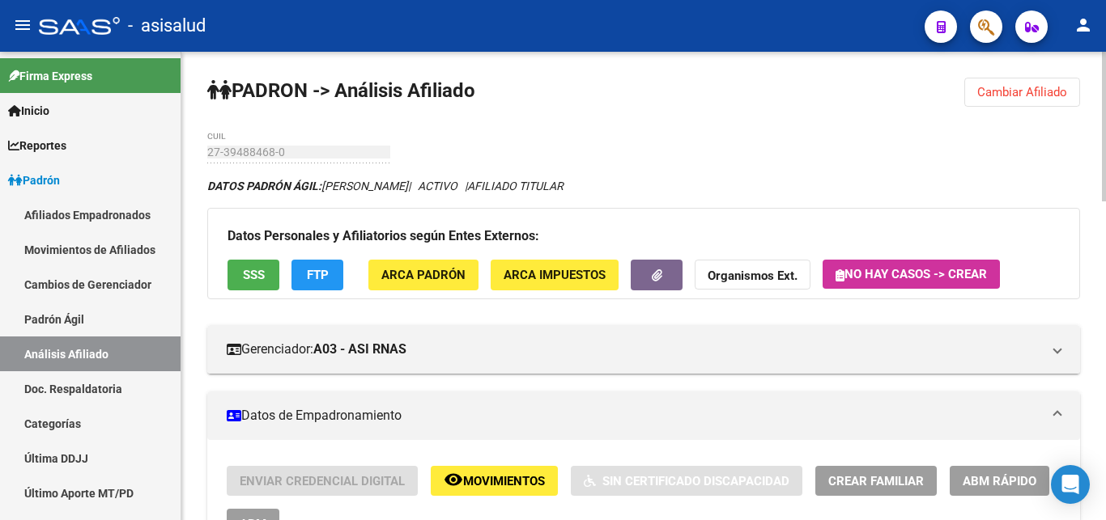
click at [1017, 91] on span "Cambiar Afiliado" at bounding box center [1022, 92] width 90 height 15
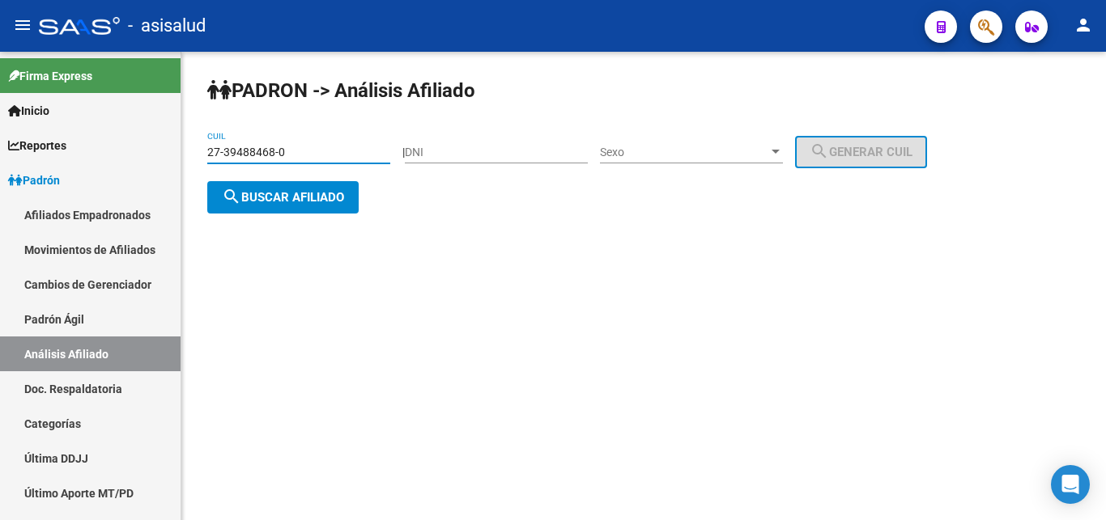
drag, startPoint x: 207, startPoint y: 149, endPoint x: 300, endPoint y: 151, distance: 93.1
click at [300, 151] on input "27-39488468-0" at bounding box center [298, 153] width 183 height 14
paste input "54212581-6"
type input "27-54212581-6"
click at [289, 197] on span "search Buscar afiliado" at bounding box center [283, 197] width 122 height 15
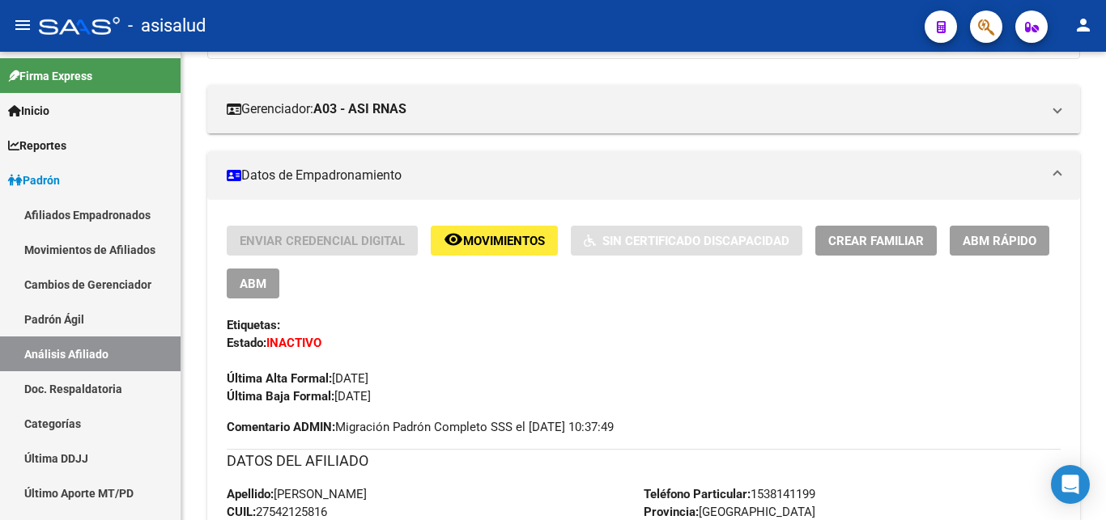
scroll to position [330, 0]
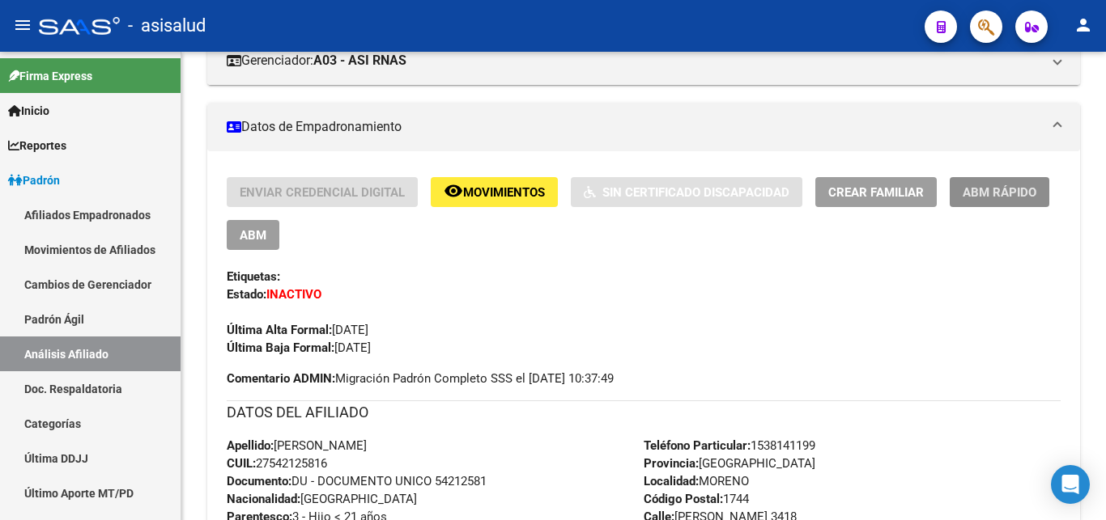
click at [997, 188] on span "ABM Rápido" at bounding box center [999, 192] width 74 height 15
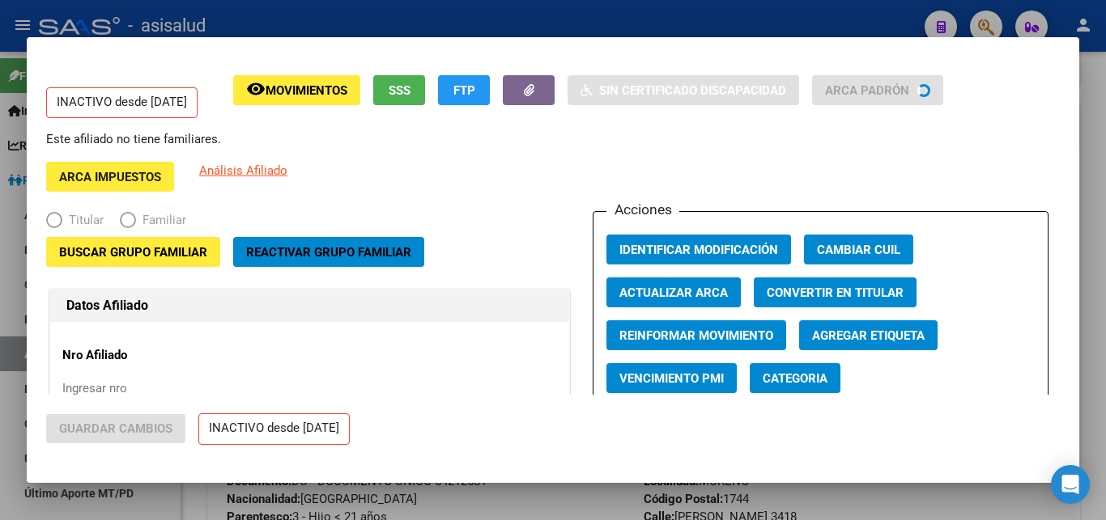
radio input "true"
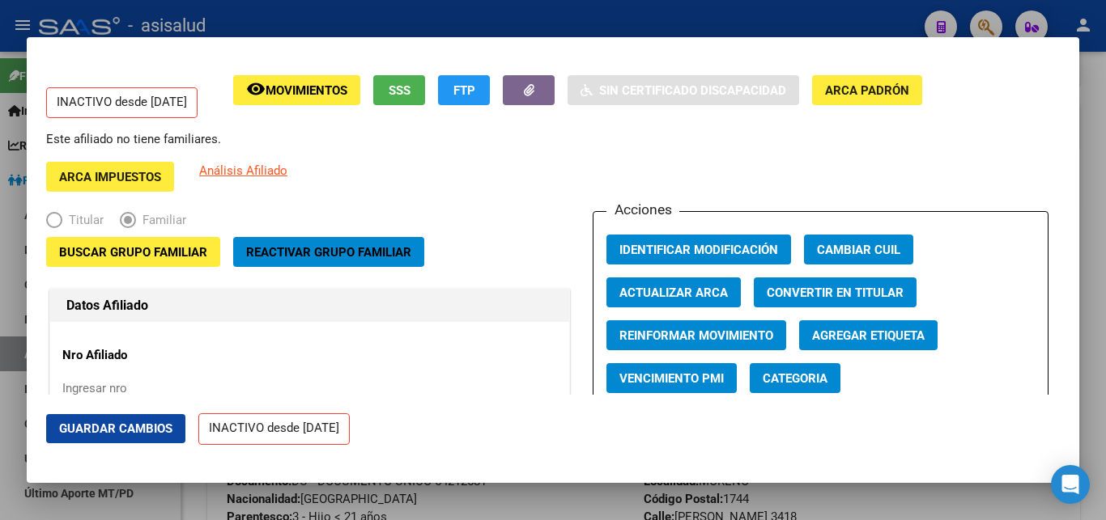
click at [991, 250] on div "Acciones Identificar Modificación Cambiar CUIL Actualizar ARCA Convertir en Tit…" at bounding box center [821, 315] width 456 height 209
click at [144, 250] on span "Buscar Grupo Familiar" at bounding box center [133, 252] width 148 height 15
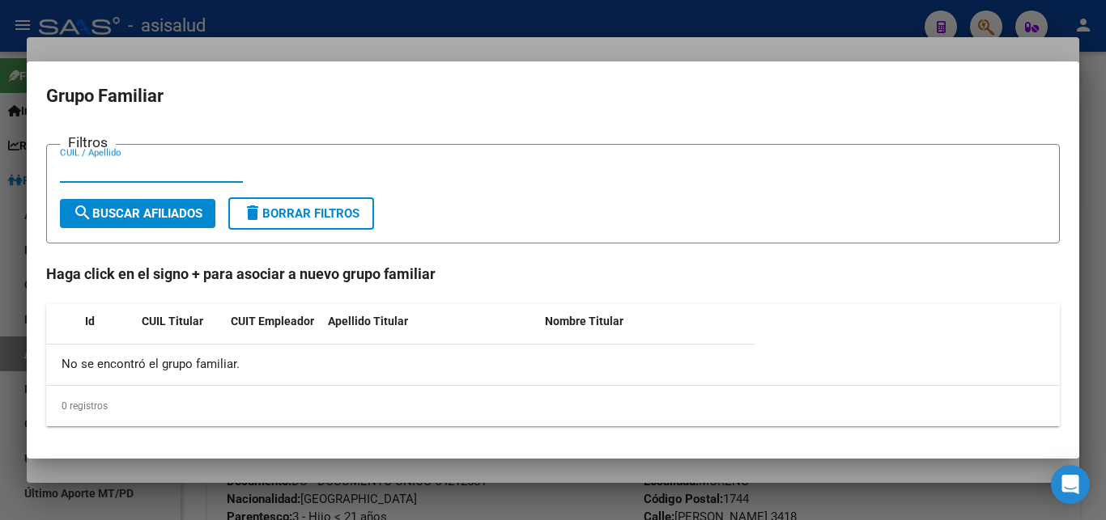
click at [1095, 232] on div at bounding box center [553, 260] width 1106 height 520
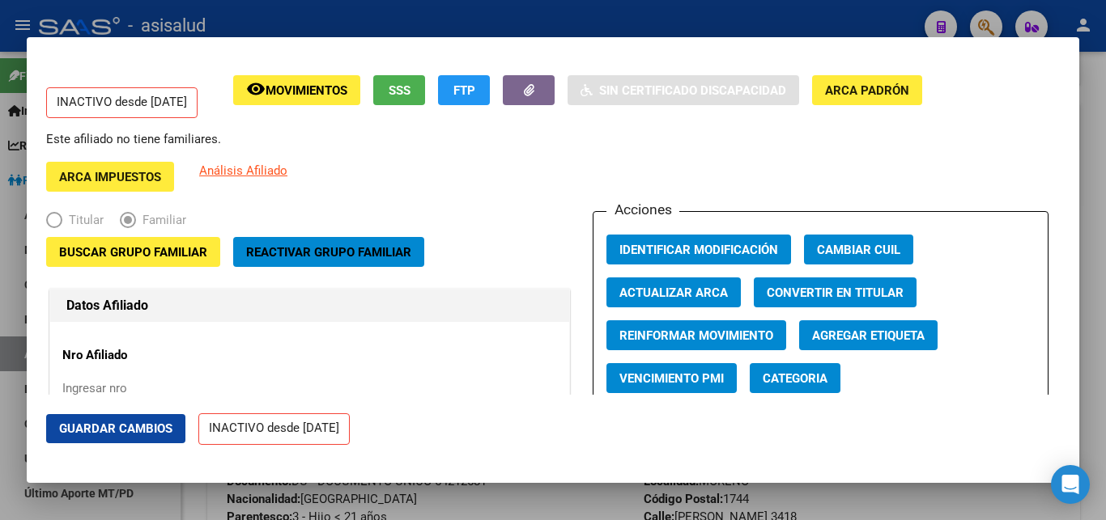
click at [57, 218] on span "Elija una opción" at bounding box center [54, 220] width 16 height 16
click at [56, 219] on span "Elija una opción" at bounding box center [54, 220] width 16 height 16
click at [1105, 332] on div at bounding box center [553, 260] width 1106 height 520
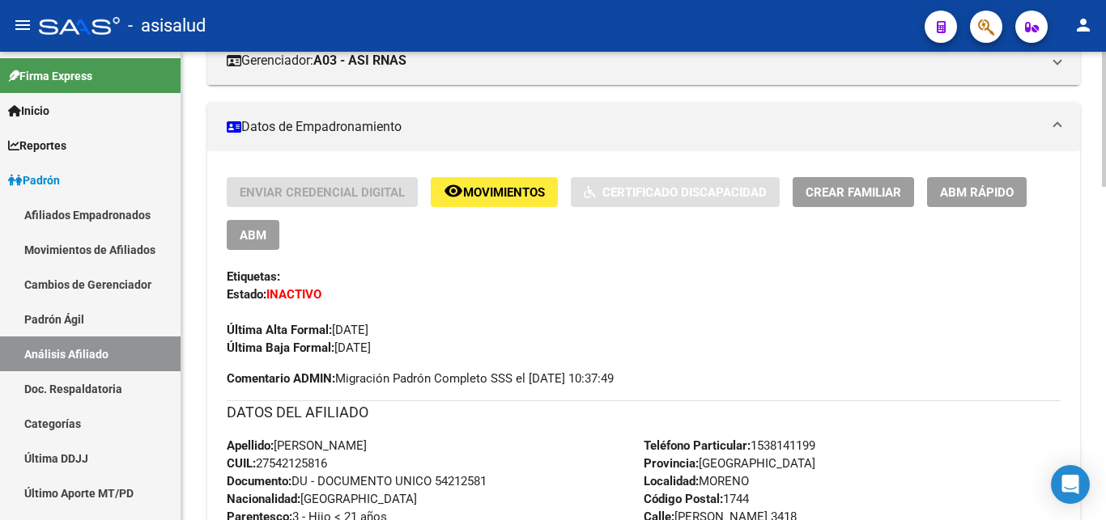
scroll to position [0, 0]
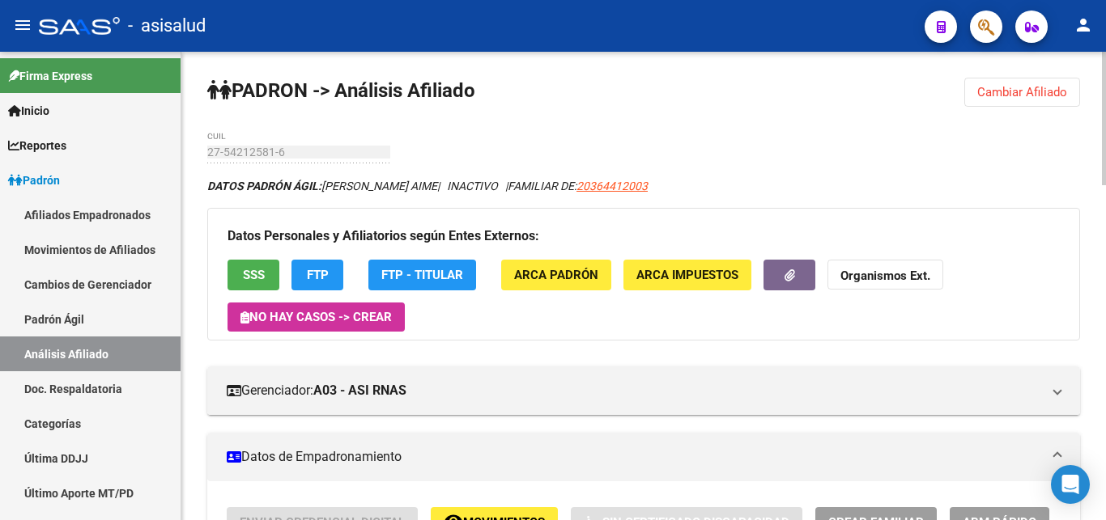
click at [1015, 92] on span "Cambiar Afiliado" at bounding box center [1022, 92] width 90 height 15
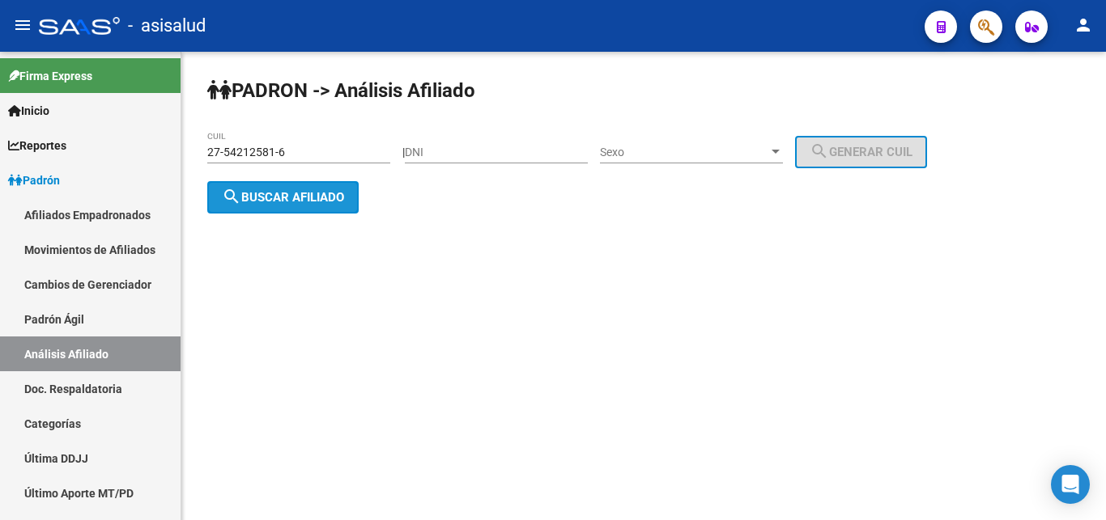
click at [288, 193] on span "search Buscar afiliado" at bounding box center [283, 197] width 122 height 15
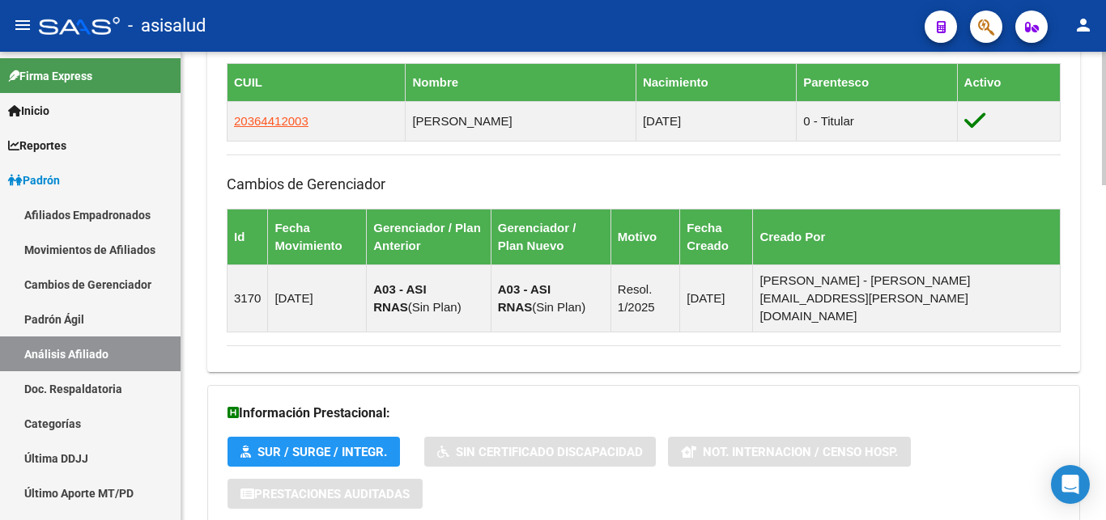
scroll to position [1073, 0]
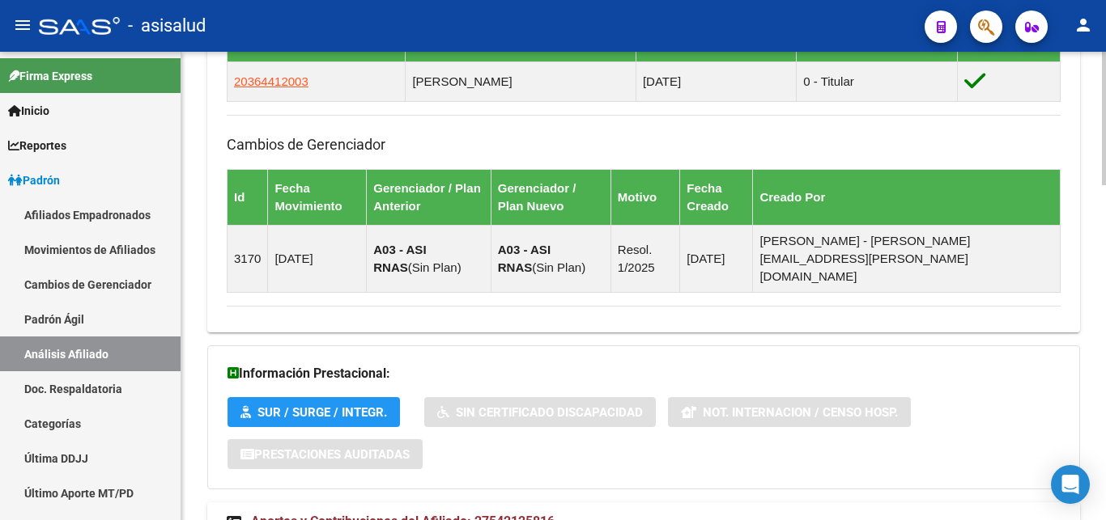
click at [678, 436] on div "Información Prestacional: SUR / SURGE / INTEGR. Sin Certificado Discapacidad No…" at bounding box center [643, 418] width 873 height 144
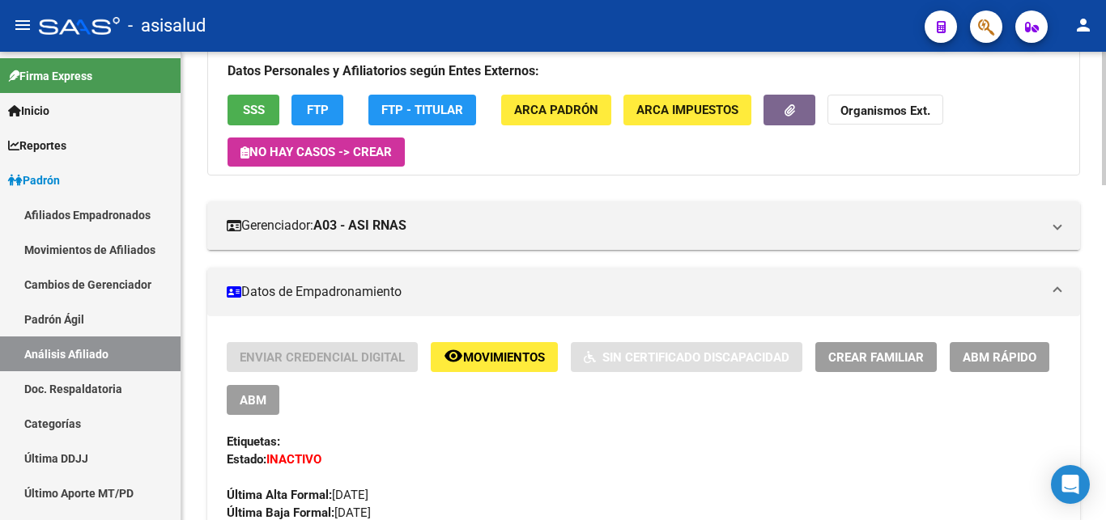
scroll to position [330, 0]
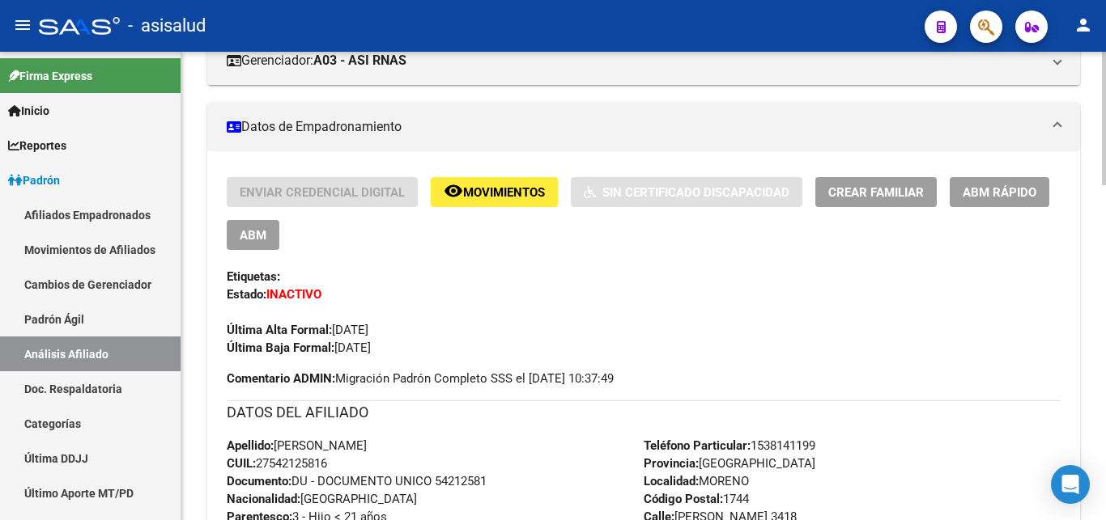
click at [992, 189] on span "ABM Rápido" at bounding box center [999, 192] width 74 height 15
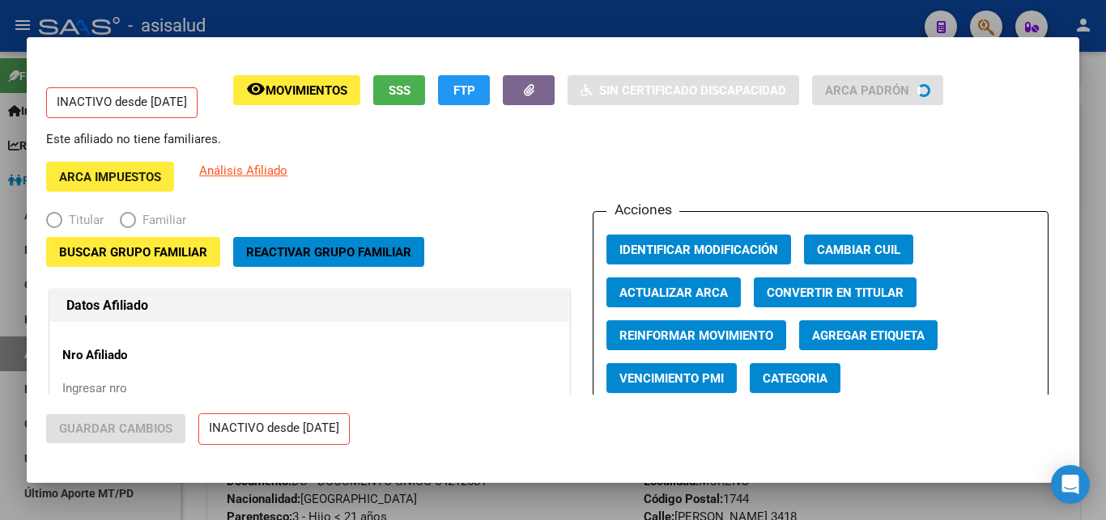
radio input "true"
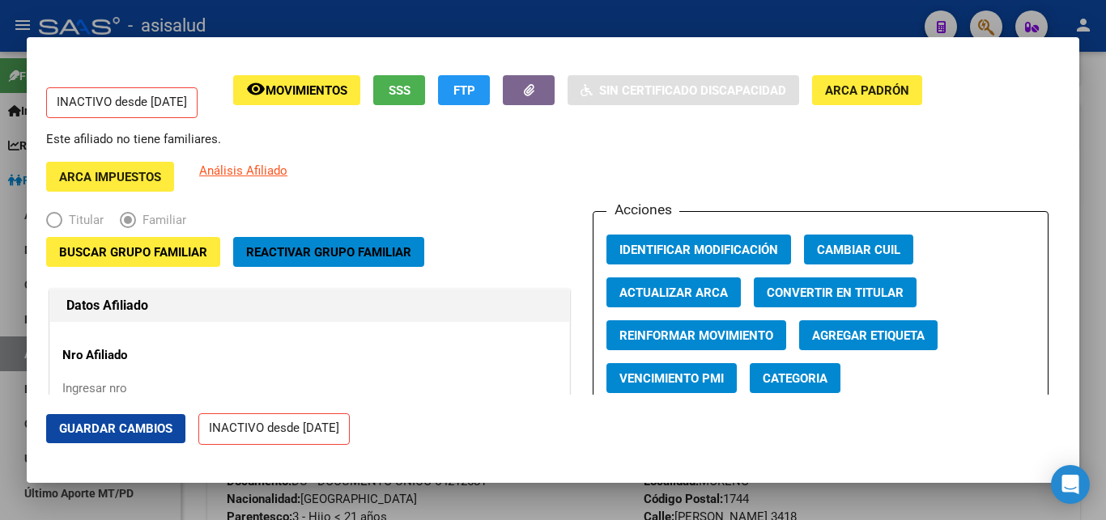
click at [287, 91] on span "Movimientos" at bounding box center [307, 90] width 82 height 15
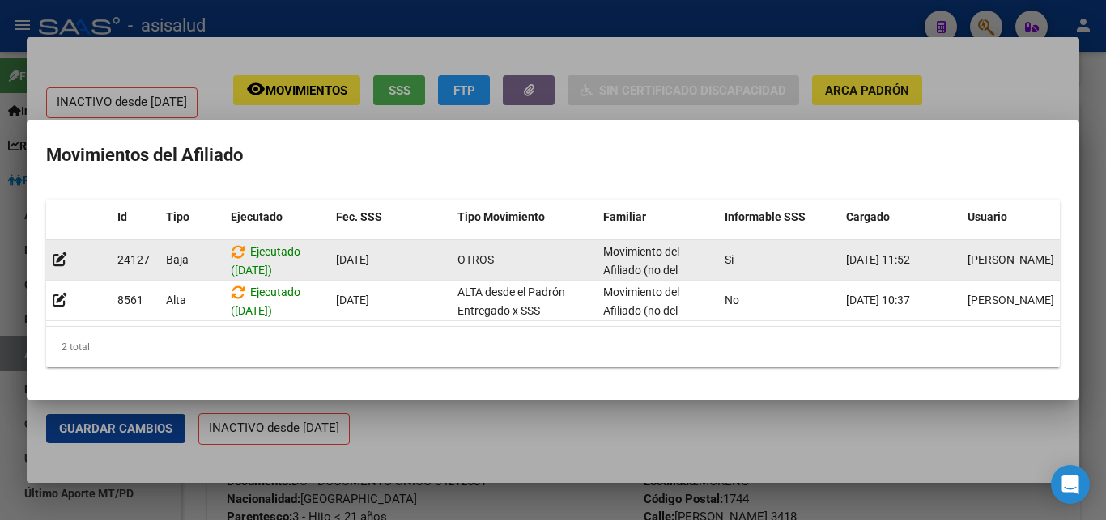
click at [363, 253] on span "13/10/2025" at bounding box center [352, 259] width 33 height 13
click at [414, 251] on div "13/10/2025" at bounding box center [390, 260] width 108 height 19
click at [56, 252] on icon at bounding box center [60, 259] width 15 height 15
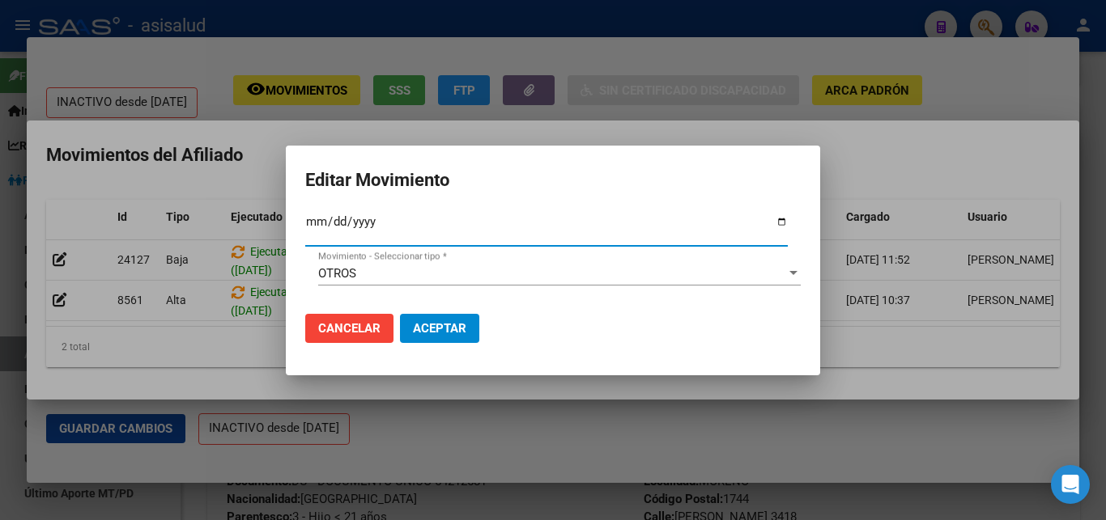
type input "2025-09-30"
click at [443, 321] on span "Aceptar" at bounding box center [439, 328] width 53 height 15
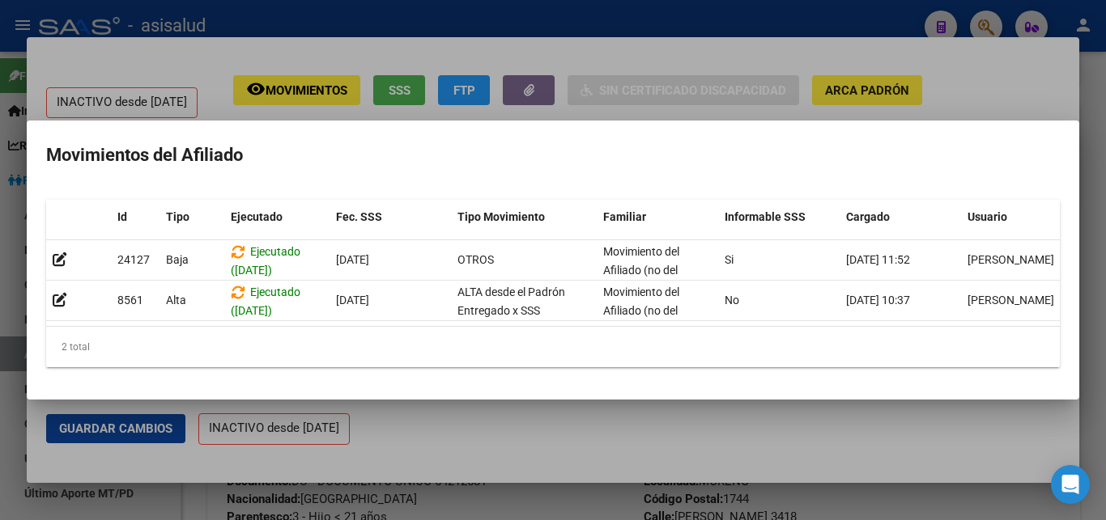
click at [1091, 205] on div at bounding box center [553, 260] width 1106 height 520
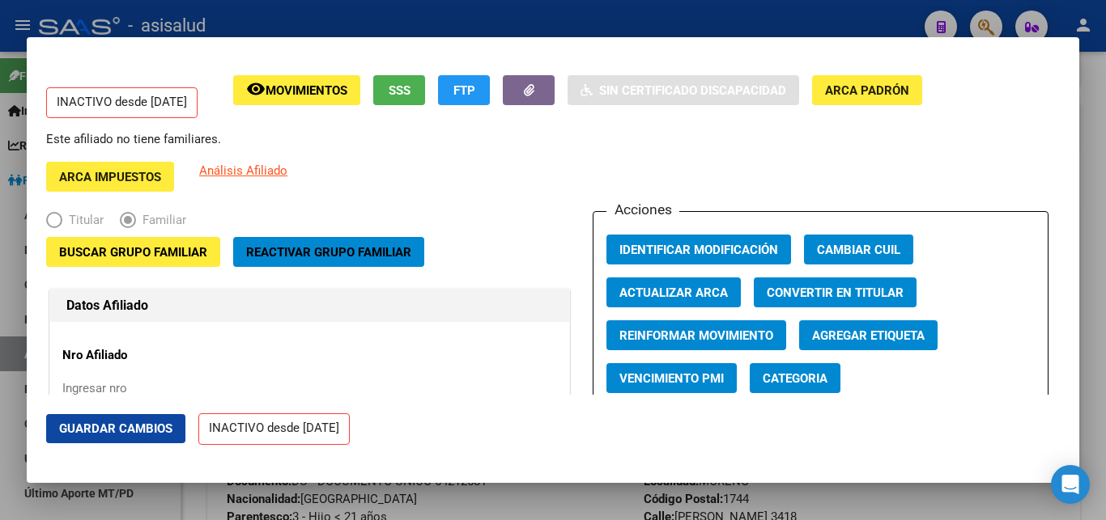
click at [96, 429] on span "Guardar Cambios" at bounding box center [115, 429] width 113 height 15
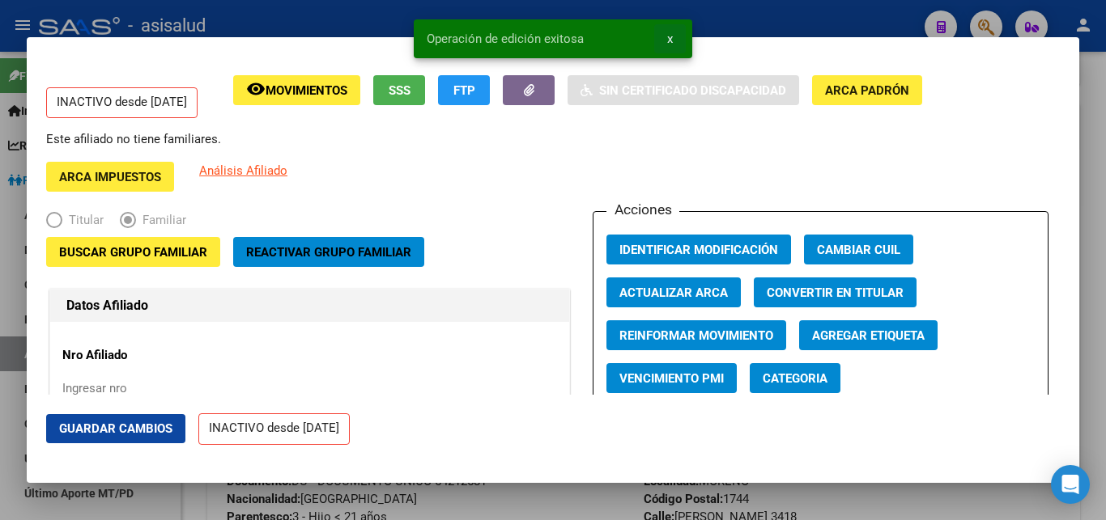
click at [669, 36] on span "x" at bounding box center [670, 39] width 6 height 15
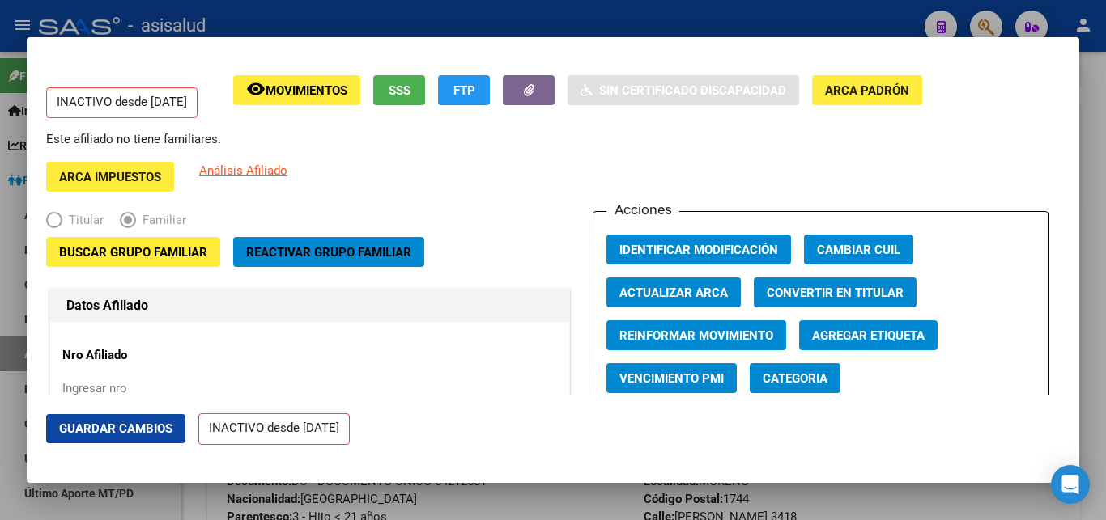
click at [1105, 164] on div at bounding box center [553, 260] width 1106 height 520
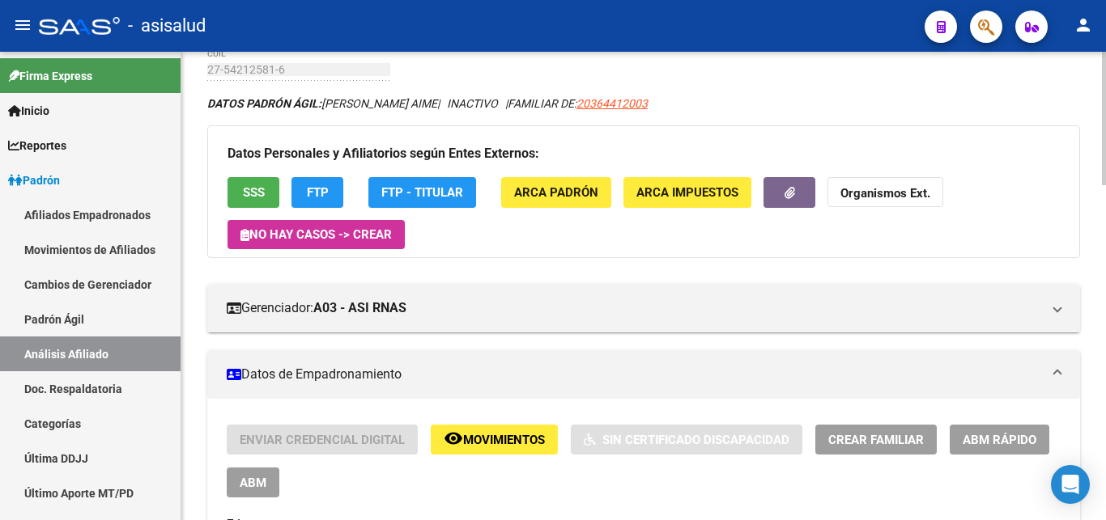
scroll to position [413, 0]
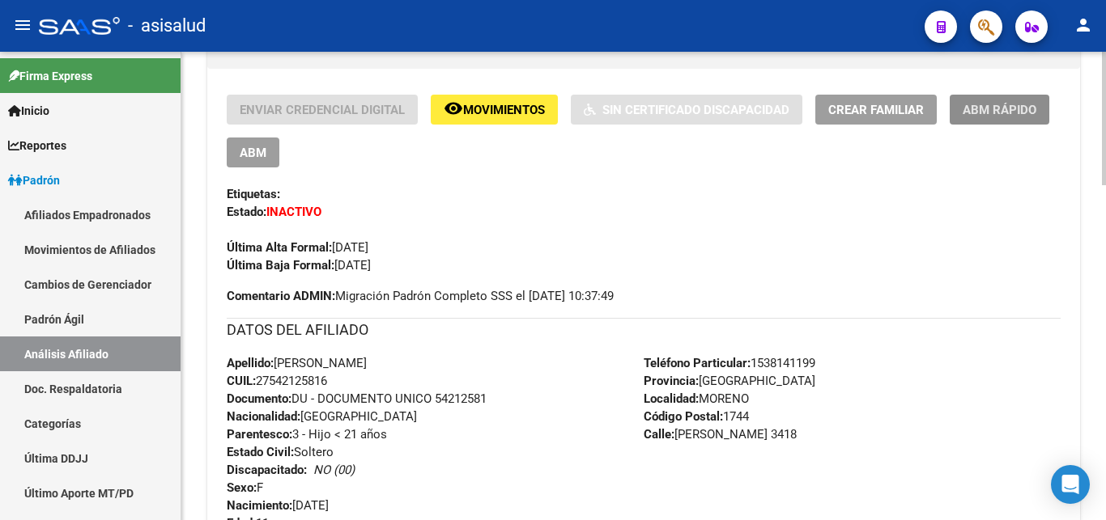
click at [992, 108] on span "ABM Rápido" at bounding box center [999, 110] width 74 height 15
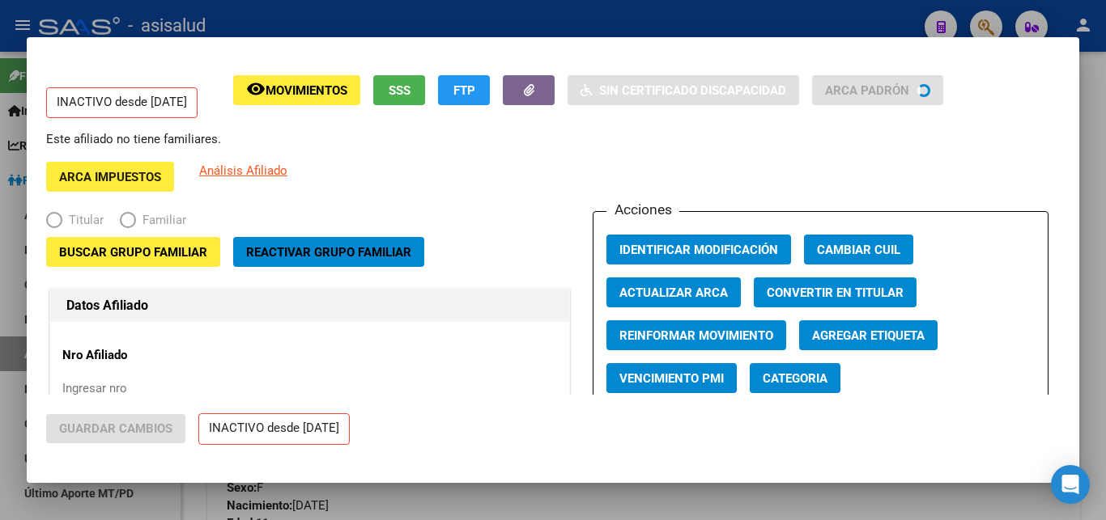
radio input "true"
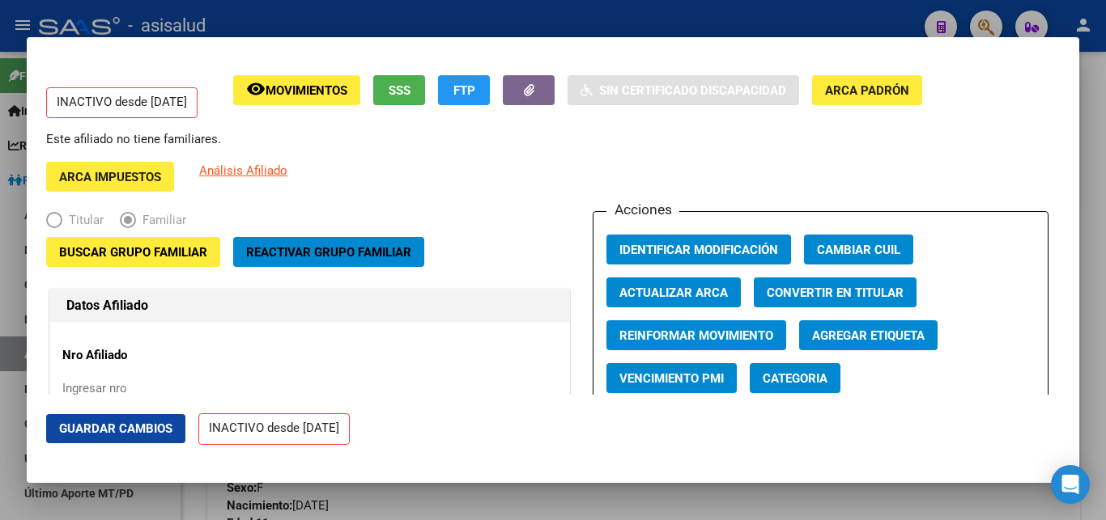
click at [1093, 227] on div at bounding box center [553, 260] width 1106 height 520
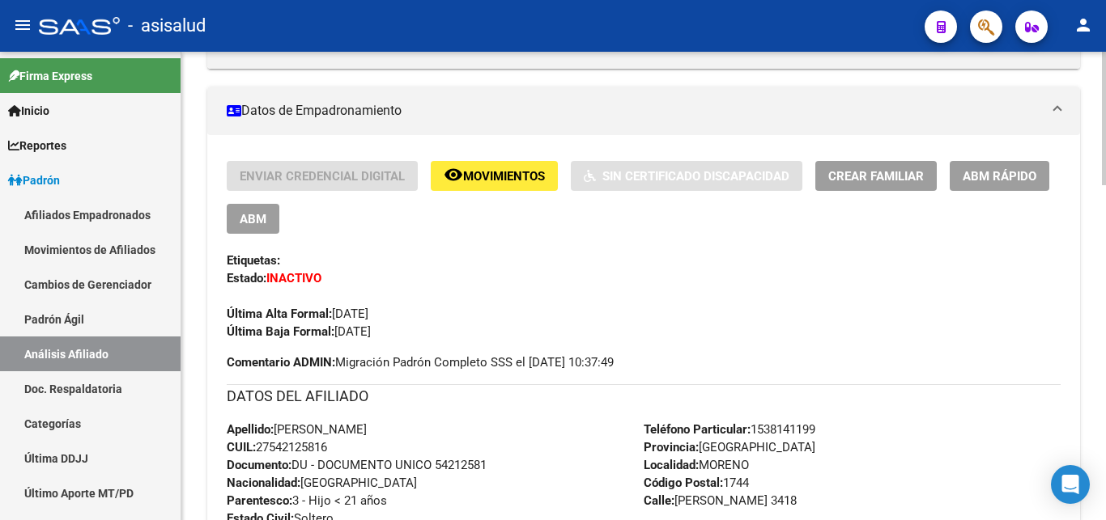
scroll to position [0, 0]
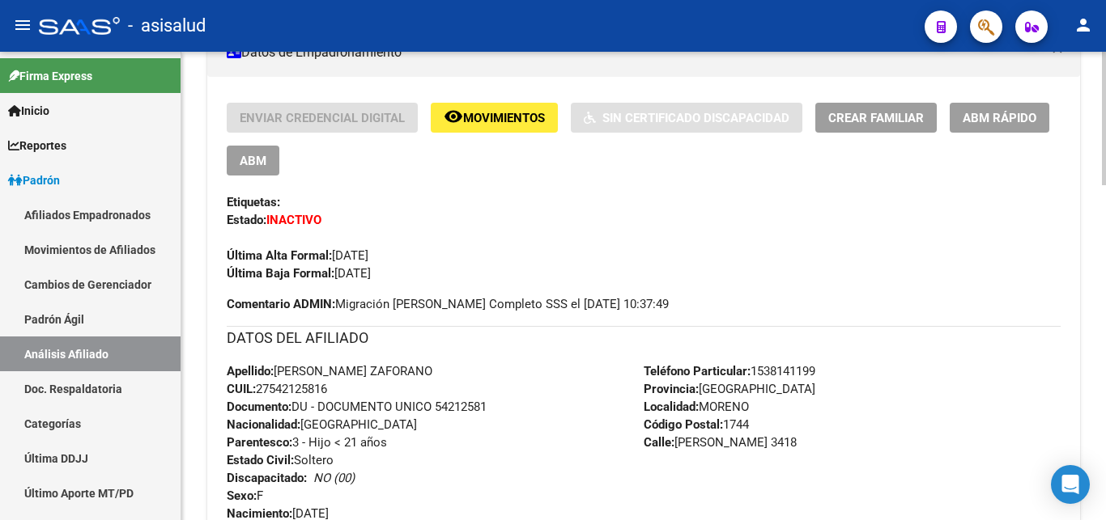
scroll to position [413, 0]
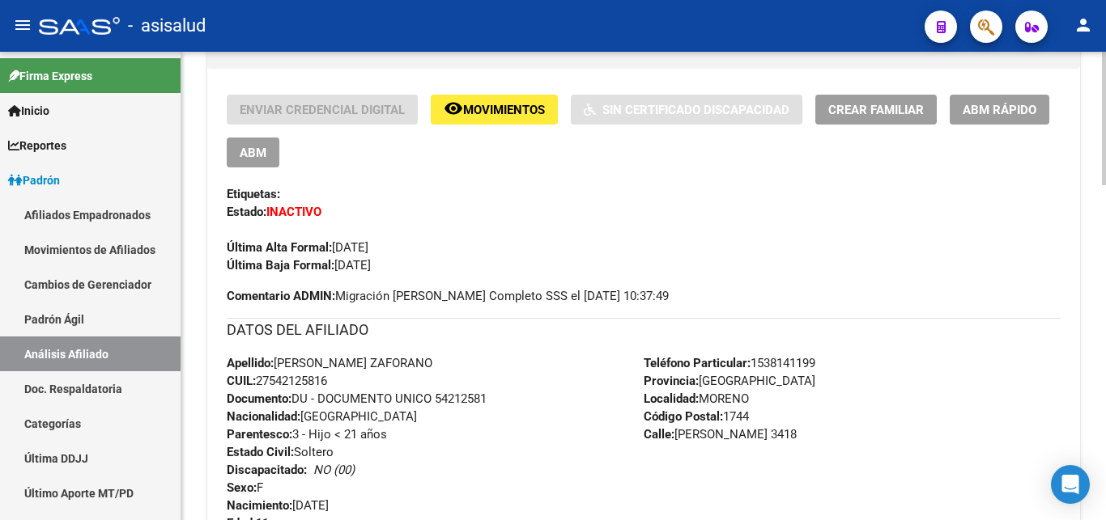
click at [1016, 104] on span "ABM Rápido" at bounding box center [999, 110] width 74 height 15
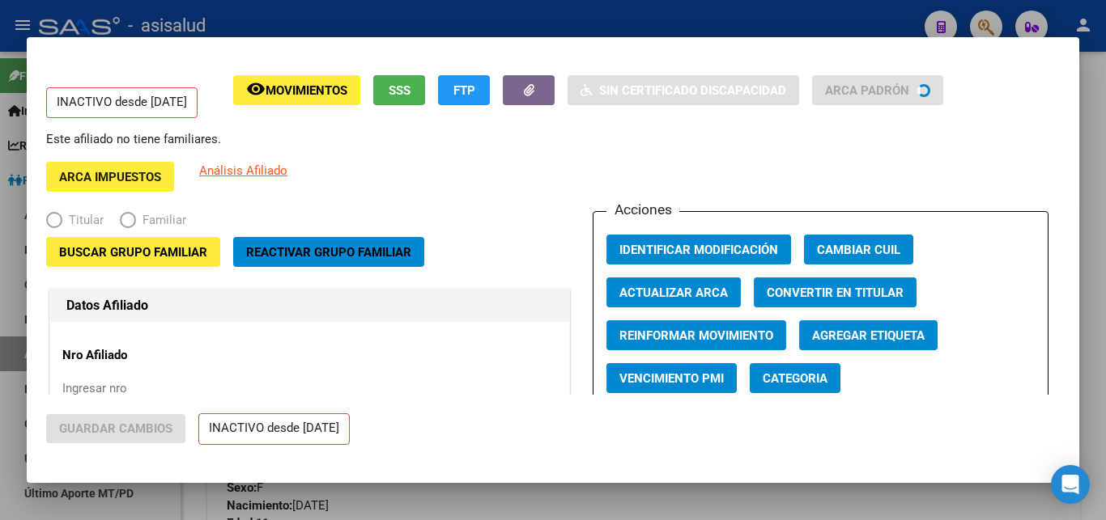
radio input "true"
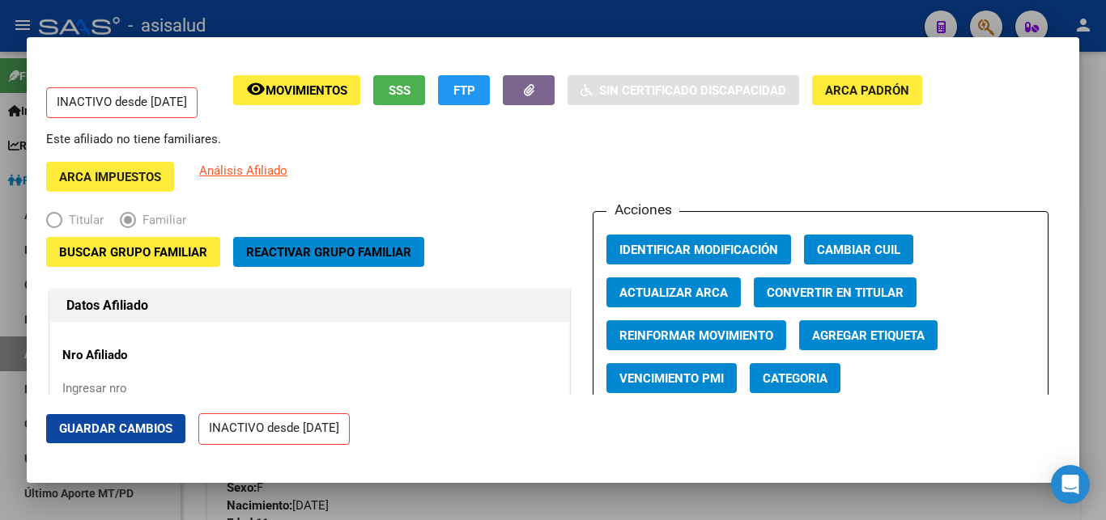
click at [308, 90] on span "Movimientos" at bounding box center [307, 90] width 82 height 15
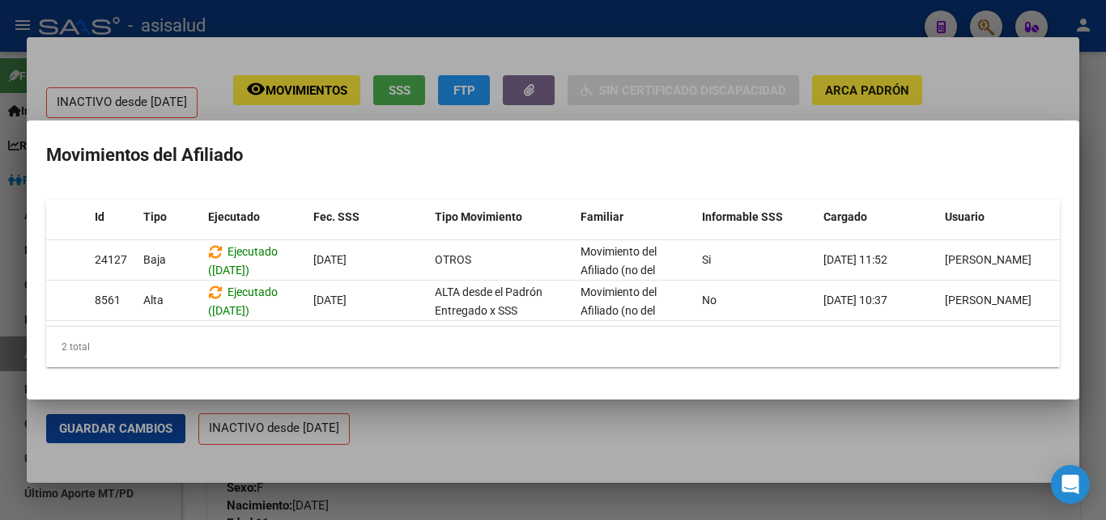
scroll to position [0, 0]
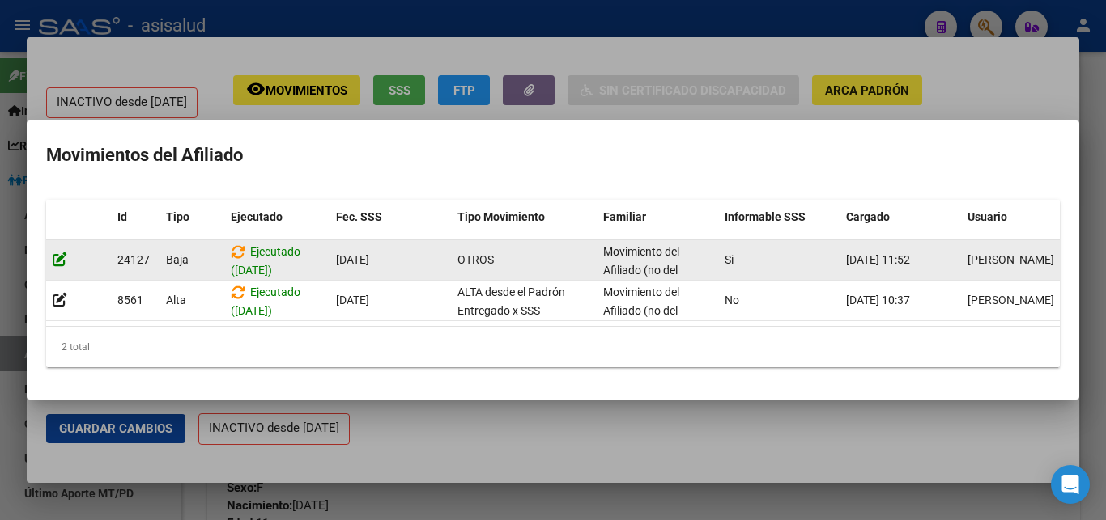
click at [57, 252] on icon at bounding box center [60, 259] width 15 height 15
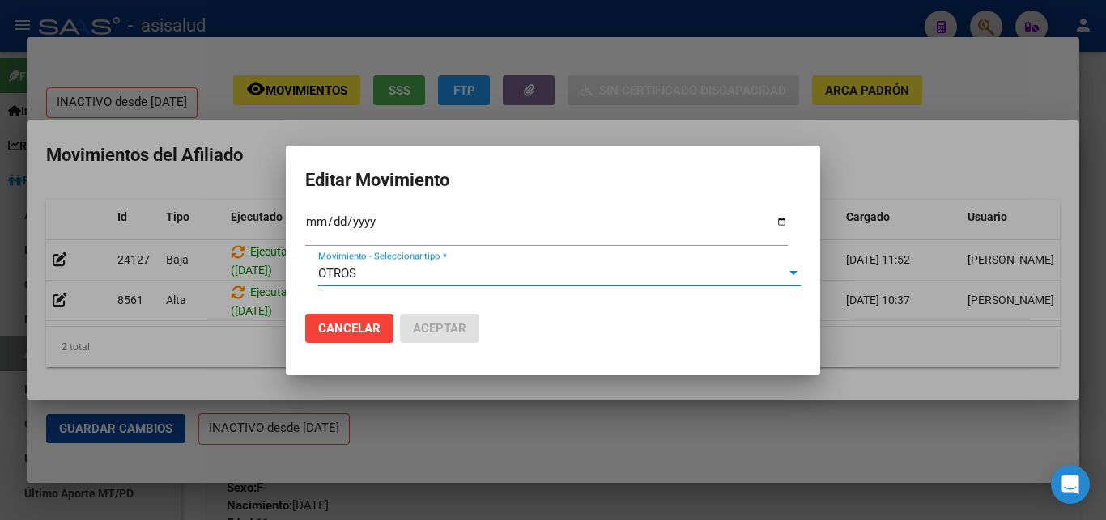
click at [791, 267] on div at bounding box center [793, 273] width 15 height 13
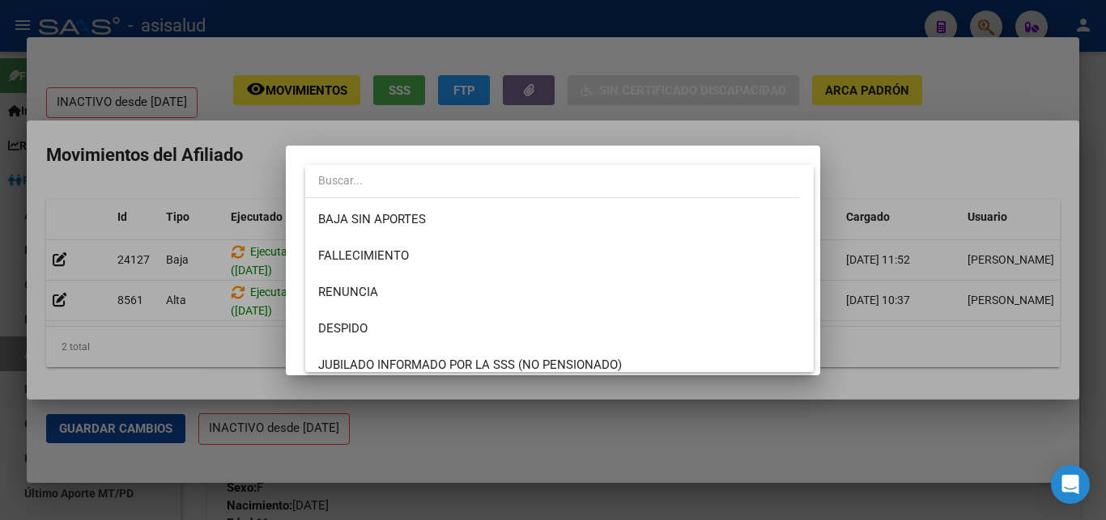
scroll to position [1153, 0]
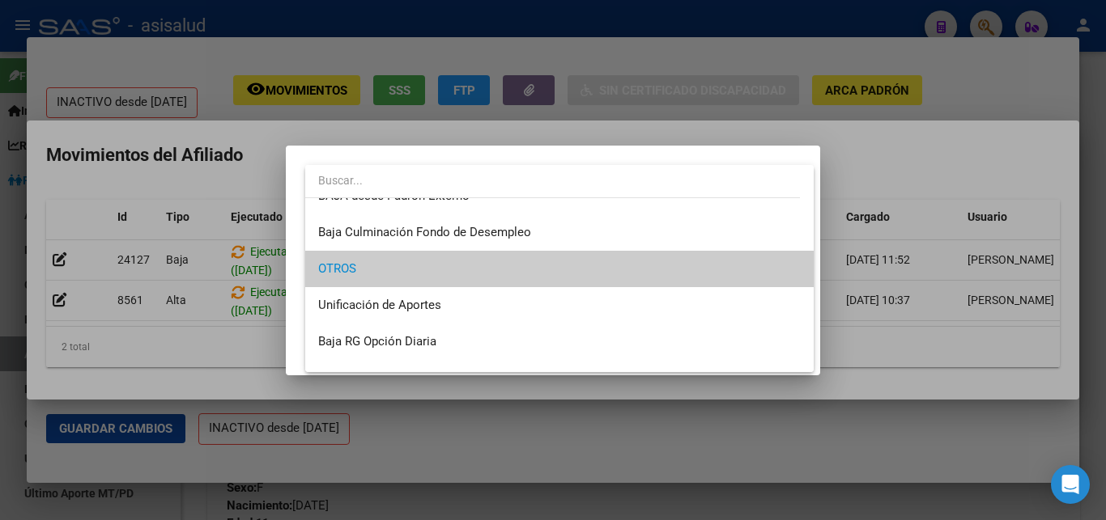
click at [791, 264] on mat-option "OTROS" at bounding box center [559, 269] width 508 height 36
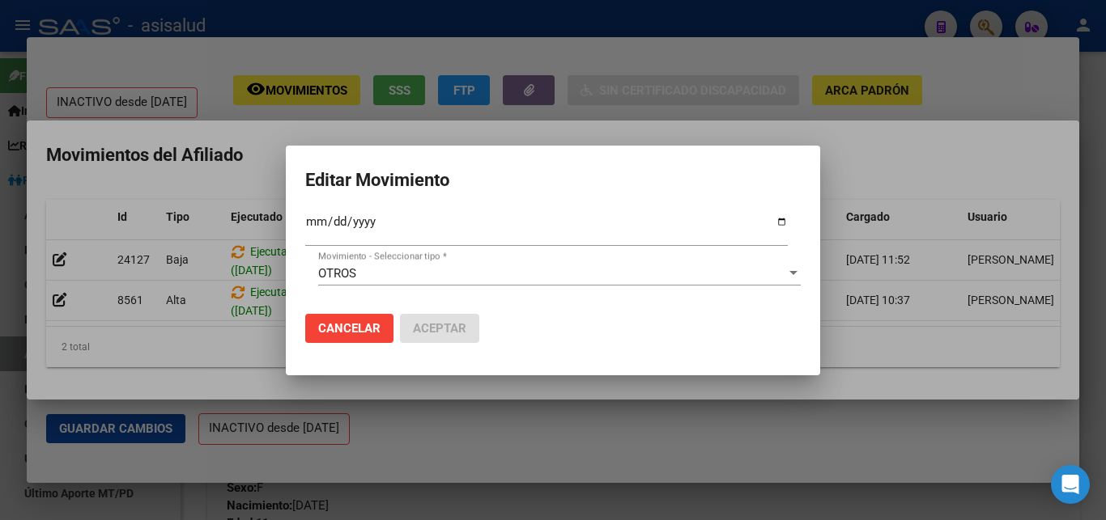
click at [677, 291] on div "OTROS Movimiento - Seleccionar tipo *" at bounding box center [559, 281] width 482 height 40
click at [775, 227] on input "2025-09-30" at bounding box center [546, 228] width 482 height 26
click at [793, 271] on div at bounding box center [793, 273] width 8 height 4
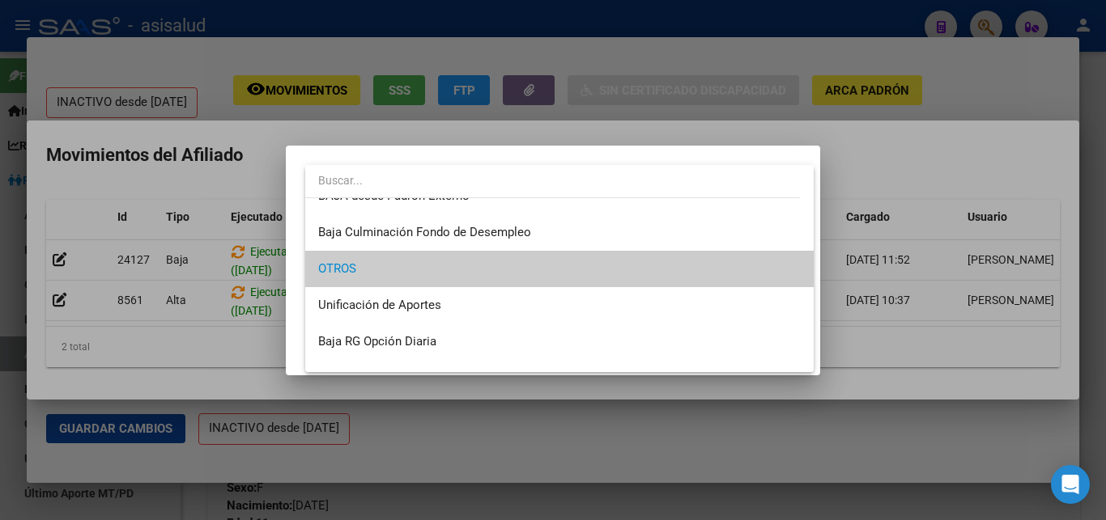
click at [793, 267] on mat-option "OTROS" at bounding box center [559, 269] width 508 height 36
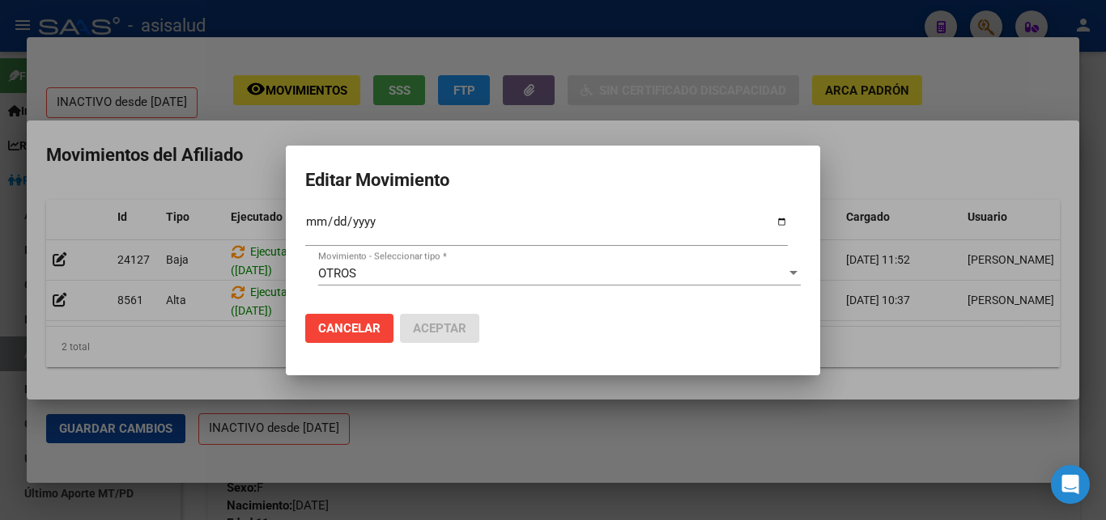
click at [884, 142] on div at bounding box center [553, 260] width 1106 height 520
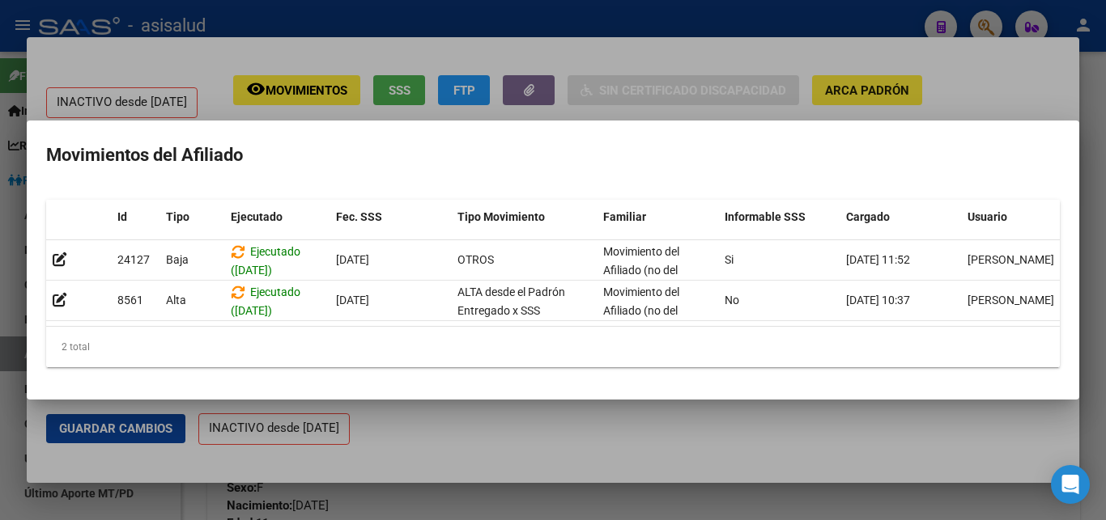
click at [1105, 147] on div at bounding box center [553, 260] width 1106 height 520
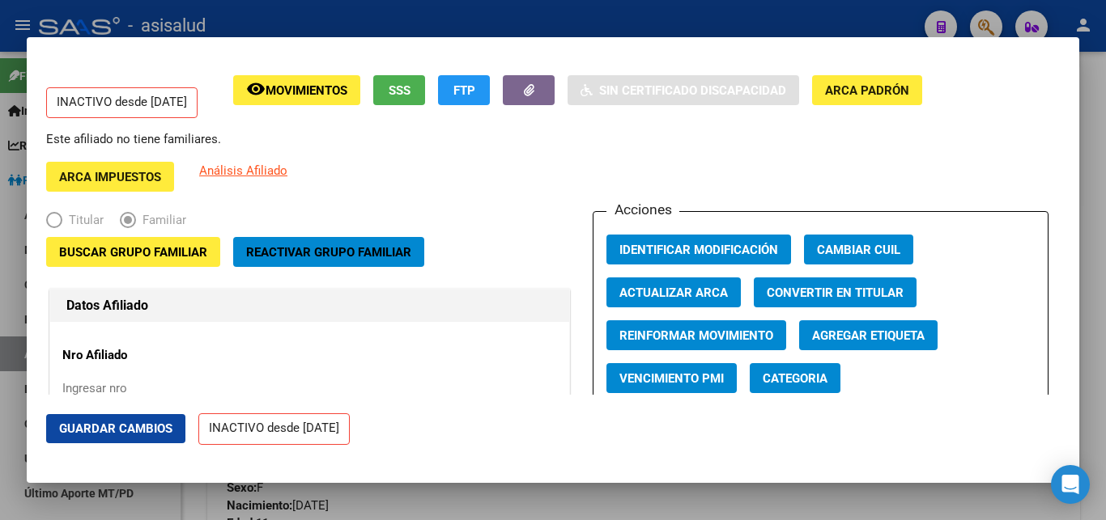
click at [312, 90] on span "Movimientos" at bounding box center [307, 90] width 82 height 15
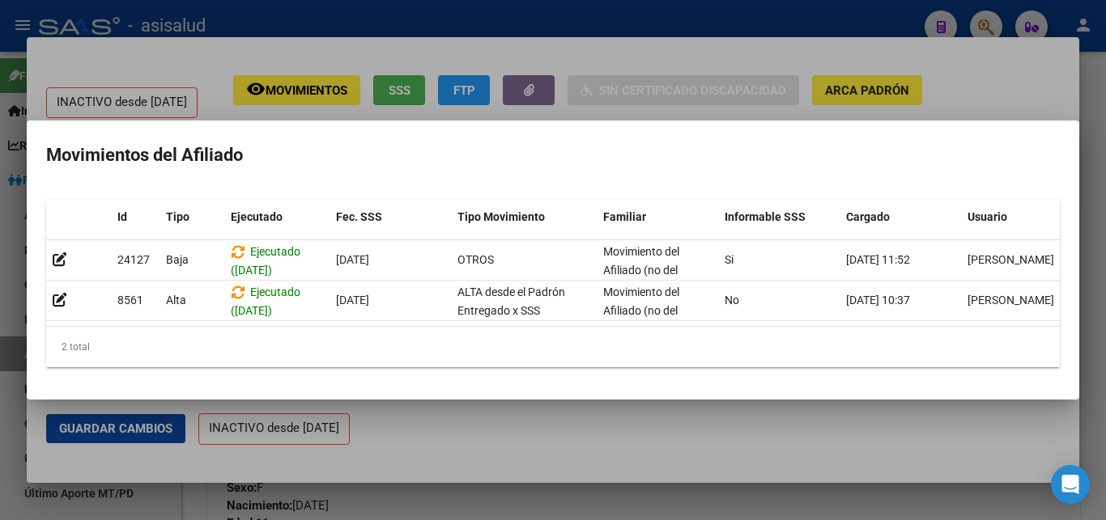
scroll to position [0, 23]
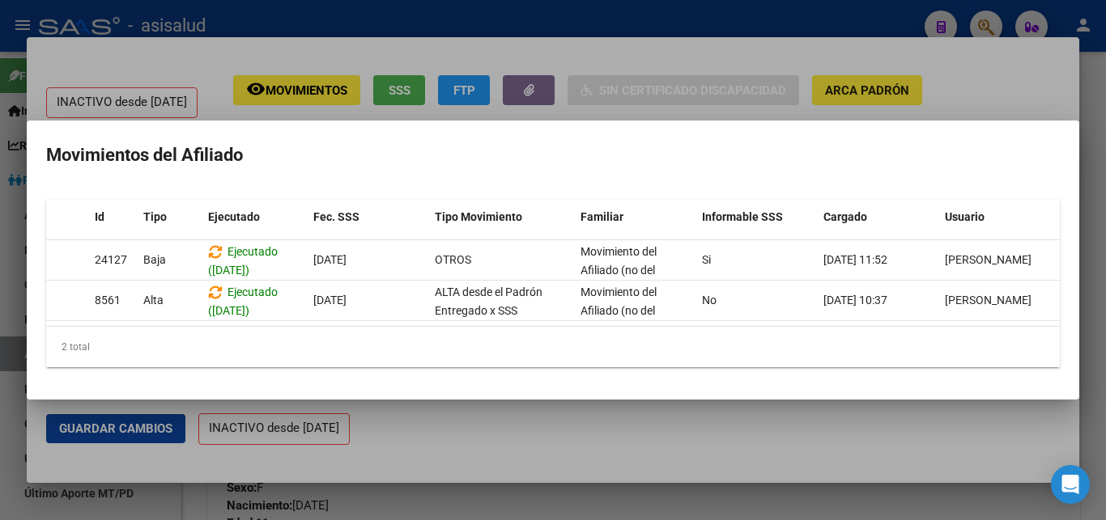
click at [781, 433] on div at bounding box center [553, 260] width 1106 height 520
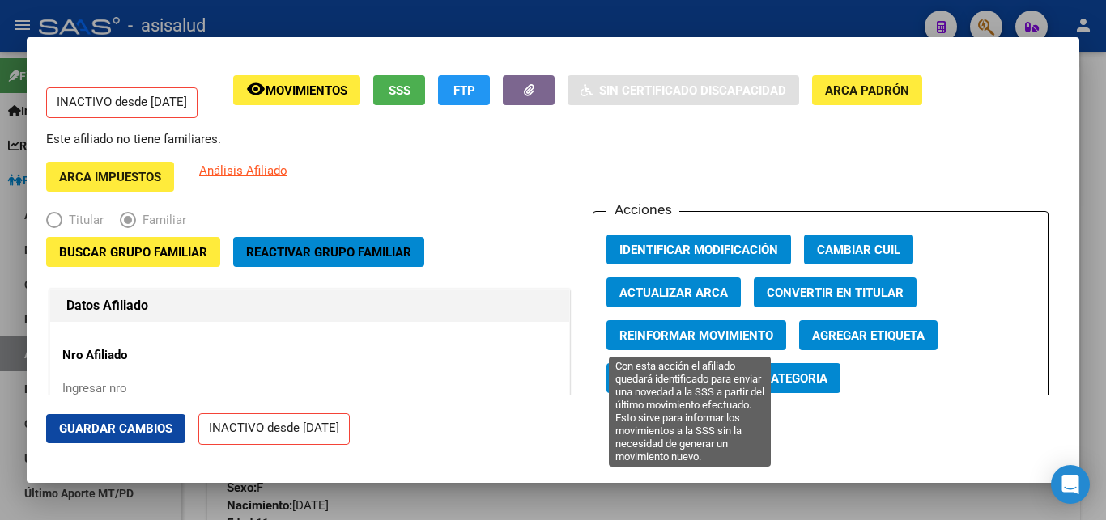
click at [698, 336] on span "Reinformar Movimiento" at bounding box center [696, 336] width 154 height 15
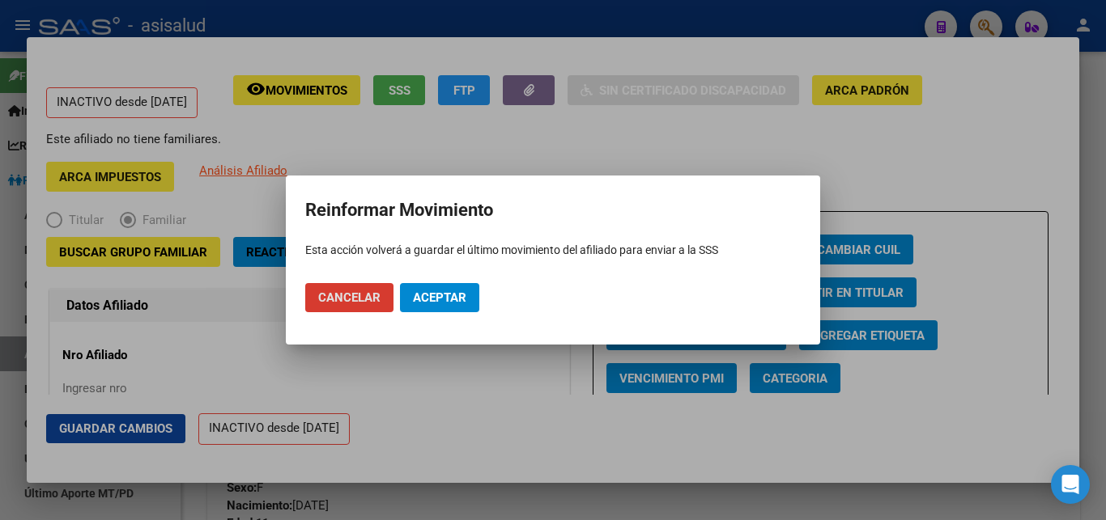
click at [428, 296] on span "Aceptar" at bounding box center [439, 298] width 53 height 15
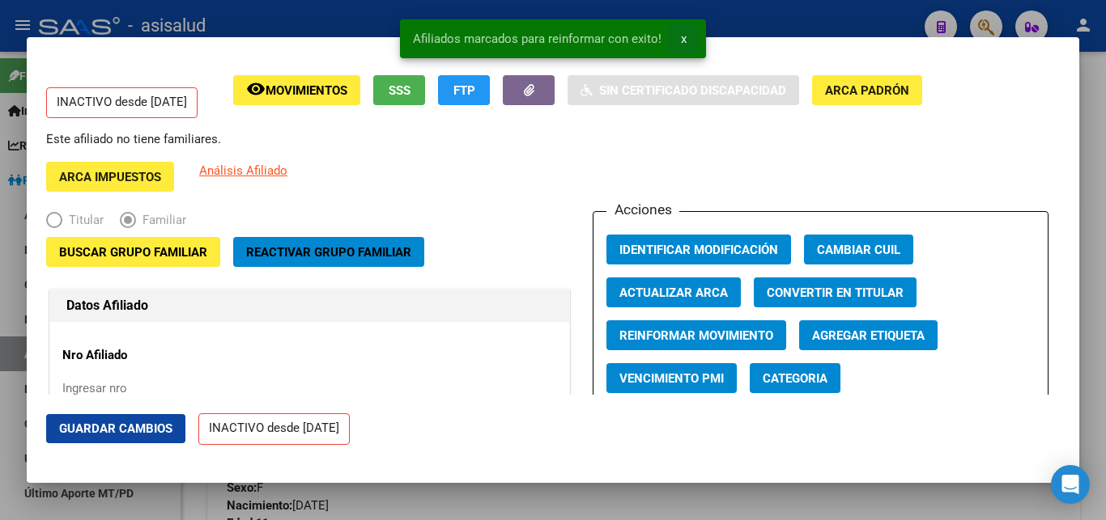
click at [681, 40] on span "x" at bounding box center [684, 39] width 6 height 15
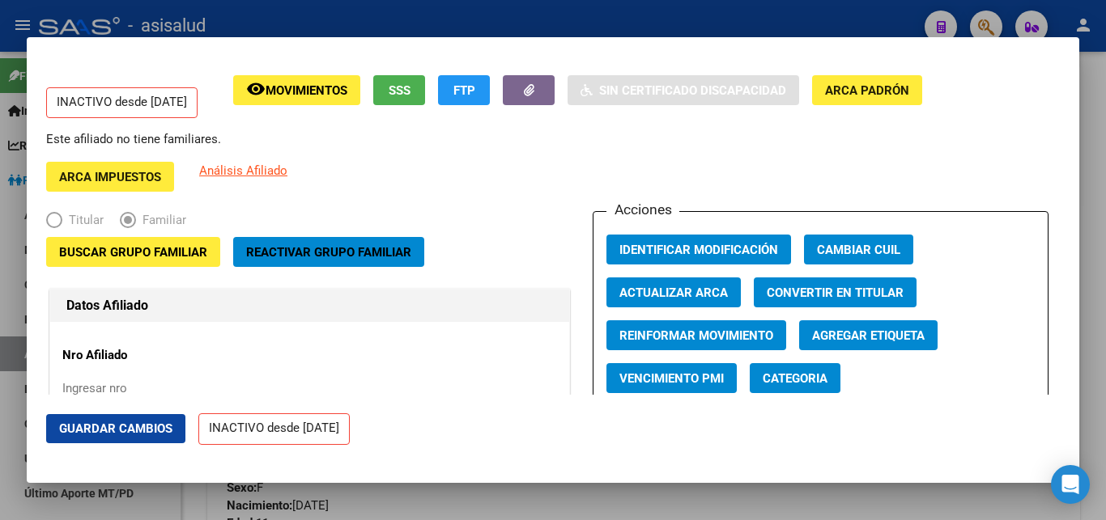
click at [1104, 167] on div at bounding box center [553, 260] width 1106 height 520
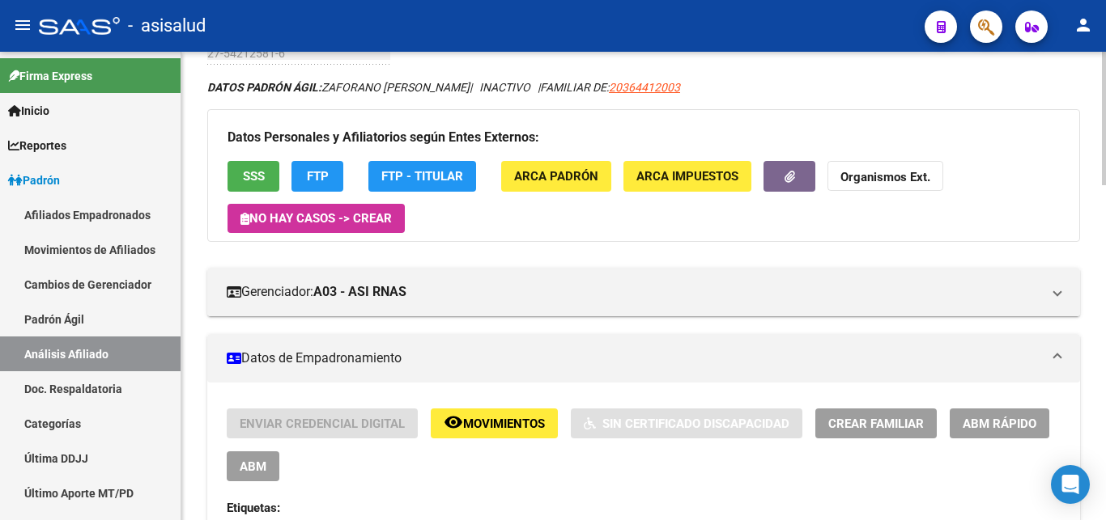
scroll to position [0, 0]
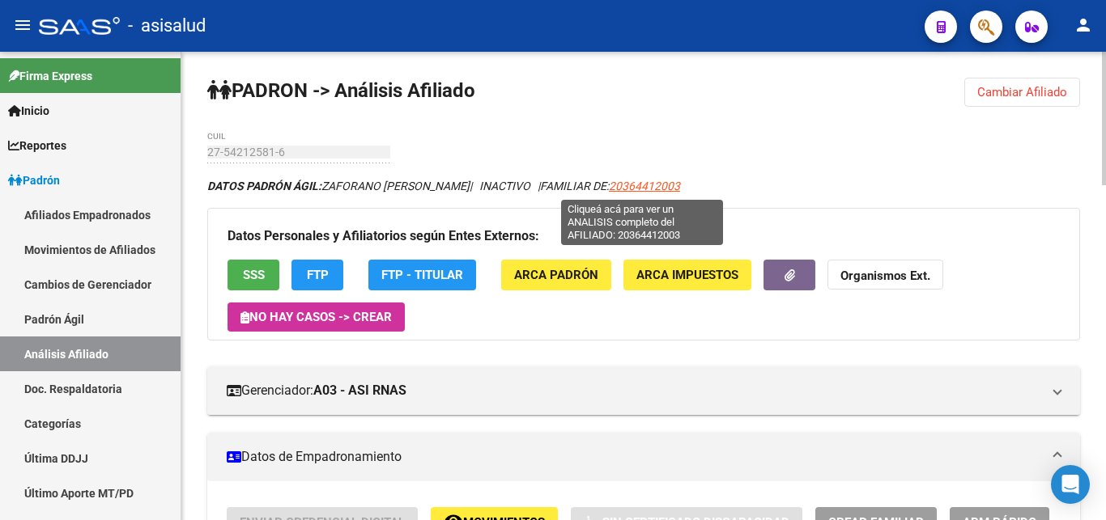
click at [645, 187] on span "20364412003" at bounding box center [644, 186] width 71 height 13
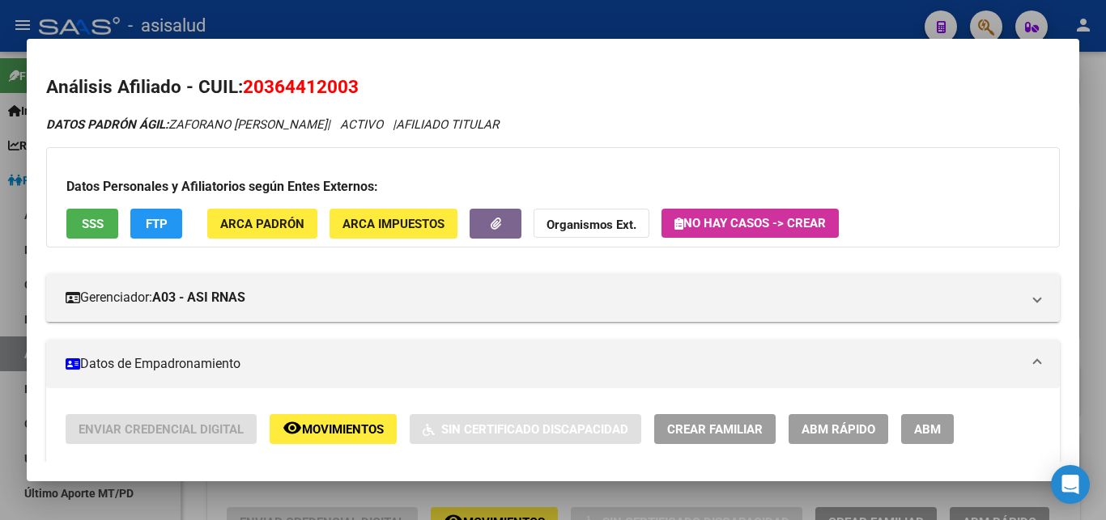
drag, startPoint x: 246, startPoint y: 87, endPoint x: 358, endPoint y: 83, distance: 111.8
click at [358, 83] on span "20364412003" at bounding box center [301, 86] width 116 height 21
copy span "20364412003"
click at [336, 428] on span "Movimientos" at bounding box center [343, 430] width 82 height 15
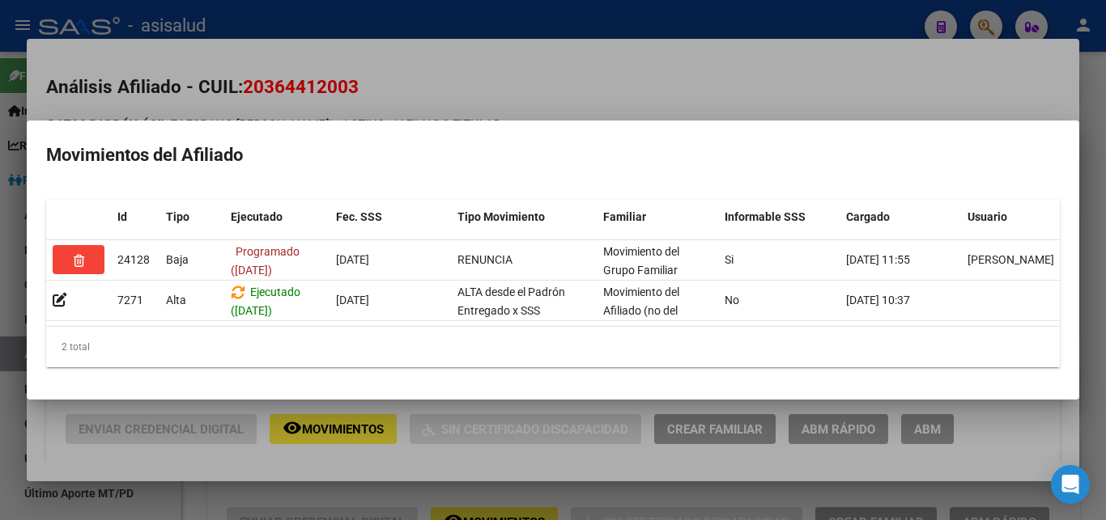
click at [1097, 218] on div at bounding box center [553, 260] width 1106 height 520
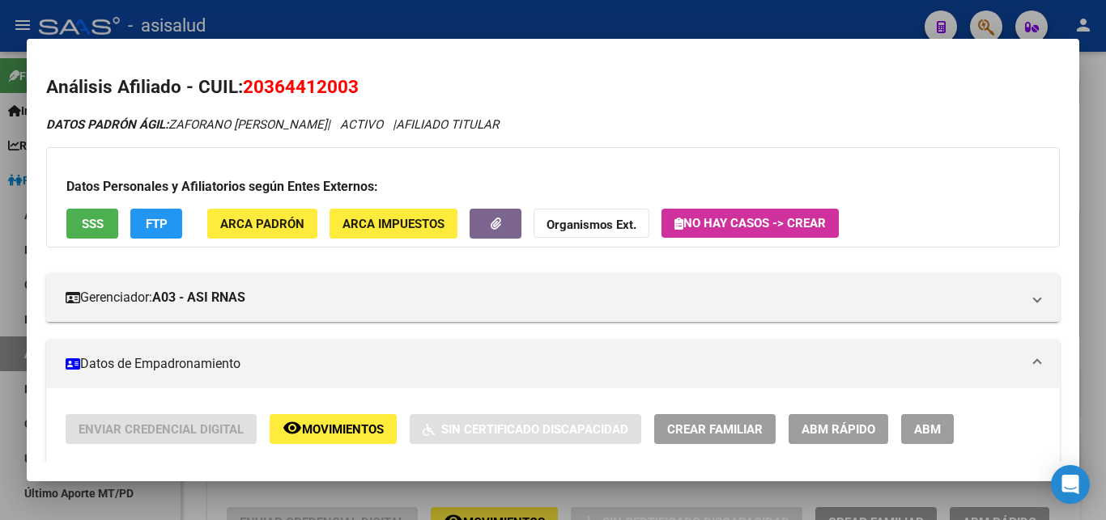
click at [1104, 251] on div at bounding box center [553, 260] width 1106 height 520
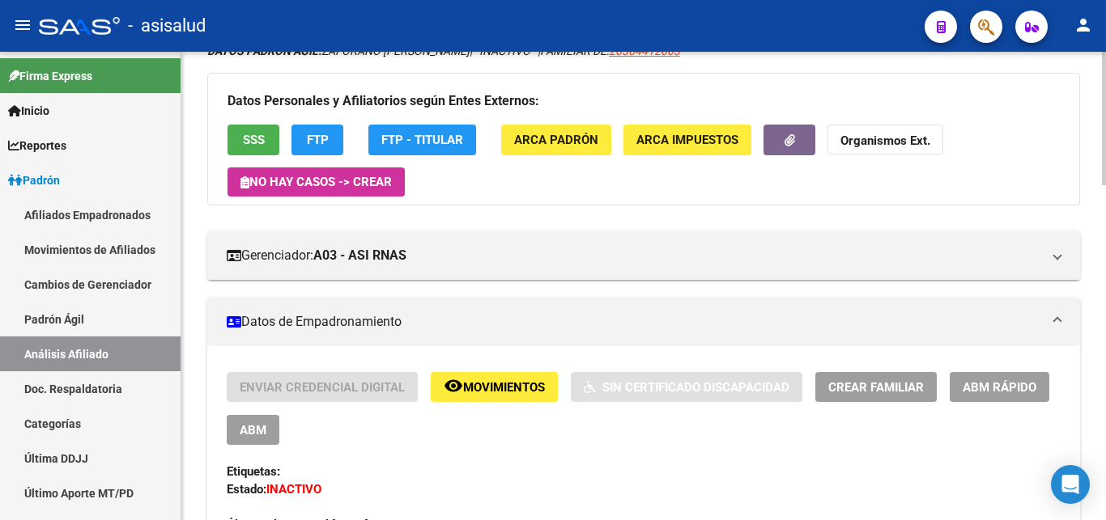
scroll to position [165, 0]
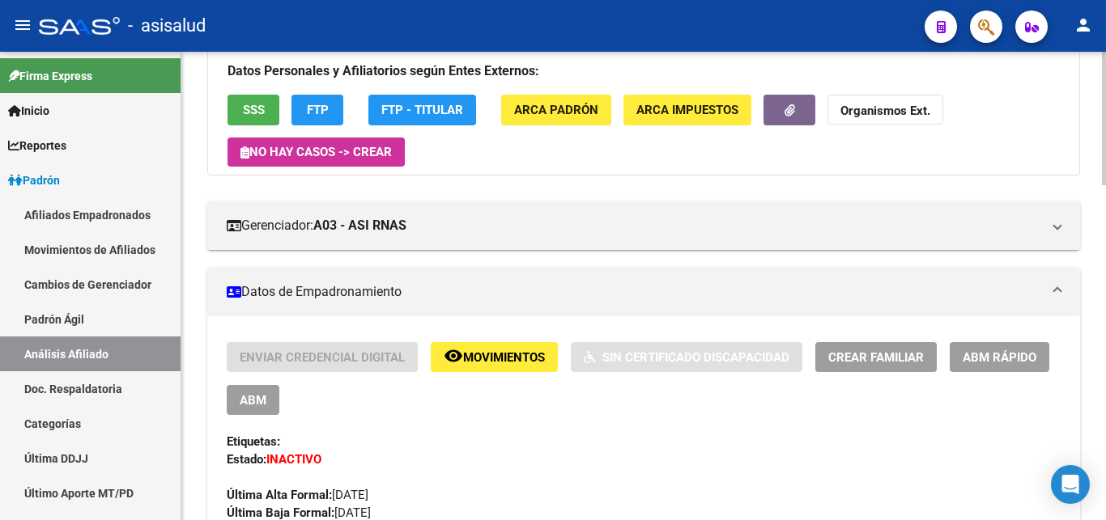
click at [588, 431] on div "Enviar Credencial Digital remove_red_eye Movimientos Sin Certificado Discapacid…" at bounding box center [644, 432] width 834 height 180
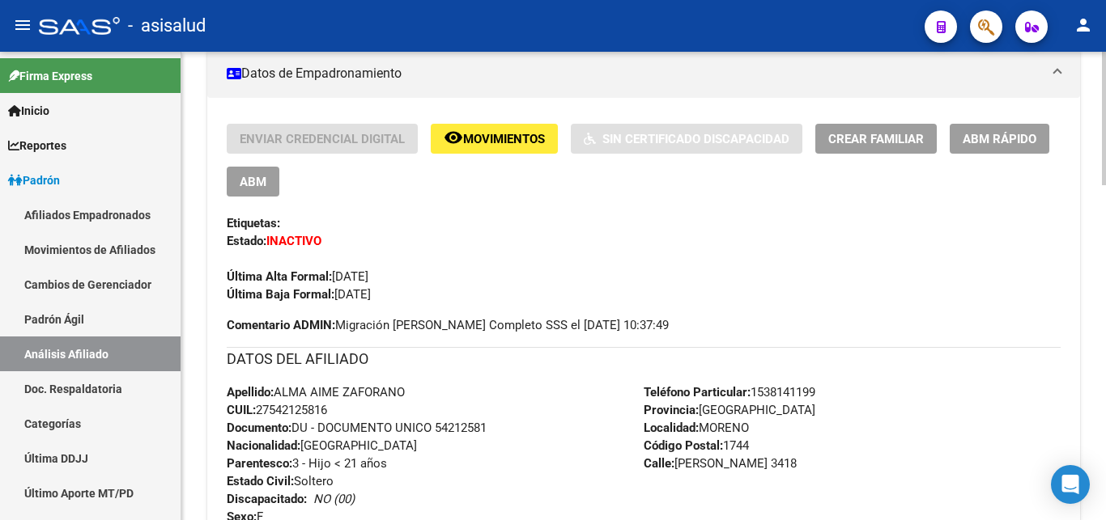
scroll to position [413, 0]
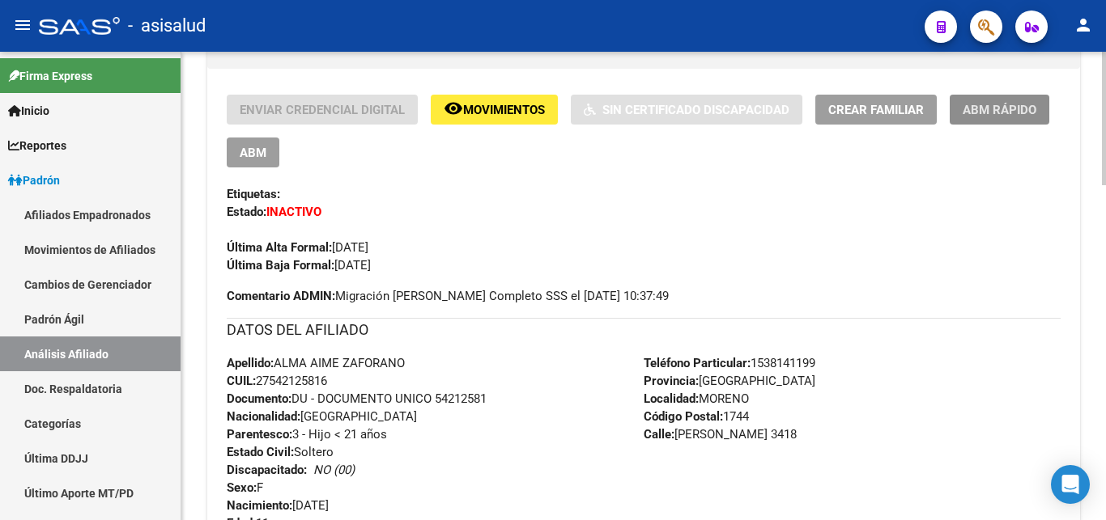
click at [989, 104] on span "ABM Rápido" at bounding box center [999, 110] width 74 height 15
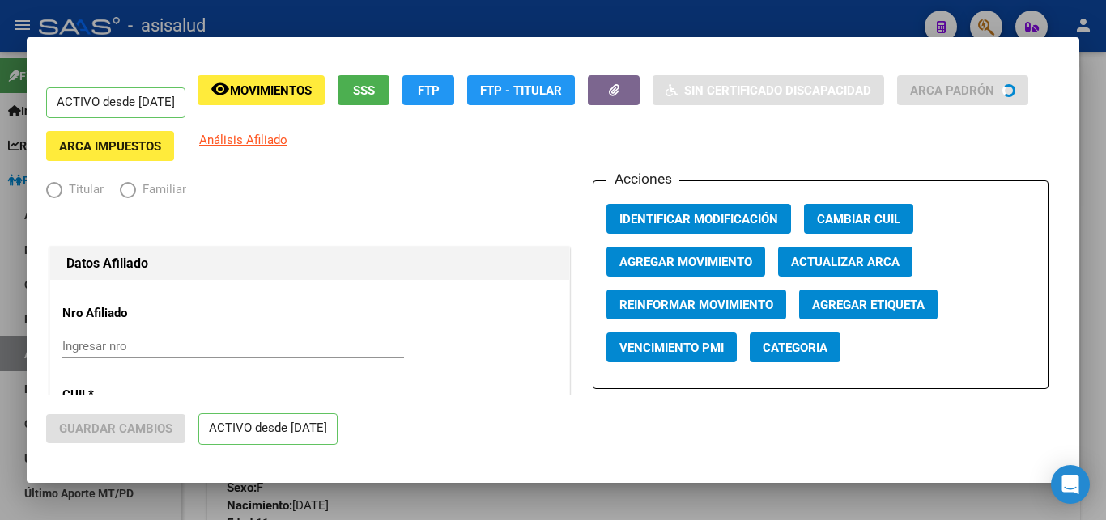
radio input "true"
type input "30-54612765-2"
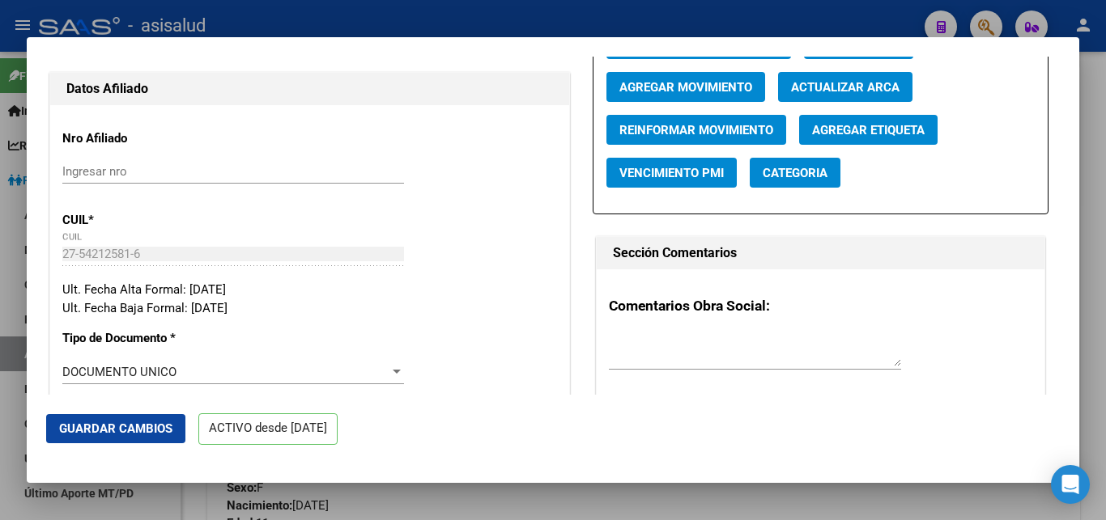
scroll to position [0, 0]
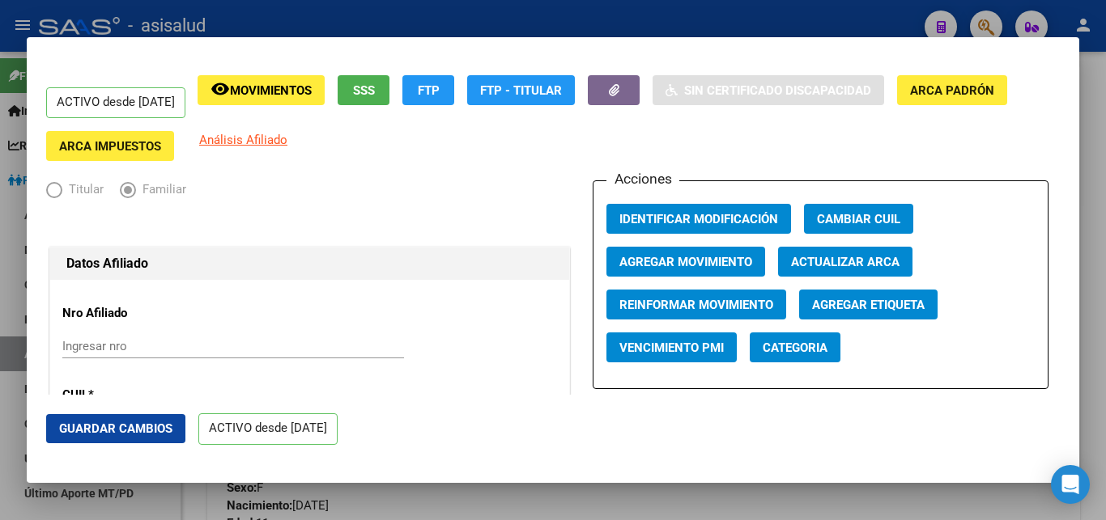
click at [1098, 118] on div at bounding box center [553, 260] width 1106 height 520
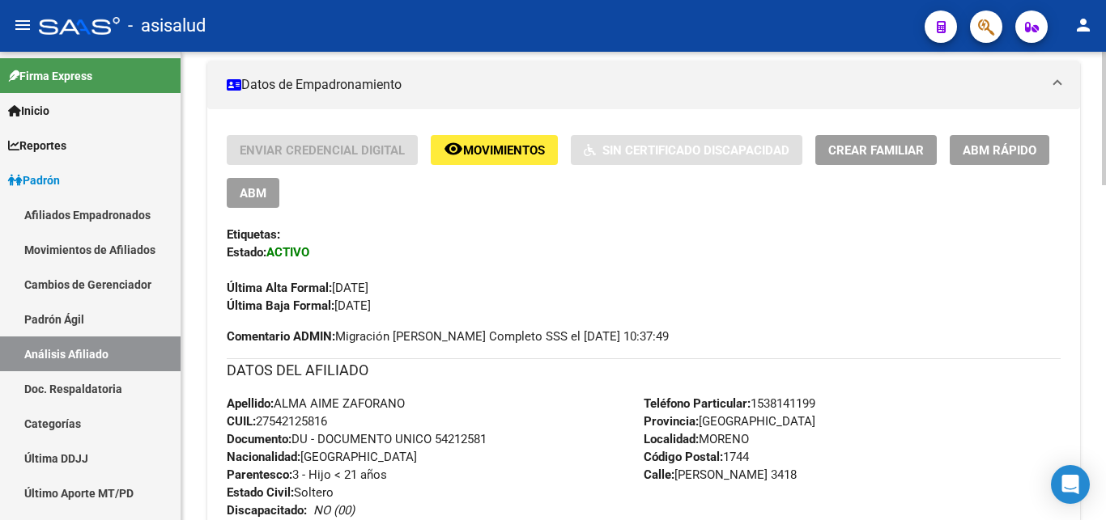
scroll to position [413, 0]
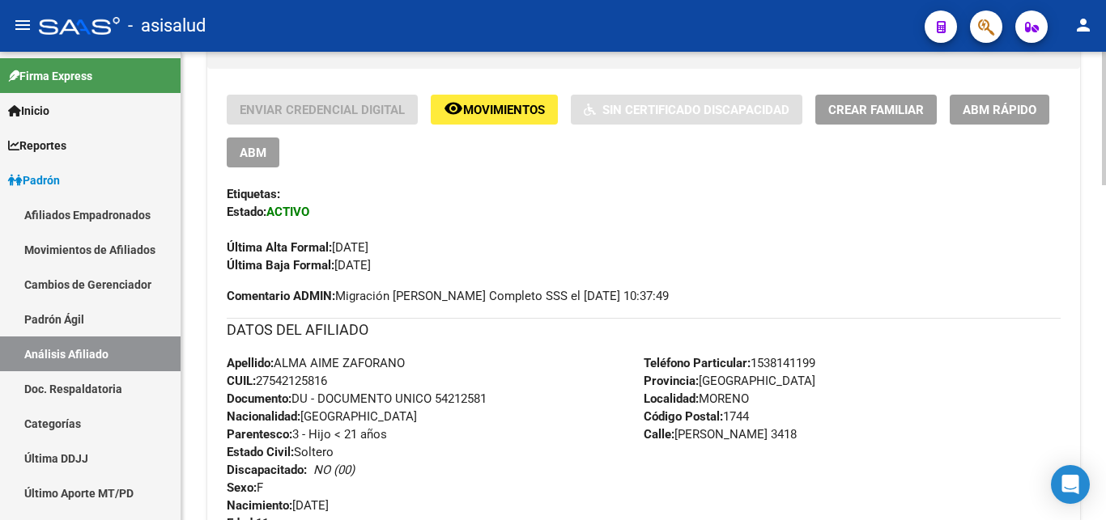
click at [880, 230] on div "Última Alta Formal: [DATE]" at bounding box center [644, 239] width 834 height 36
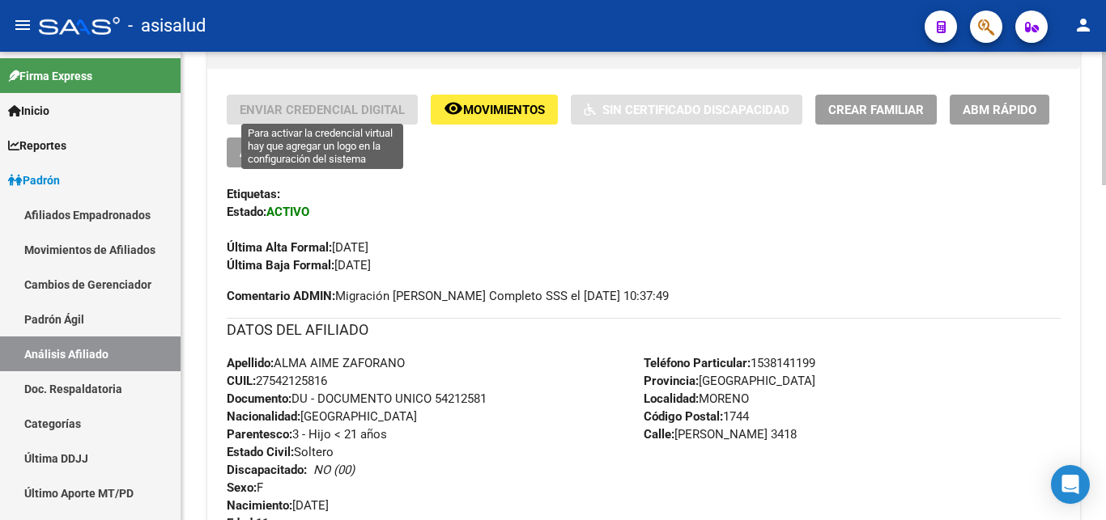
click at [261, 111] on div "[PERSON_NAME] -> Análisis Afiliado Cambiar Afiliado 27-54212581-6 CUIL DATOS [P…" at bounding box center [643, 459] width 924 height 1641
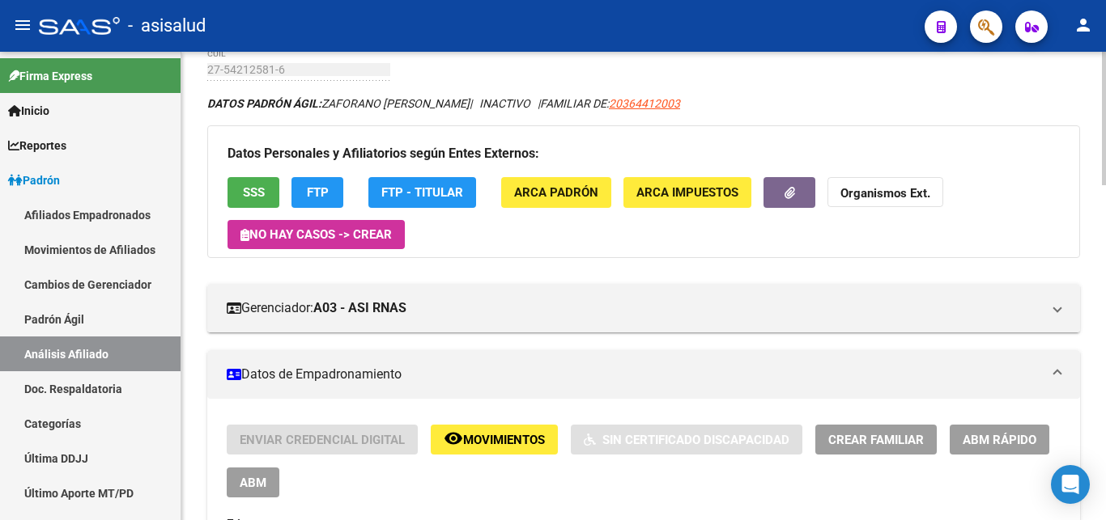
scroll to position [0, 0]
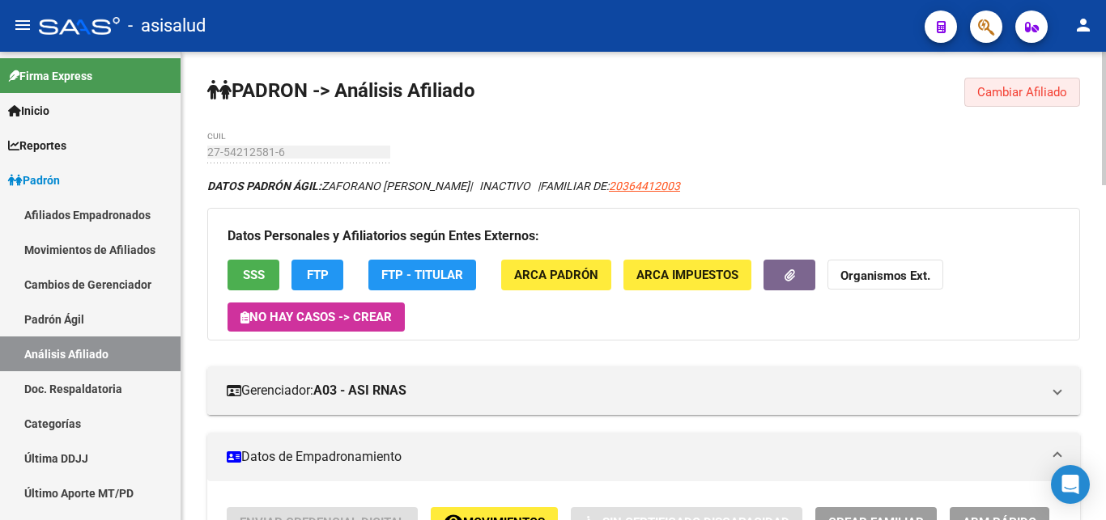
drag, startPoint x: 1015, startPoint y: 93, endPoint x: 558, endPoint y: 96, distance: 457.4
click at [1015, 92] on span "Cambiar Afiliado" at bounding box center [1022, 92] width 90 height 15
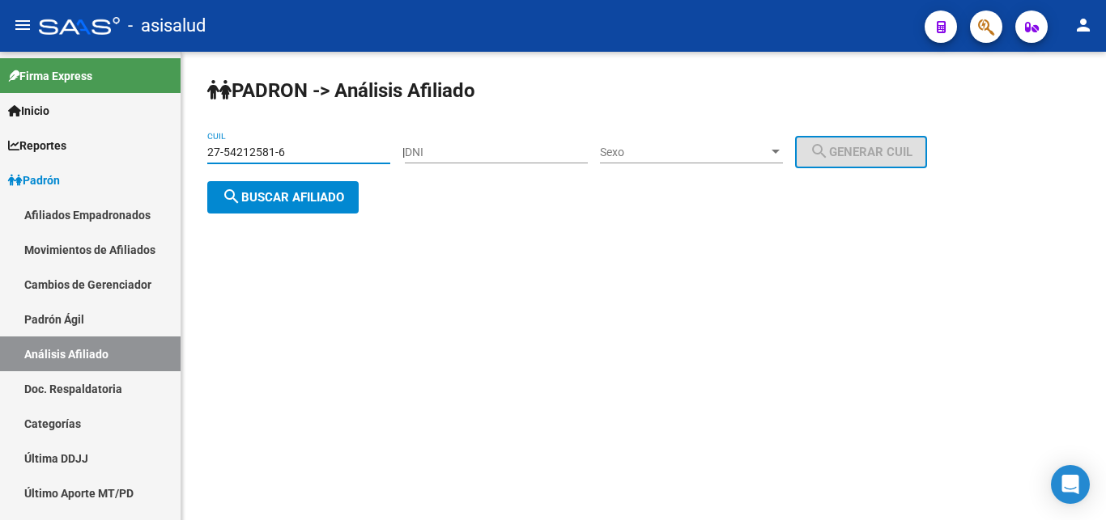
drag, startPoint x: 209, startPoint y: 150, endPoint x: 290, endPoint y: 150, distance: 80.9
click at [290, 150] on input "27-54212581-6" at bounding box center [298, 153] width 183 height 14
paste input "3-36384642-4"
type input "23-36384642-4"
click at [273, 198] on span "search Buscar afiliado" at bounding box center [283, 197] width 122 height 15
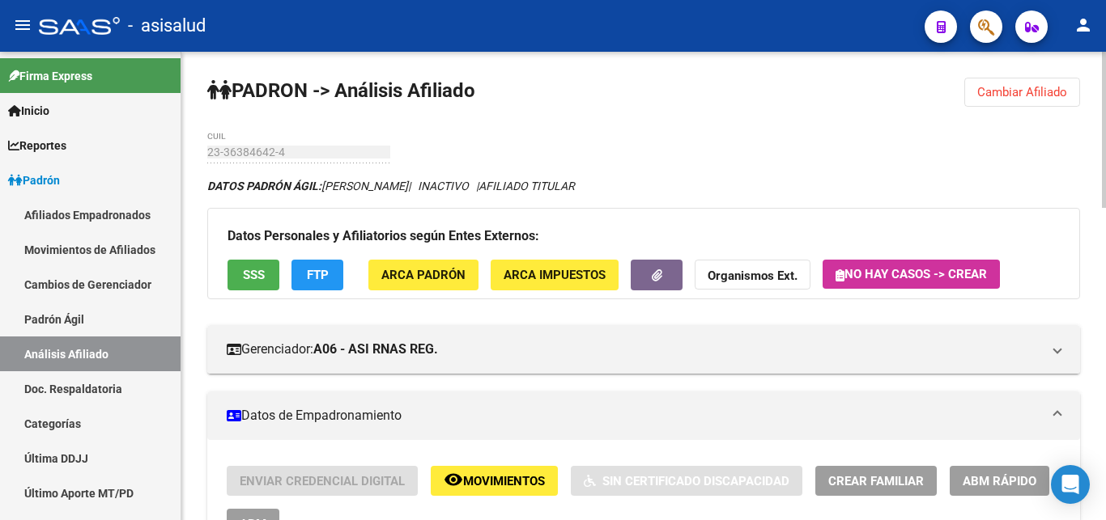
click at [996, 482] on span "ABM Rápido" at bounding box center [999, 481] width 74 height 15
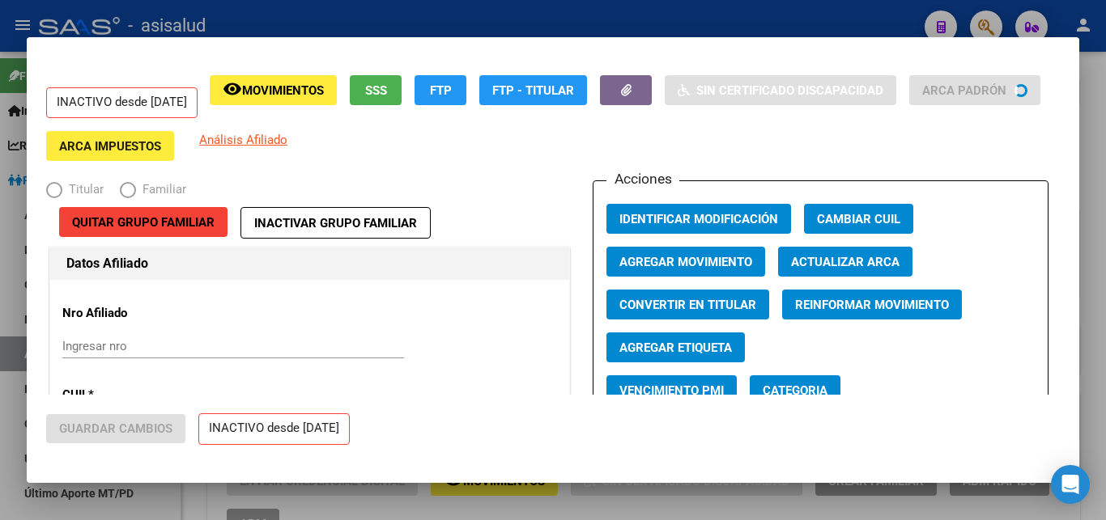
radio input "true"
type input "30-59446143-2"
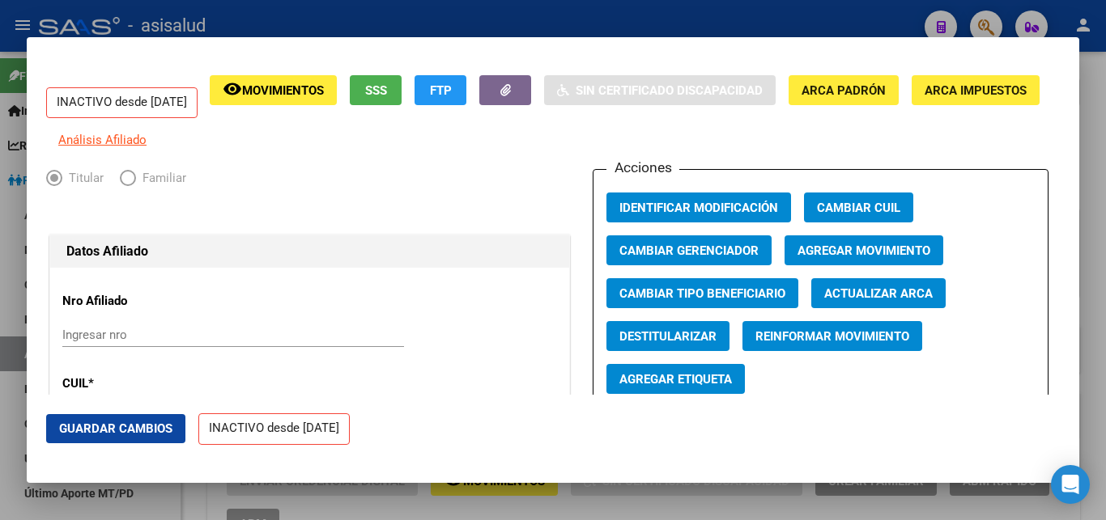
click at [657, 344] on span "Destitularizar" at bounding box center [667, 336] width 97 height 15
radio input "false"
radio input "true"
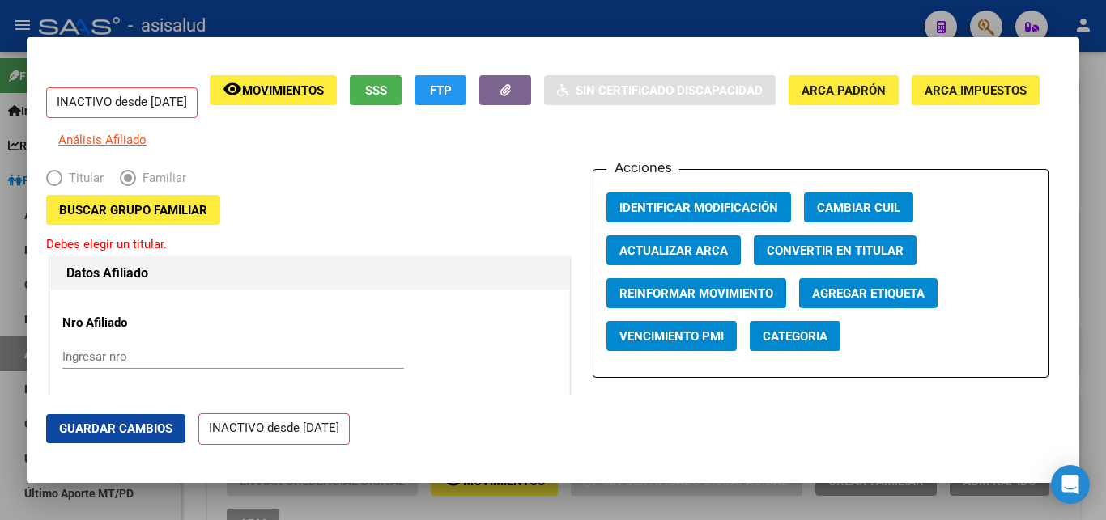
click at [89, 364] on input "Ingresar nro" at bounding box center [233, 357] width 342 height 15
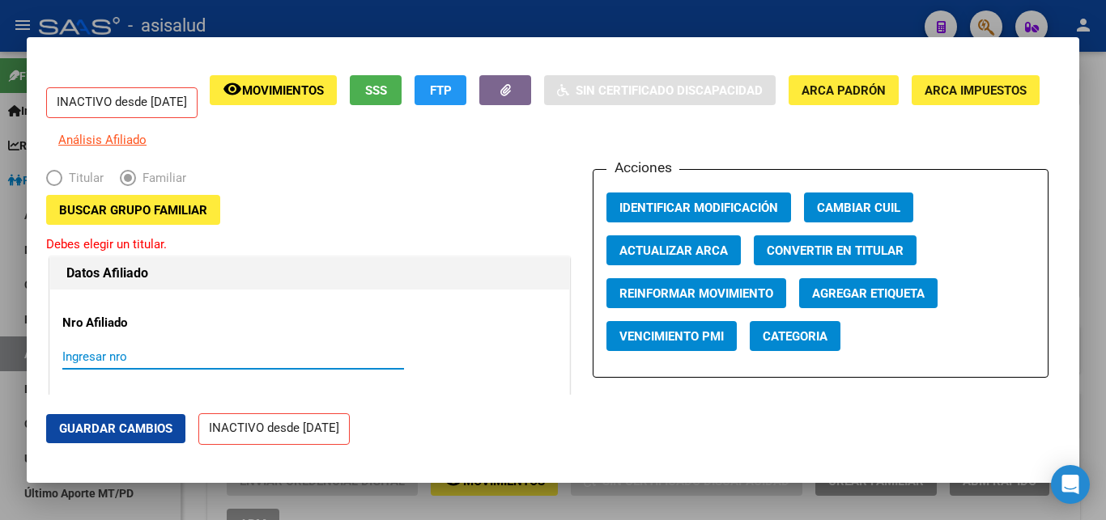
click at [80, 364] on input "Ingresar nro" at bounding box center [233, 357] width 342 height 15
paste input "20-40830300-2"
type input "20-40830300-2"
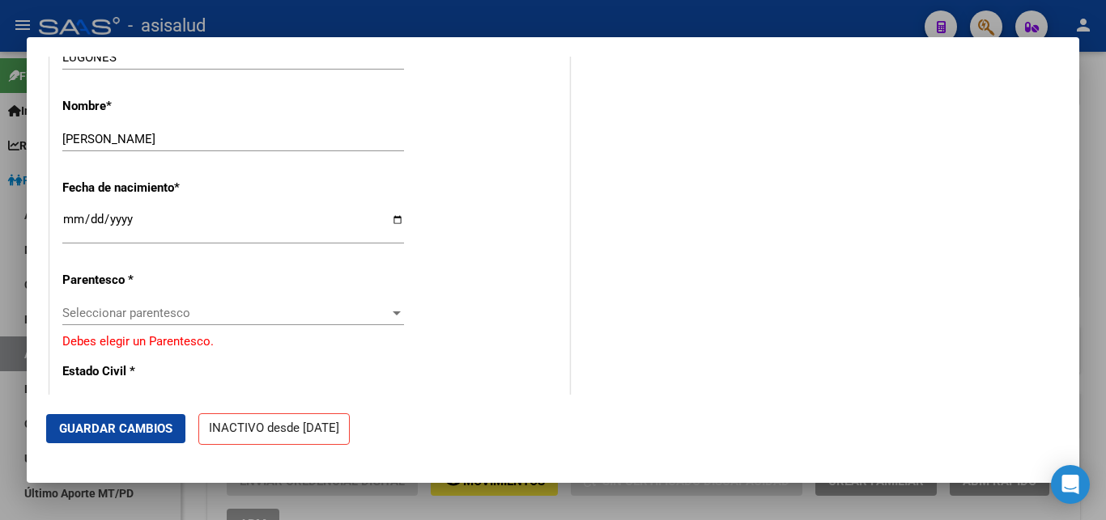
scroll to position [699, 0]
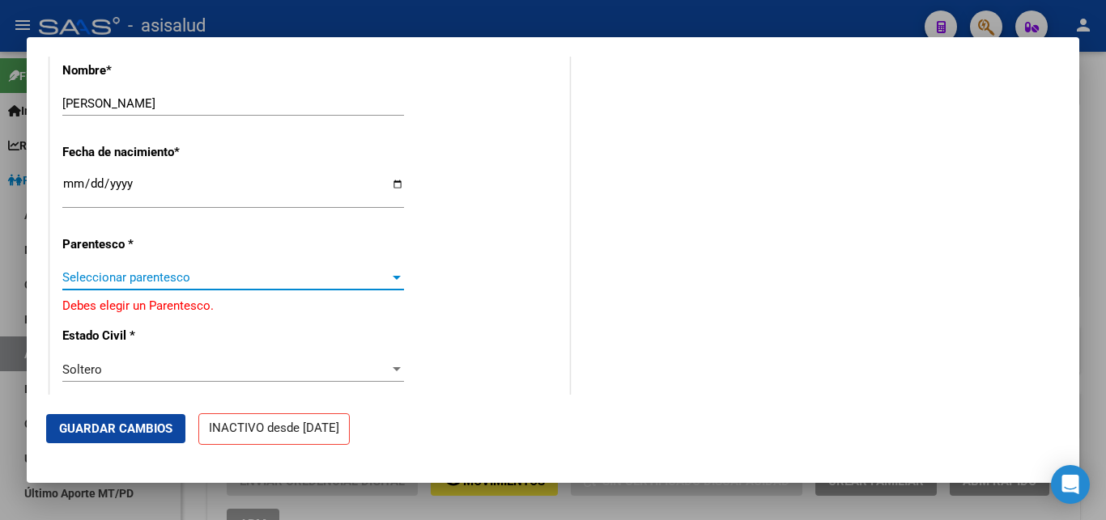
click at [393, 279] on div at bounding box center [397, 278] width 8 height 4
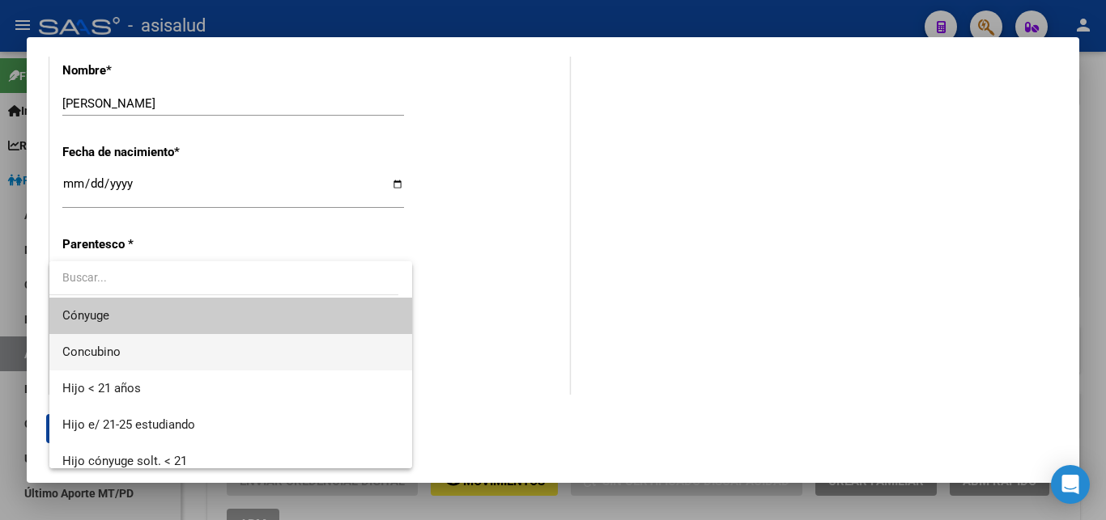
click at [232, 348] on span "Concubino" at bounding box center [230, 352] width 337 height 36
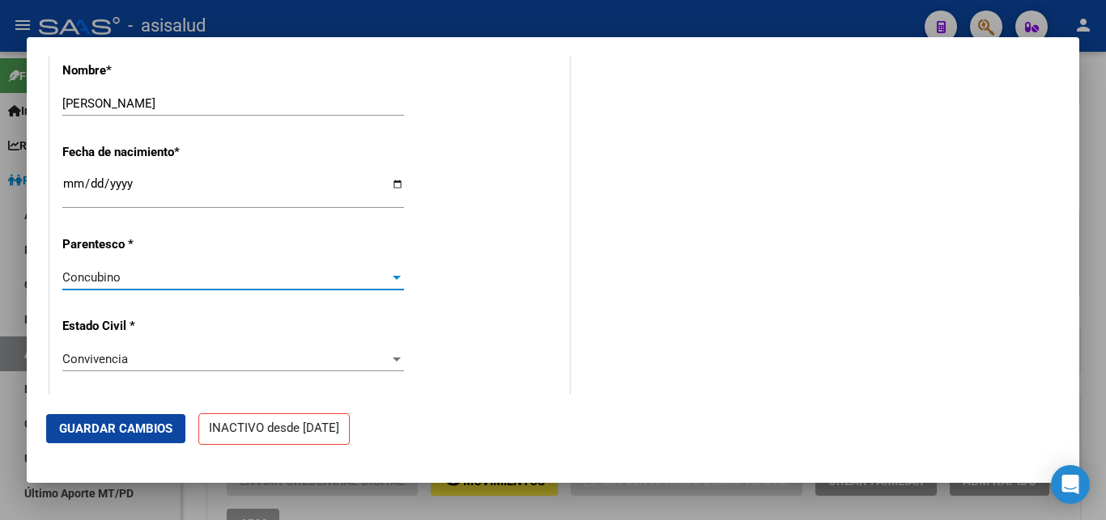
click at [393, 278] on div at bounding box center [397, 278] width 8 height 4
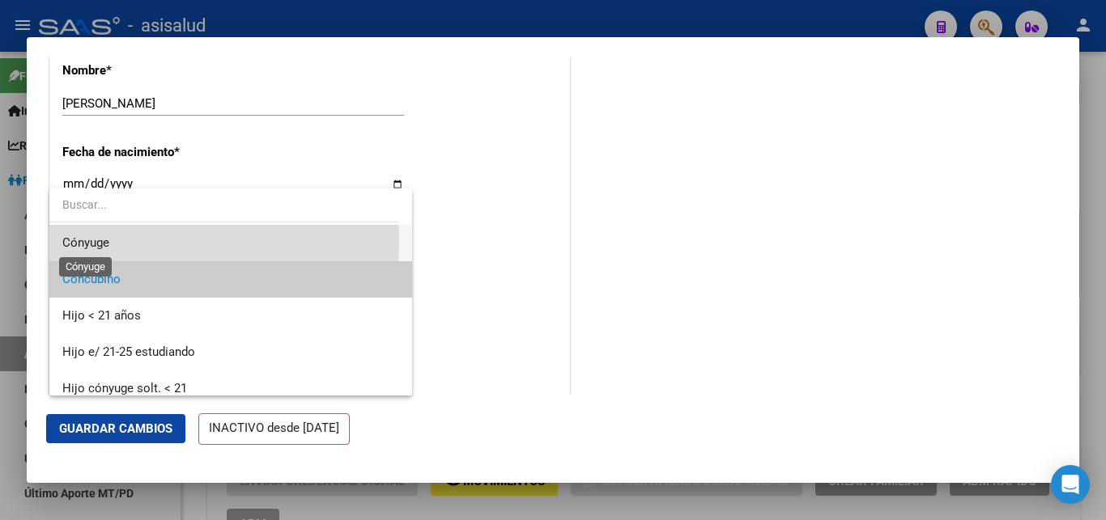
click at [105, 238] on span "Cónyuge" at bounding box center [85, 243] width 47 height 15
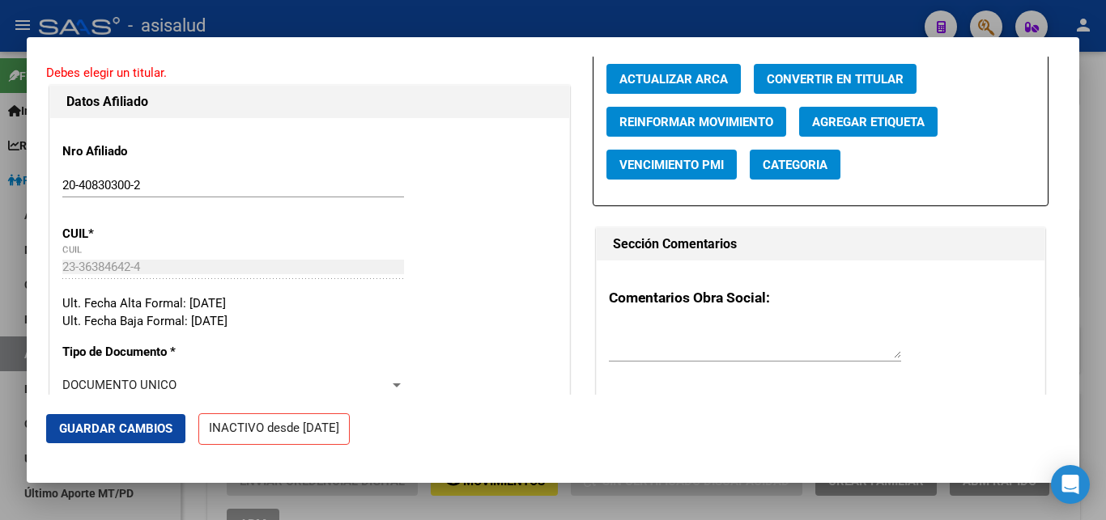
scroll to position [175, 0]
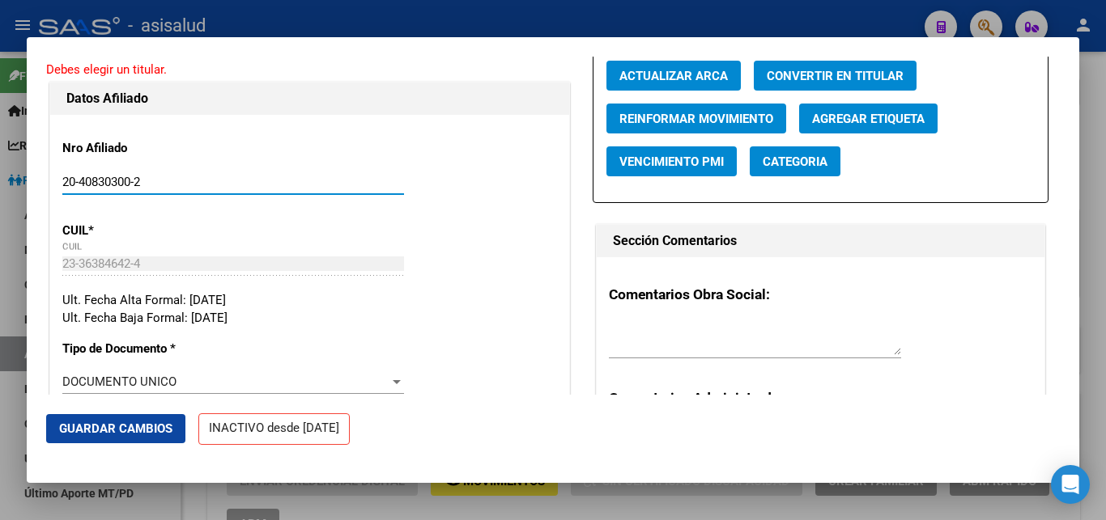
drag, startPoint x: 151, startPoint y: 189, endPoint x: 22, endPoint y: 184, distance: 128.8
click at [62, 184] on input "20-40830300-2" at bounding box center [233, 182] width 342 height 15
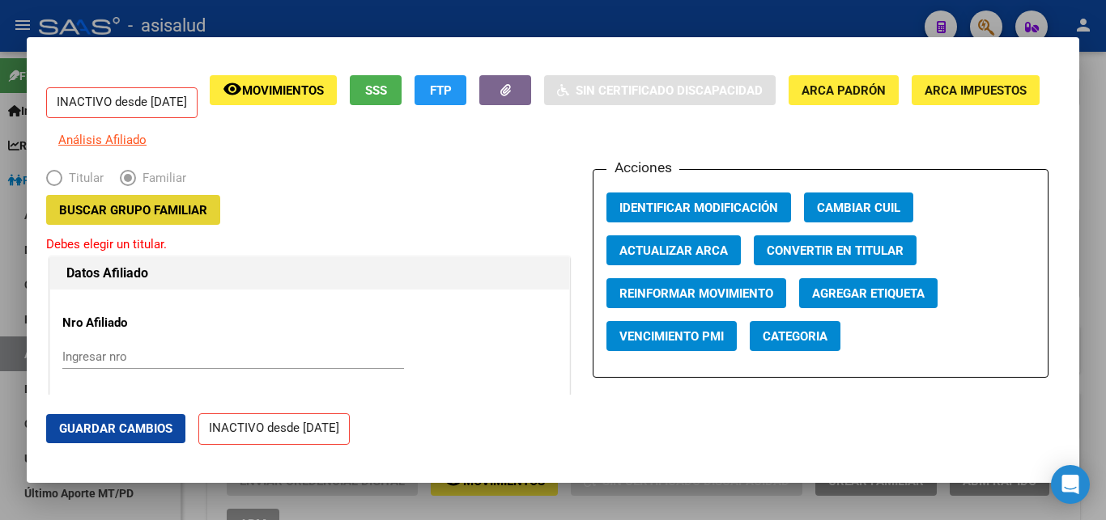
click at [121, 218] on span "Buscar Grupo Familiar" at bounding box center [133, 210] width 148 height 15
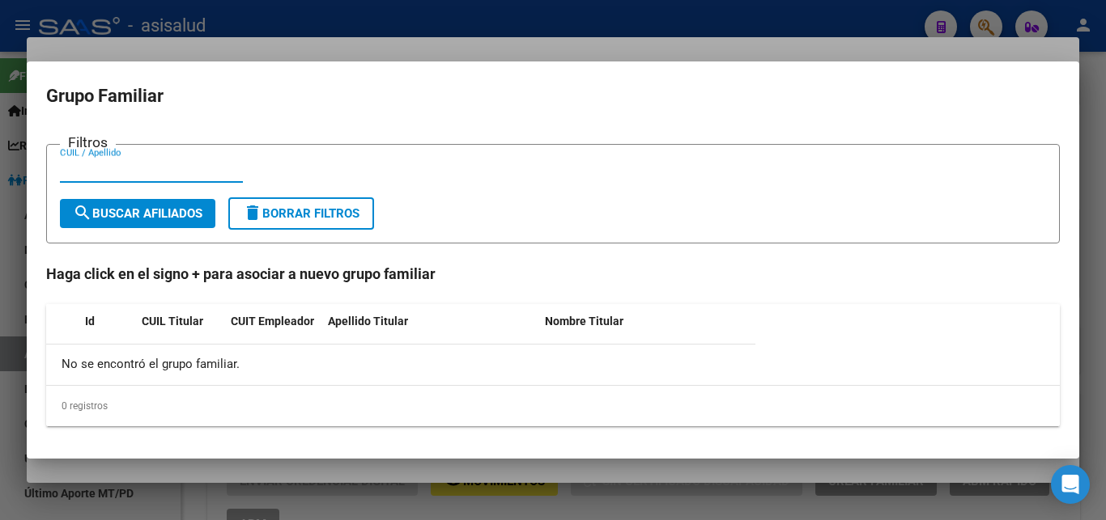
click at [70, 170] on input "CUIL / Apellido" at bounding box center [151, 170] width 183 height 15
paste input "20-40830300-2"
click at [79, 166] on input "20-40830300-2" at bounding box center [151, 170] width 183 height 15
click at [79, 172] on input "20-40830300-2" at bounding box center [151, 170] width 183 height 15
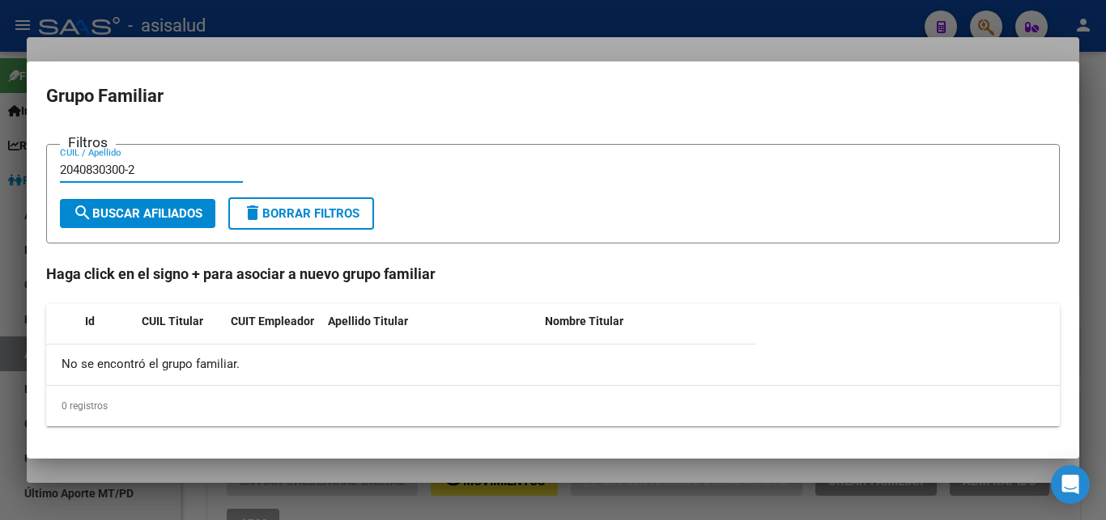
click at [132, 166] on input "2040830300-2" at bounding box center [151, 170] width 183 height 15
type input "20408303002"
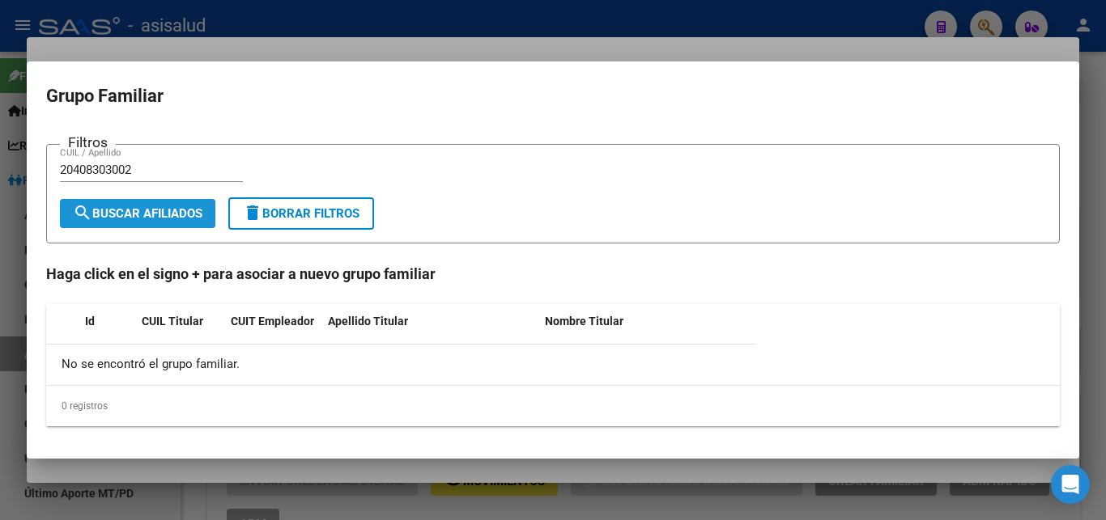
click at [127, 211] on span "search Buscar Afiliados" at bounding box center [138, 213] width 130 height 15
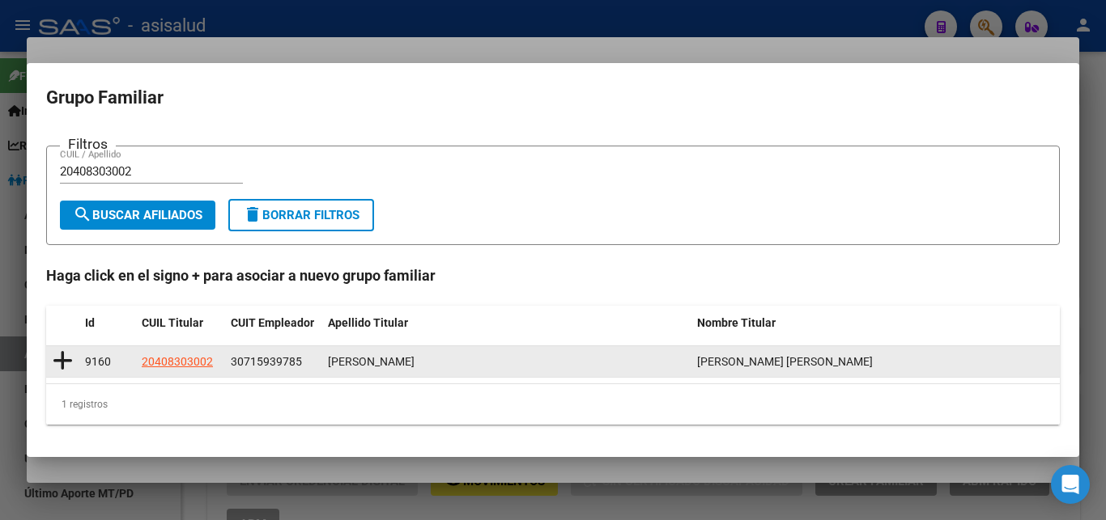
click at [61, 360] on icon at bounding box center [63, 361] width 20 height 23
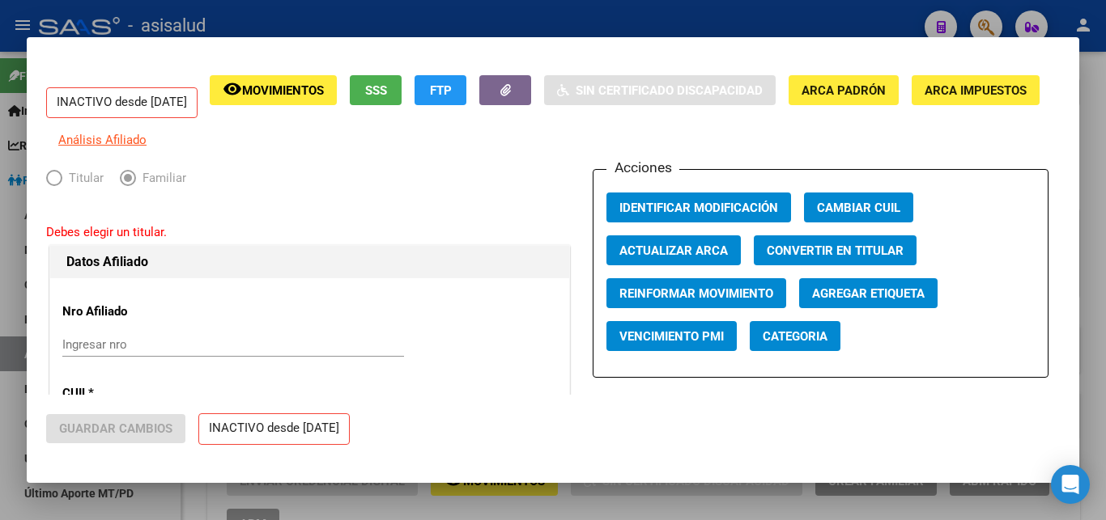
type input "30-71593978-5"
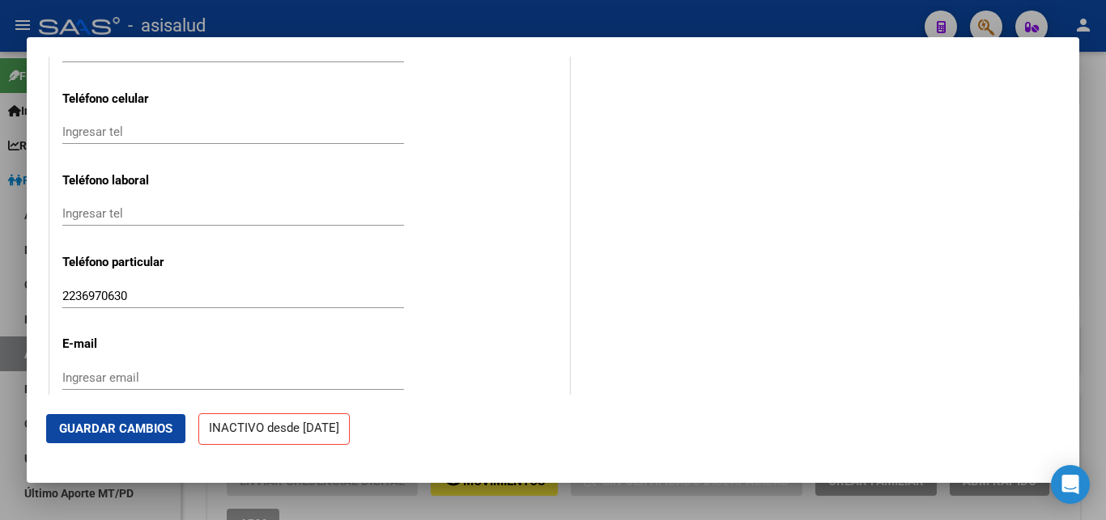
scroll to position [2095, 0]
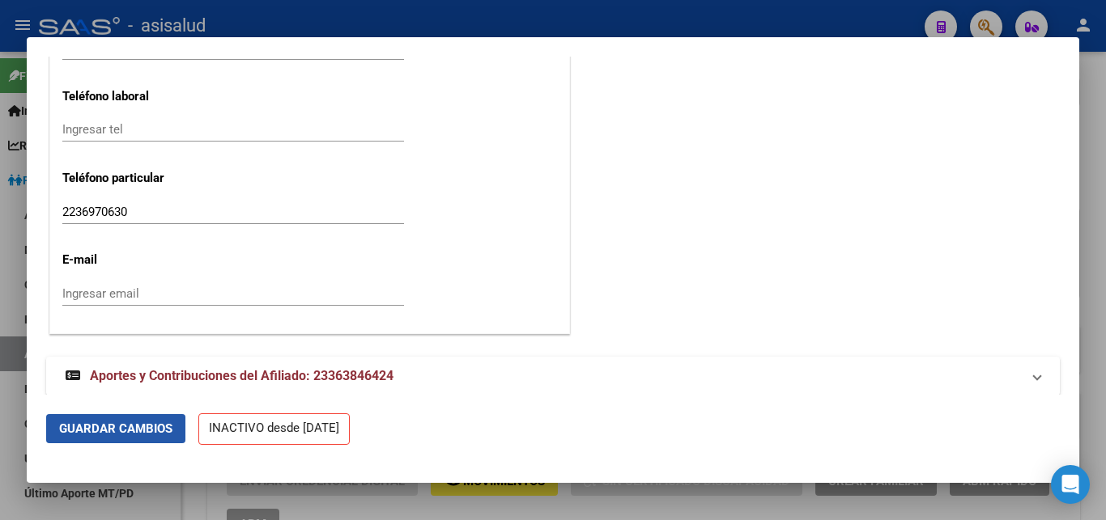
click at [121, 428] on span "Guardar Cambios" at bounding box center [115, 429] width 113 height 15
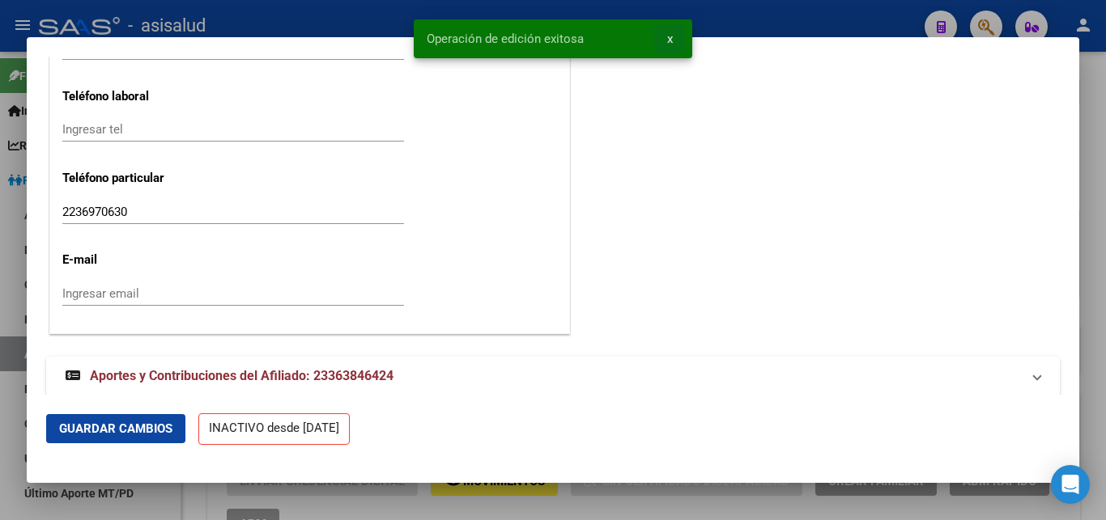
click at [669, 40] on span "x" at bounding box center [670, 39] width 6 height 15
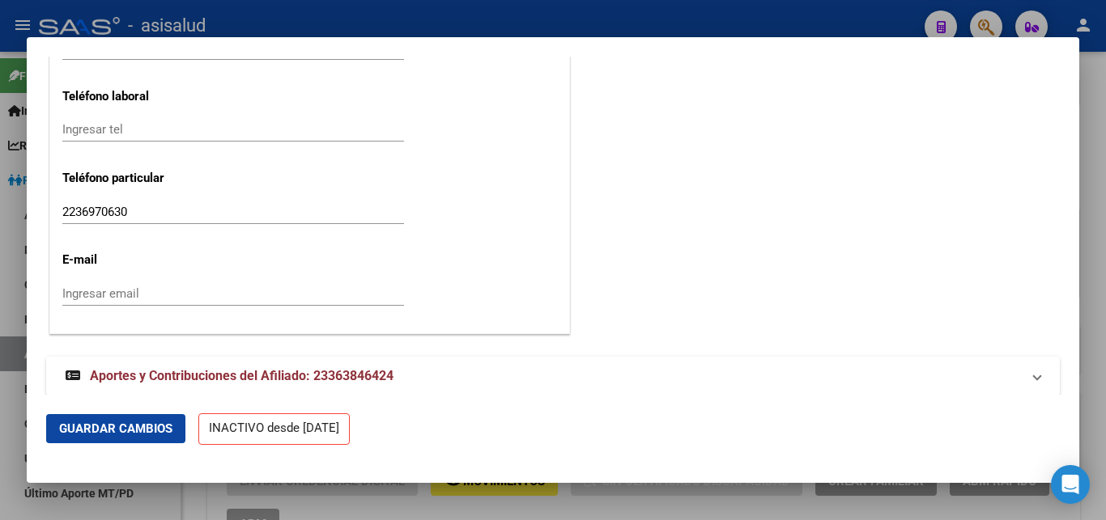
click at [1100, 224] on div at bounding box center [553, 260] width 1106 height 520
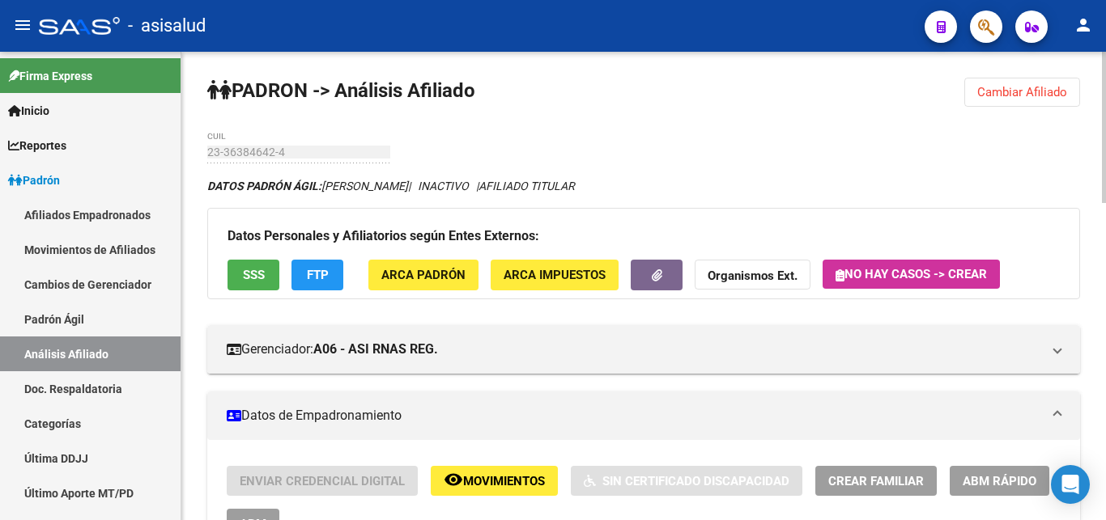
click at [1027, 87] on span "Cambiar Afiliado" at bounding box center [1022, 92] width 90 height 15
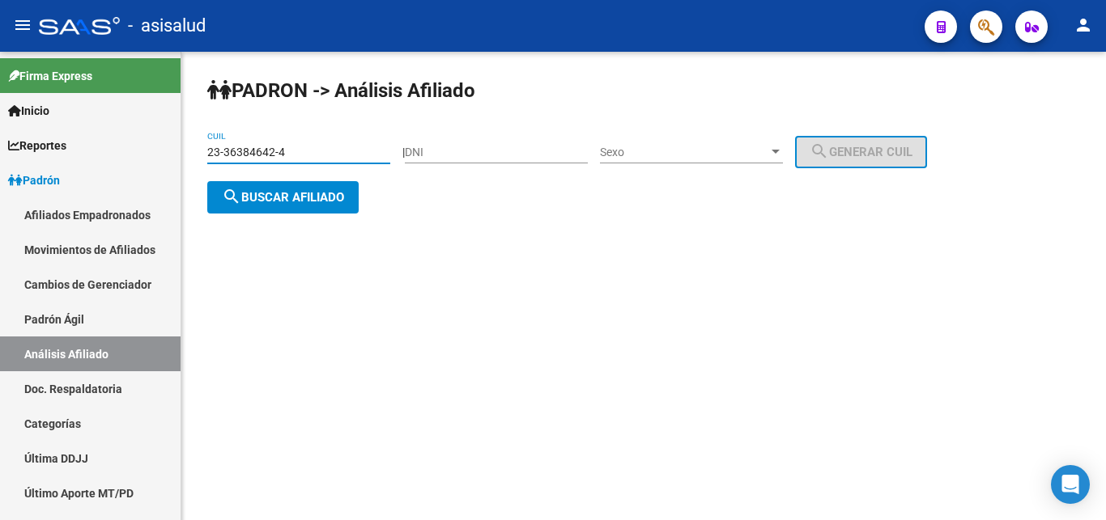
drag, startPoint x: 210, startPoint y: 151, endPoint x: 289, endPoint y: 151, distance: 79.3
click at [289, 151] on input "23-36384642-4" at bounding box center [298, 153] width 183 height 14
paste input "0-40830300-2"
type input "20-40830300-2"
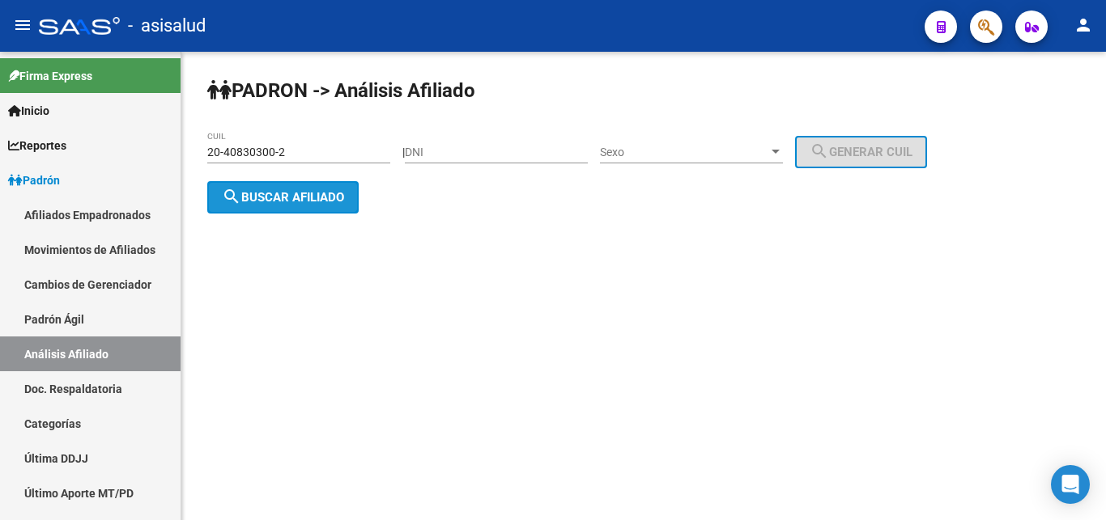
click at [277, 198] on span "search Buscar afiliado" at bounding box center [283, 197] width 122 height 15
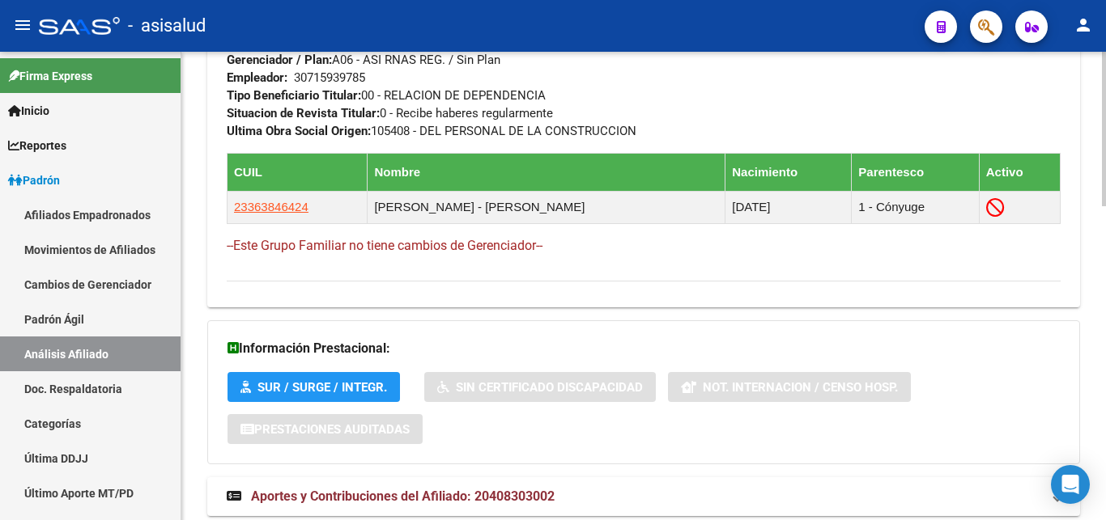
scroll to position [908, 0]
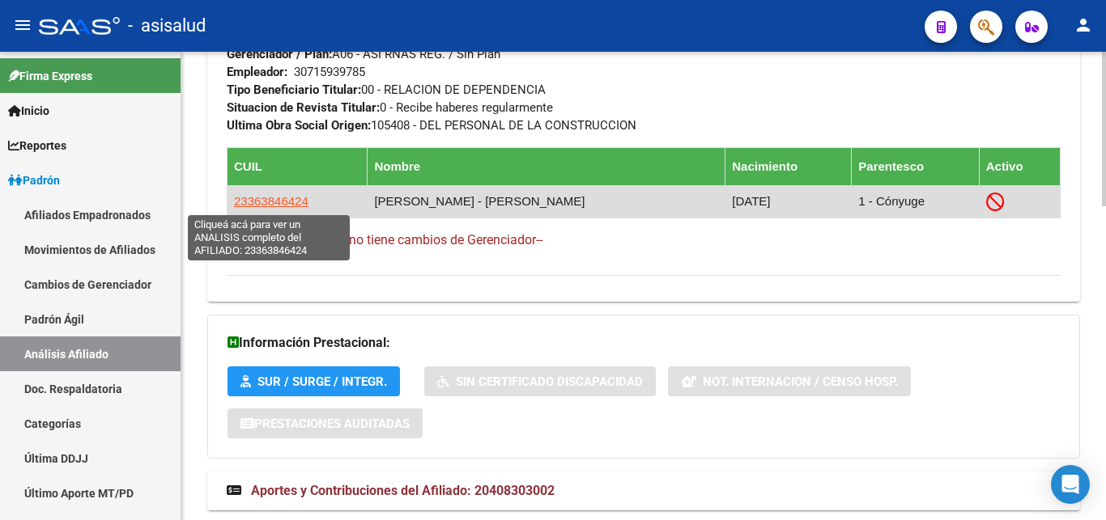
click at [265, 202] on span "23363846424" at bounding box center [271, 201] width 74 height 14
type textarea "23363846424"
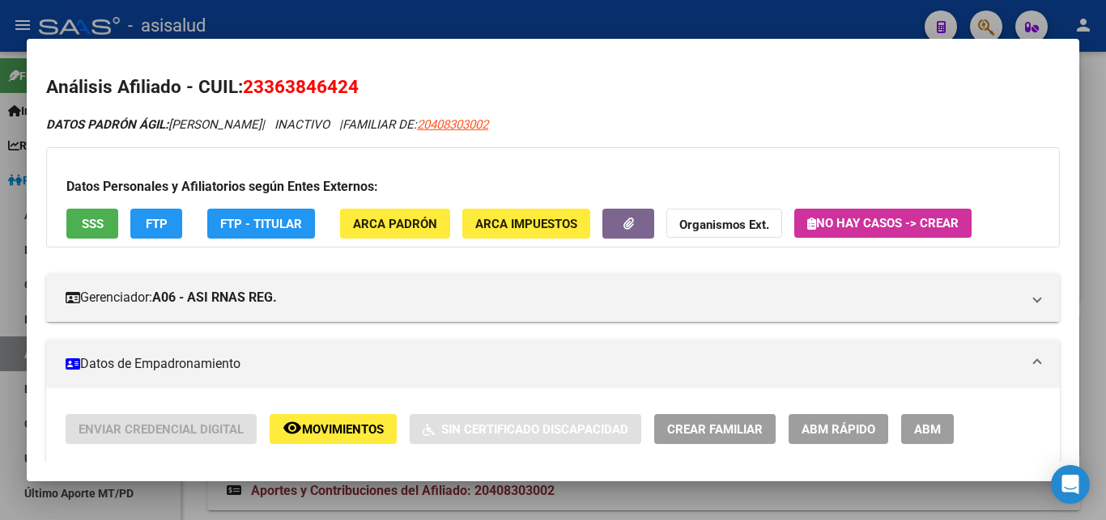
click at [840, 430] on span "ABM Rápido" at bounding box center [838, 430] width 74 height 15
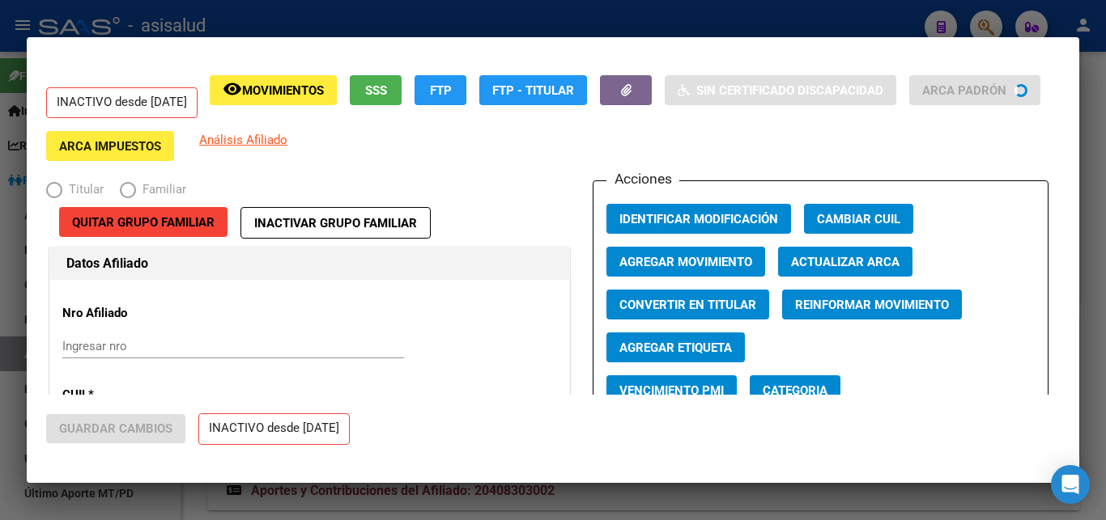
radio input "true"
type input "30-71593978-5"
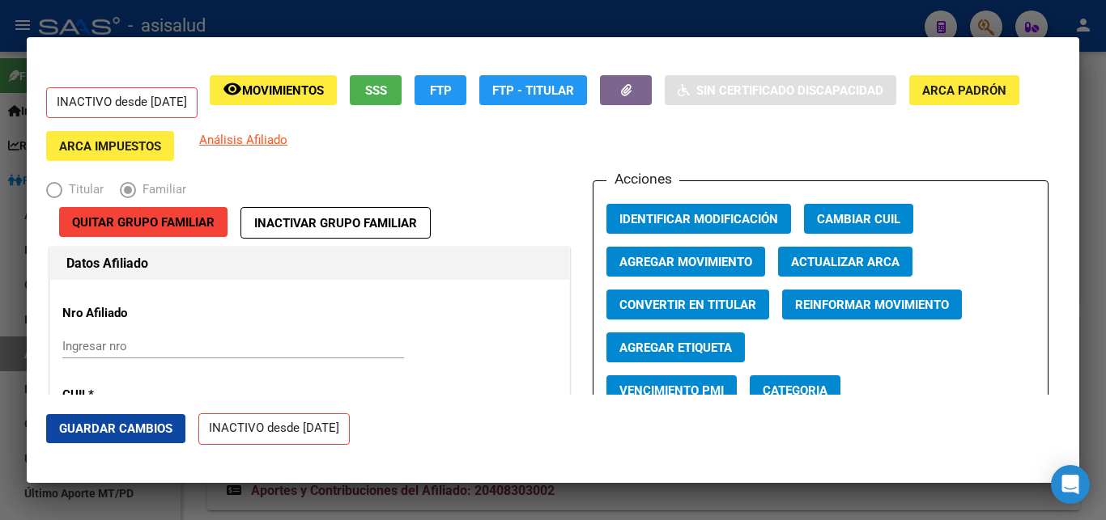
scroll to position [87, 0]
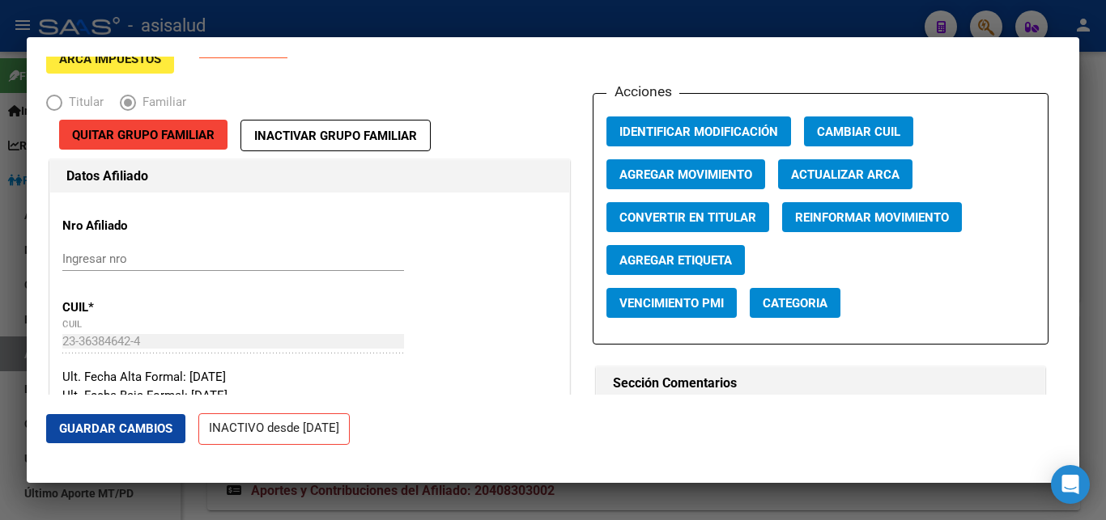
click at [695, 176] on span "Agregar Movimiento" at bounding box center [685, 175] width 133 height 15
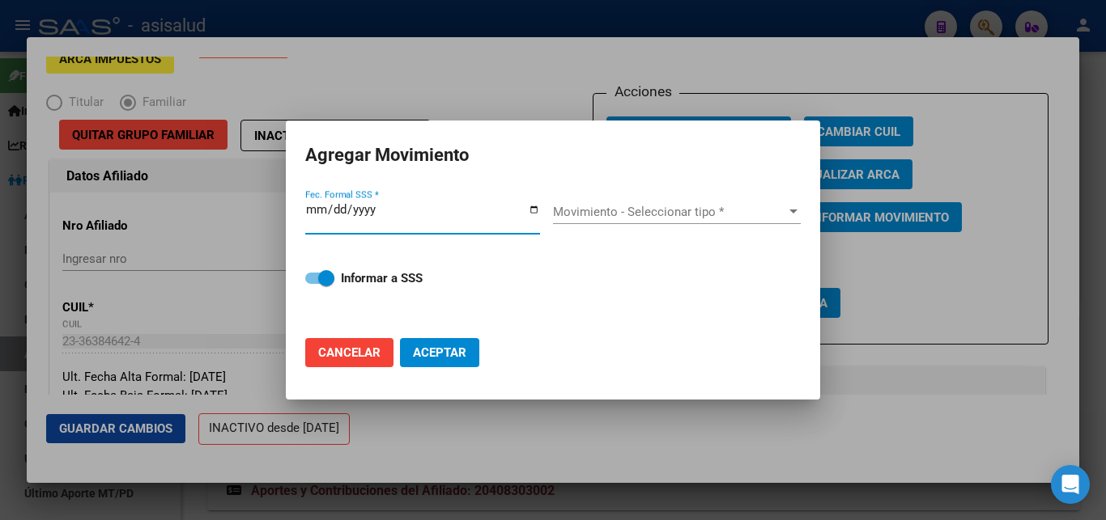
type input "2025-10-01"
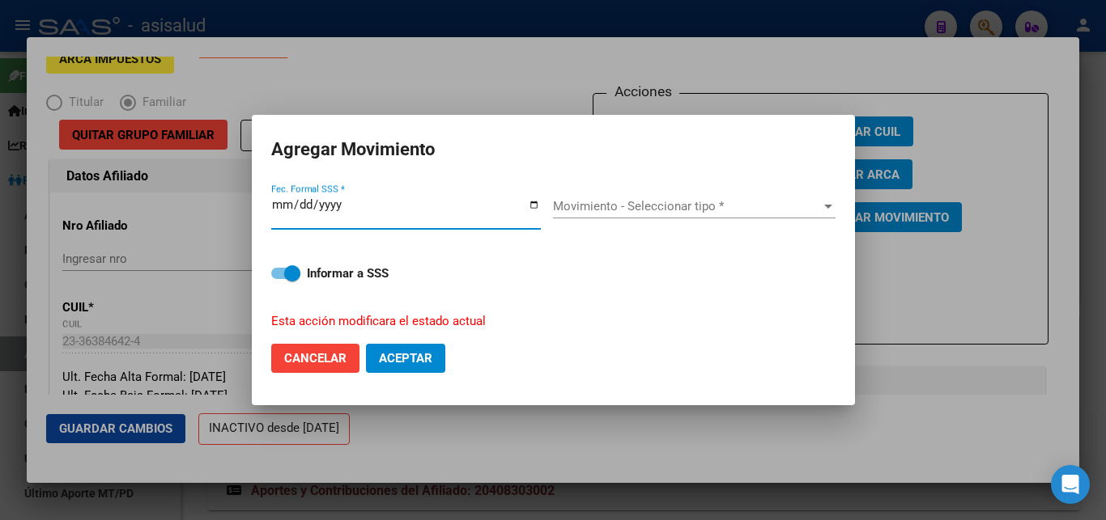
click at [822, 213] on div at bounding box center [828, 206] width 15 height 13
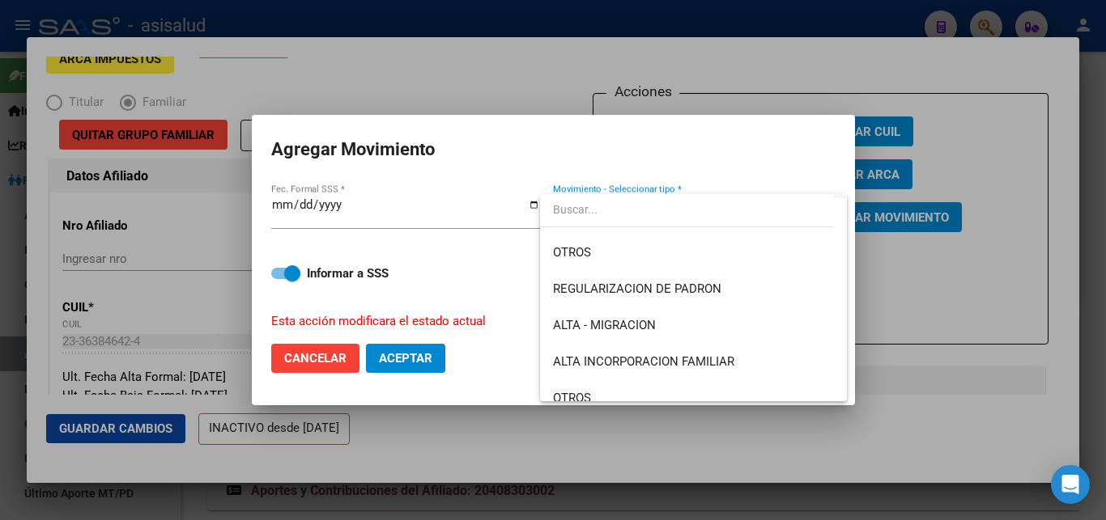
scroll to position [175, 0]
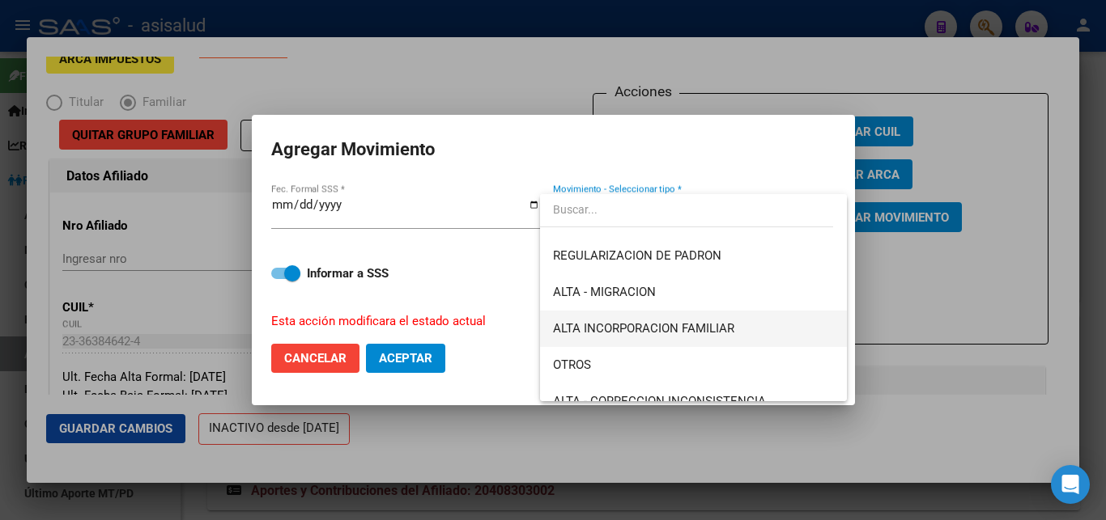
click at [750, 325] on span "ALTA INCORPORACION FAMILIAR" at bounding box center [693, 329] width 281 height 36
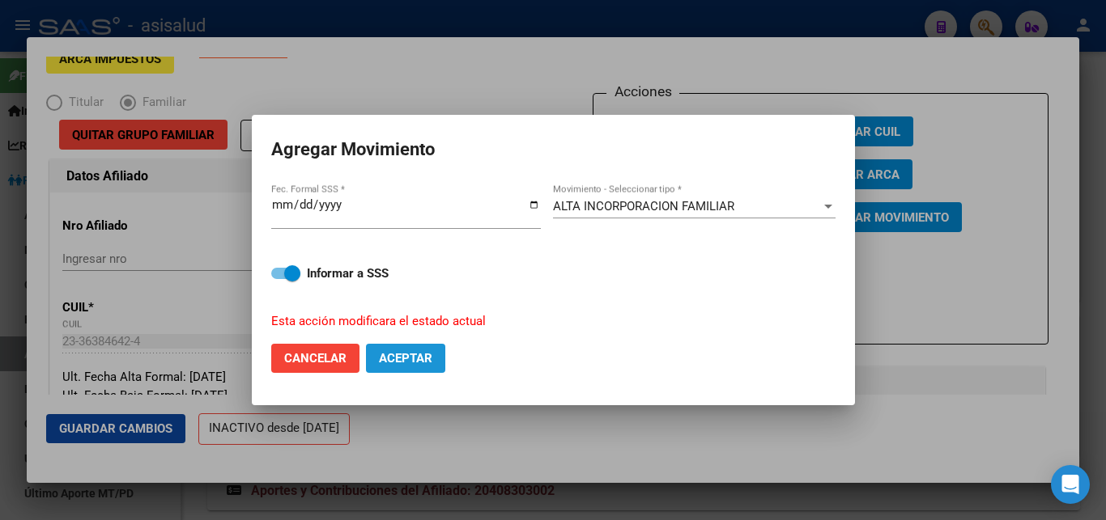
click at [406, 351] on span "Aceptar" at bounding box center [405, 358] width 53 height 15
checkbox input "false"
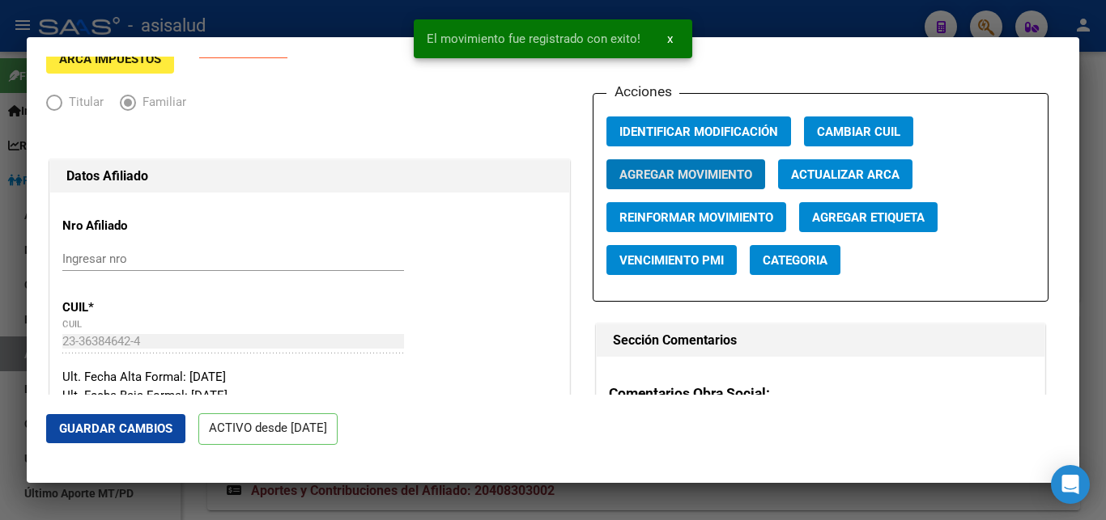
click at [107, 429] on span "Guardar Cambios" at bounding box center [115, 429] width 113 height 15
click at [673, 36] on button "x" at bounding box center [670, 38] width 32 height 29
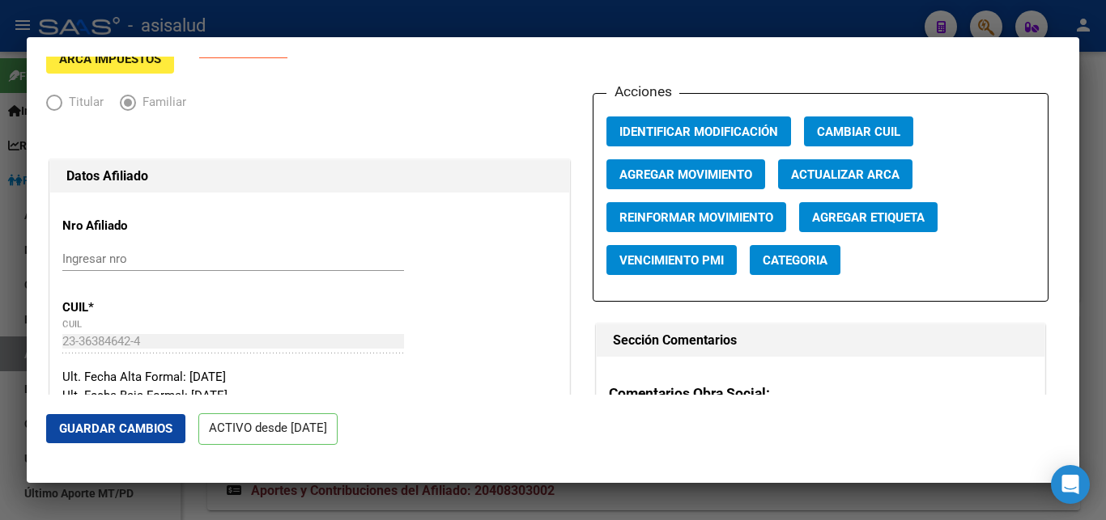
click at [1094, 317] on div at bounding box center [553, 260] width 1106 height 520
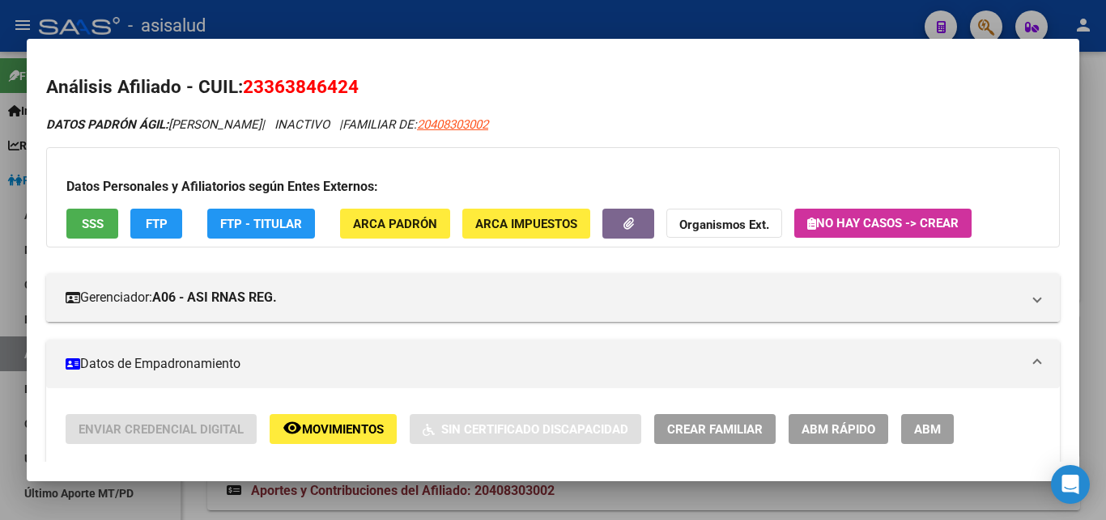
click at [1094, 249] on div at bounding box center [553, 260] width 1106 height 520
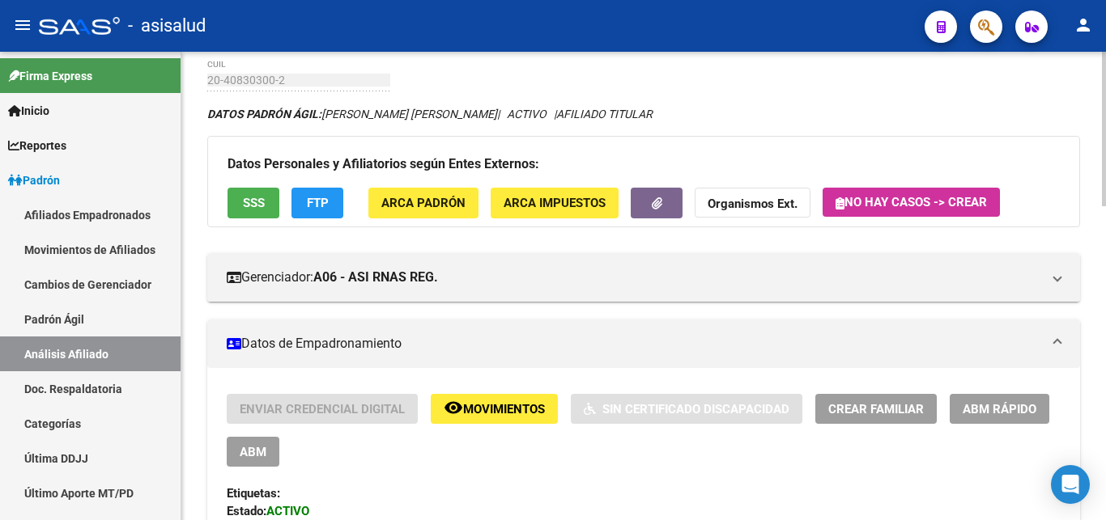
scroll to position [0, 0]
